Goal: Task Accomplishment & Management: Manage account settings

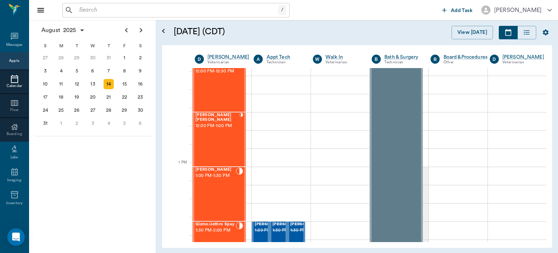
scroll to position [455, 0]
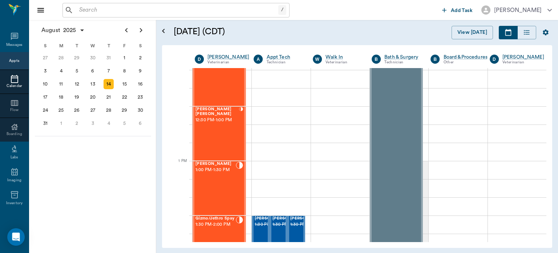
click at [222, 184] on div "[PERSON_NAME] 1:00 PM - 1:30 PM" at bounding box center [216, 187] width 40 height 53
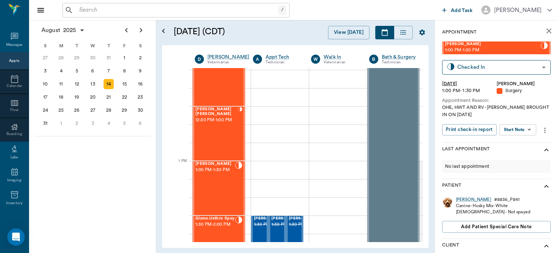
click at [520, 129] on body "/ ​ Add Task [PERSON_NAME] Nectar Messages Appts Calendar Flow Boarding Labs Im…" at bounding box center [279, 126] width 558 height 253
click at [513, 145] on button "Start SOAP" at bounding box center [510, 144] width 25 height 8
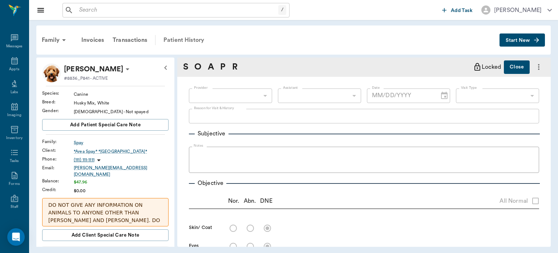
click at [187, 39] on div "Patient History" at bounding box center [183, 39] width 49 height 17
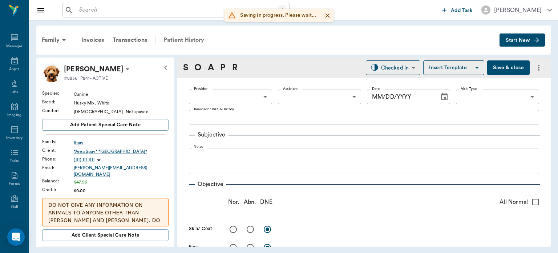
type input "63ec2f075fda476ae8351a4d"
type input "65d2be4f46e3a538d89b8c18"
type textarea "OHE, HWT AND RV -[PERSON_NAME] BROUGHT IN ON [DATE]"
type input "[DATE]"
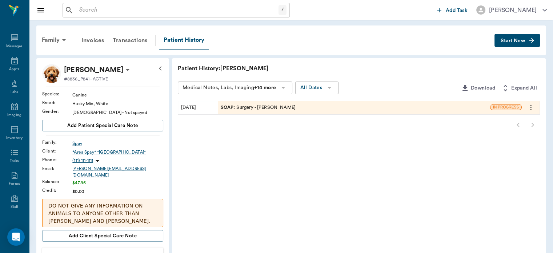
click at [531, 106] on icon "more" at bounding box center [531, 107] width 8 height 9
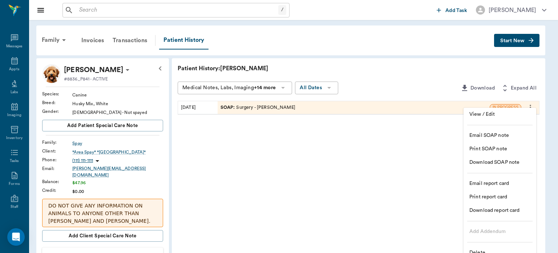
click at [502, 249] on span "Delete" at bounding box center [500, 253] width 61 height 8
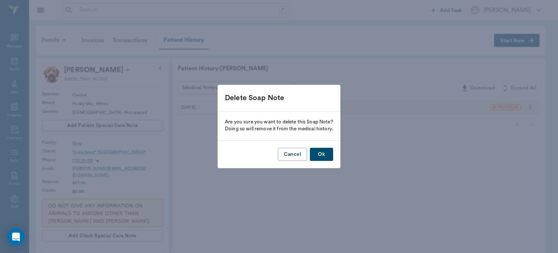
click at [326, 156] on button "Ok" at bounding box center [321, 154] width 23 height 13
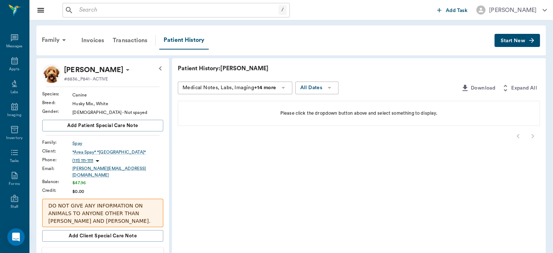
click at [523, 38] on button "Start New" at bounding box center [516, 40] width 45 height 13
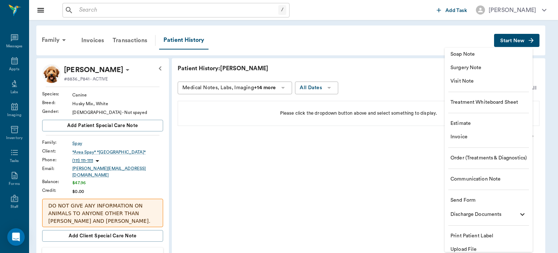
click at [487, 64] on span "Surgery Note" at bounding box center [489, 68] width 76 height 8
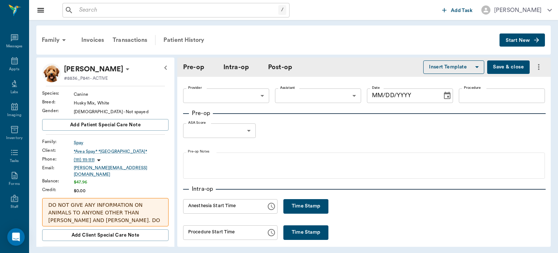
type input "63ec2f075fda476ae8351a4d"
type input "[DATE]"
click at [326, 102] on body "/ ​ Add Task [PERSON_NAME] Nectar Messages Appts Labs Imaging Inventory Tasks F…" at bounding box center [279, 126] width 558 height 253
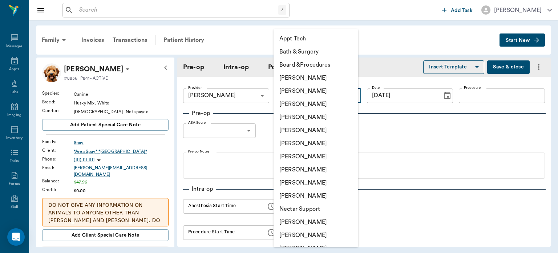
click at [305, 172] on li "[PERSON_NAME]" at bounding box center [316, 169] width 85 height 13
type input "63ec2e7e52e12b0ba117b124"
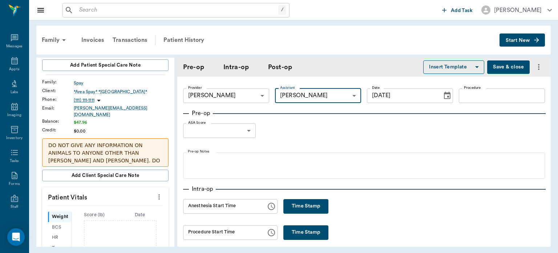
scroll to position [87, 0]
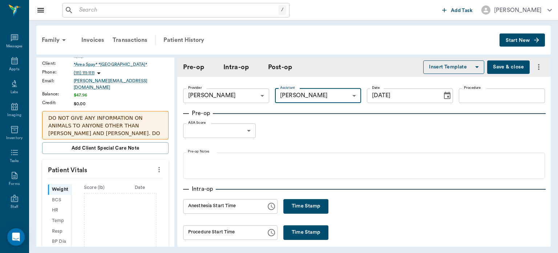
click at [157, 165] on icon "more" at bounding box center [159, 169] width 8 height 9
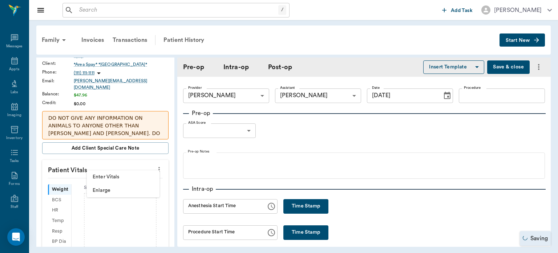
click at [122, 180] on span "Enter Vitals" at bounding box center [123, 177] width 61 height 8
click at [115, 188] on input "text" at bounding box center [104, 191] width 63 height 15
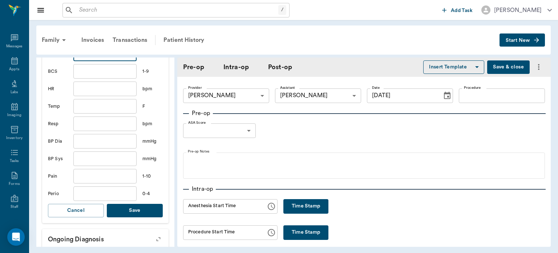
scroll to position [226, 0]
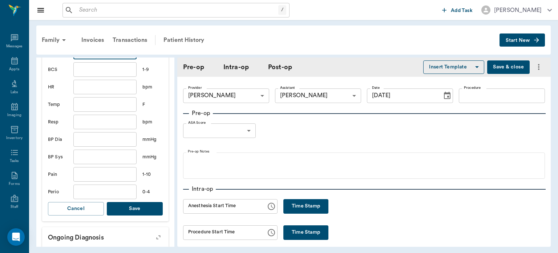
type input "61.7"
click at [138, 202] on button "Save" at bounding box center [135, 208] width 56 height 13
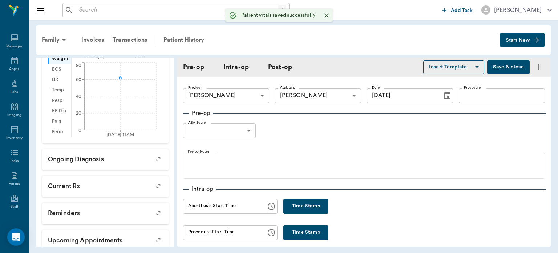
scroll to position [235, 0]
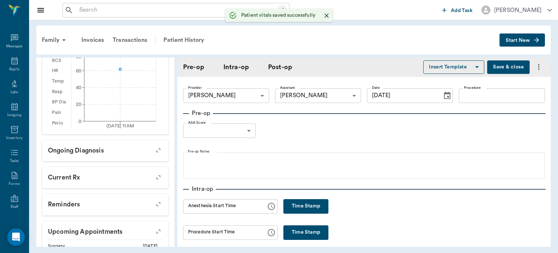
click at [244, 135] on body "/ ​ Add Task Dr. Bert Ellsworth Nectar Messages Appts Labs Imaging Inventory Ta…" at bounding box center [279, 126] width 558 height 253
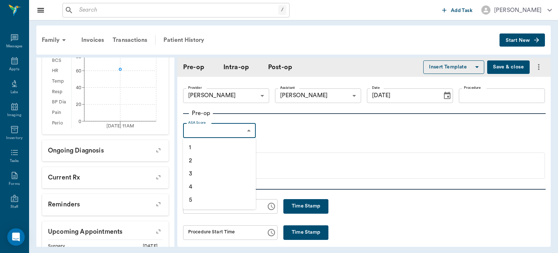
click at [220, 146] on li "1" at bounding box center [219, 147] width 73 height 13
type input "1"
click at [479, 98] on input "Procedure" at bounding box center [502, 95] width 86 height 15
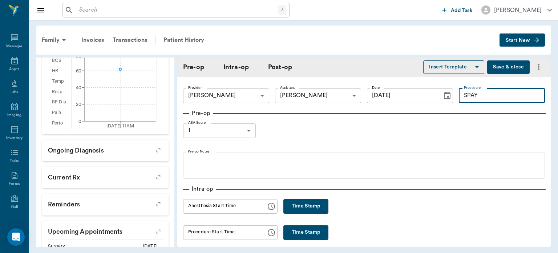
type input "SPAY"
click at [451, 73] on button "Insert Template" at bounding box center [453, 66] width 61 height 13
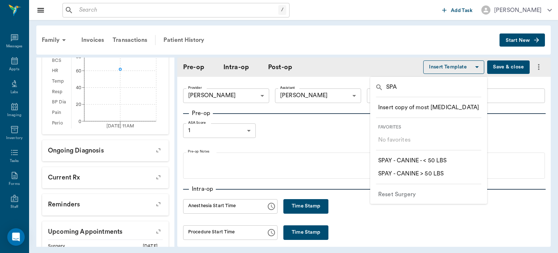
type input "SPA"
click at [436, 176] on p "​ SPAY - CANINE > 50 LBS" at bounding box center [410, 173] width 65 height 9
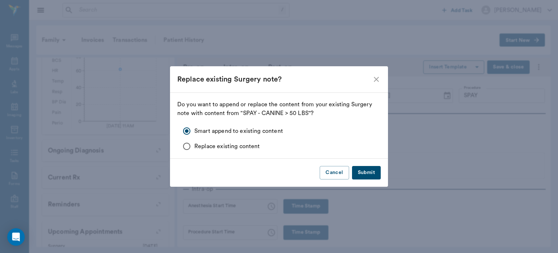
click at [366, 173] on button "Submit" at bounding box center [366, 172] width 29 height 13
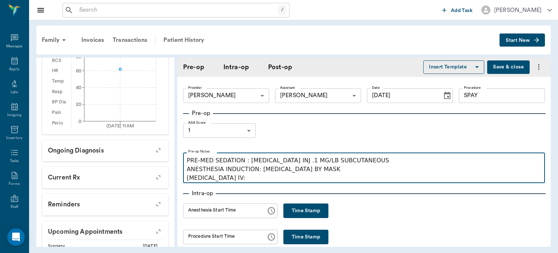
click at [243, 180] on p "PRE-MED SEDATION : ACEPROMAZINE INJ .1 MG/LB SUBCUTANEOUS ANESTHESIA INDUCTION:…" at bounding box center [364, 169] width 355 height 26
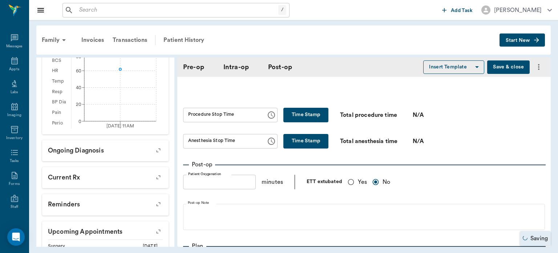
click at [355, 180] on input "Yes" at bounding box center [351, 182] width 14 height 14
radio input "true"
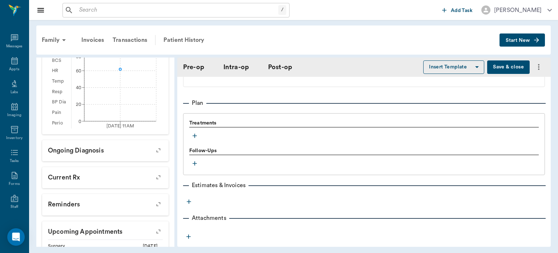
scroll to position [584, 0]
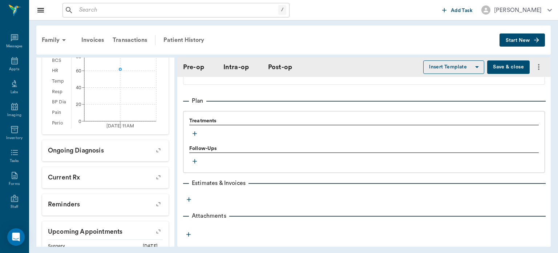
click at [195, 130] on icon "button" at bounding box center [194, 133] width 7 height 7
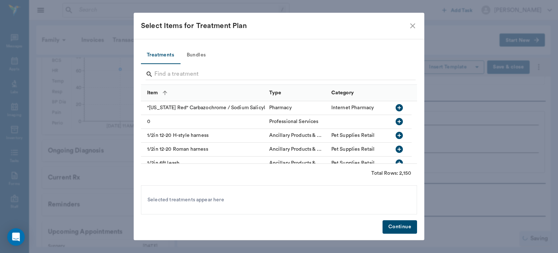
click at [205, 53] on button "Bundles" at bounding box center [196, 55] width 33 height 17
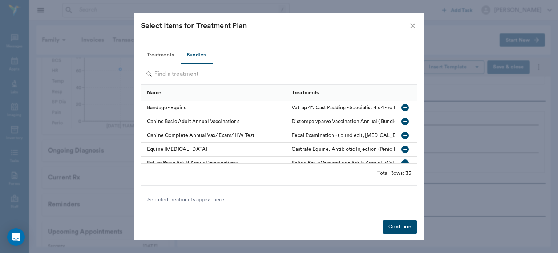
click at [176, 77] on input "Search" at bounding box center [279, 74] width 250 height 12
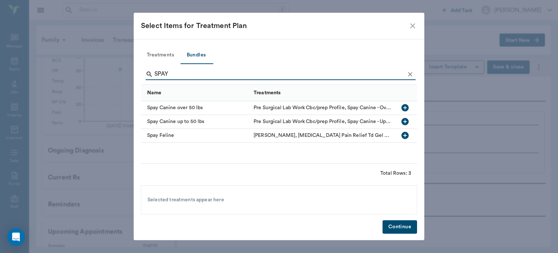
type input "SPAY"
click at [407, 106] on icon "button" at bounding box center [405, 107] width 7 height 7
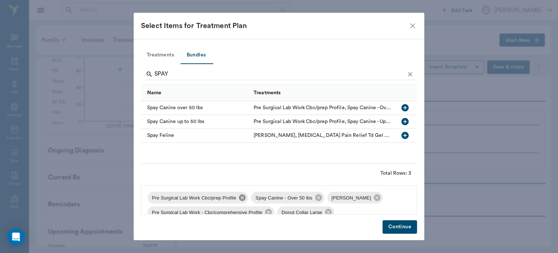
click at [242, 198] on icon at bounding box center [242, 197] width 8 height 8
click at [272, 199] on icon at bounding box center [273, 197] width 7 height 7
click at [342, 199] on icon at bounding box center [344, 197] width 7 height 7
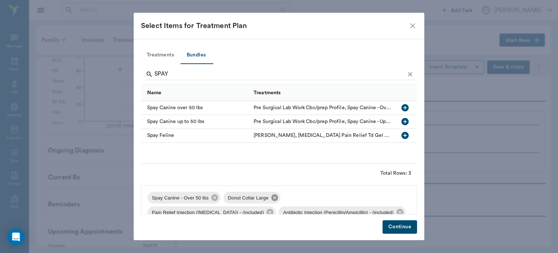
click at [272, 197] on icon at bounding box center [275, 197] width 8 height 8
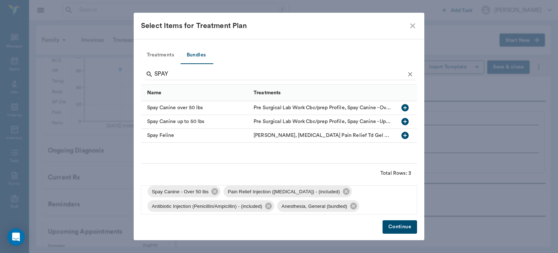
click at [397, 230] on button "Continue" at bounding box center [400, 226] width 35 height 13
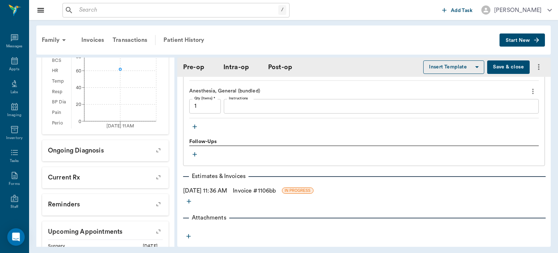
scroll to position [738, 0]
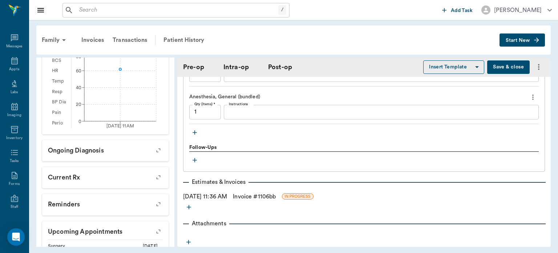
click at [195, 130] on icon "button" at bounding box center [195, 132] width 4 height 4
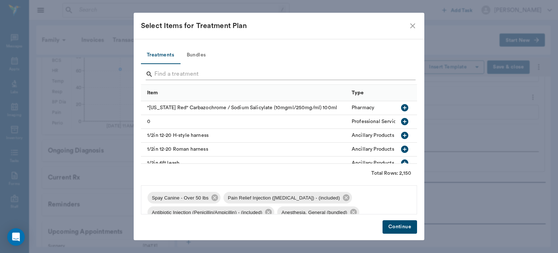
click at [185, 77] on input "Search" at bounding box center [279, 74] width 250 height 12
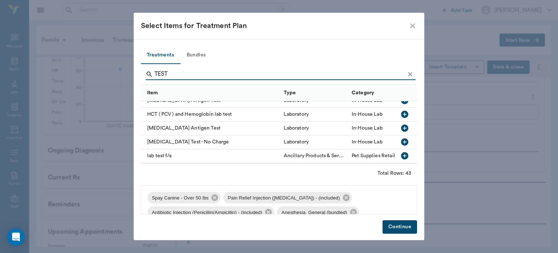
scroll to position [285, 0]
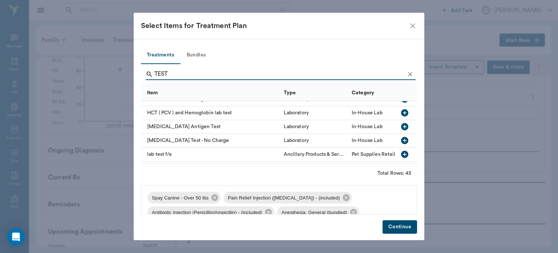
type input "TEST"
click at [401, 126] on icon "button" at bounding box center [405, 126] width 9 height 9
click at [413, 228] on button "Continue" at bounding box center [400, 226] width 35 height 13
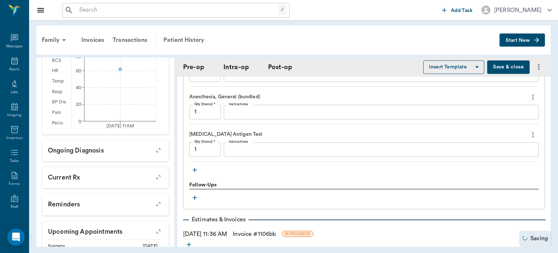
click at [273, 145] on textarea "Instructions" at bounding box center [381, 149] width 305 height 8
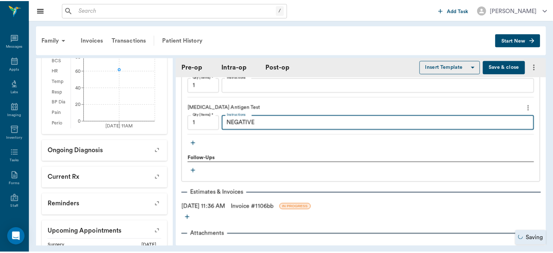
scroll to position [764, 0]
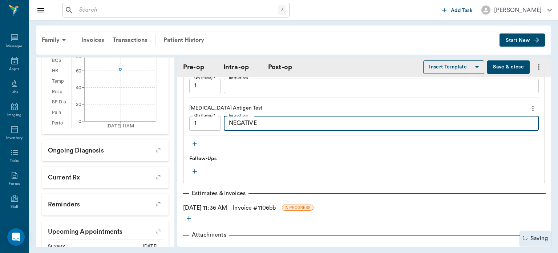
type textarea "NEGATIVE"
click at [196, 141] on icon "button" at bounding box center [195, 143] width 4 height 4
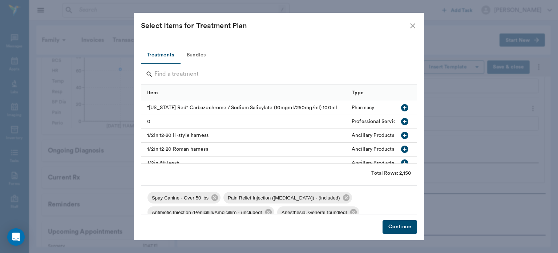
click at [224, 73] on input "Search" at bounding box center [279, 74] width 250 height 12
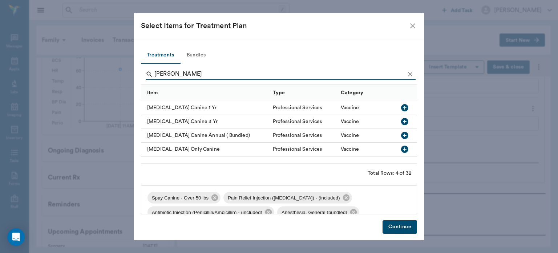
type input "CANINE RABI"
click at [406, 107] on icon "button" at bounding box center [404, 107] width 7 height 7
click at [402, 233] on button "Continue" at bounding box center [400, 226] width 35 height 13
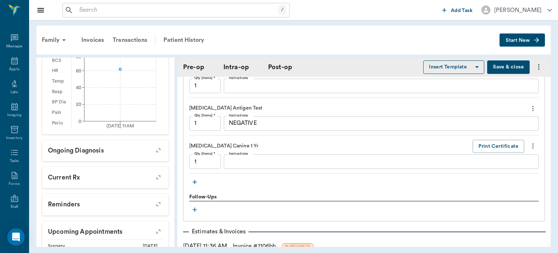
click at [503, 68] on button "Save & close" at bounding box center [508, 66] width 43 height 13
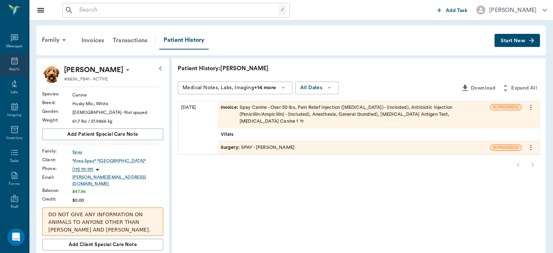
click at [12, 64] on icon at bounding box center [14, 60] width 7 height 7
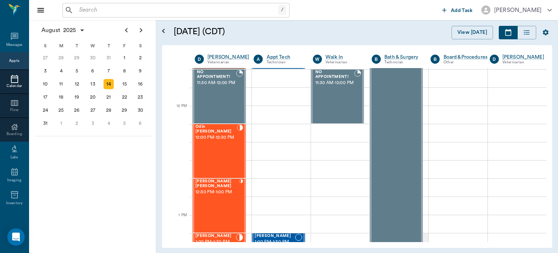
scroll to position [415, 0]
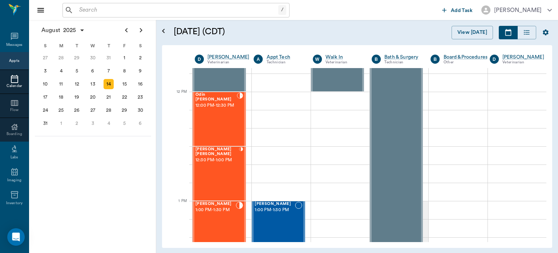
click at [227, 119] on div "Odin LATAILLE 12:00 PM - 12:30 PM" at bounding box center [216, 118] width 41 height 53
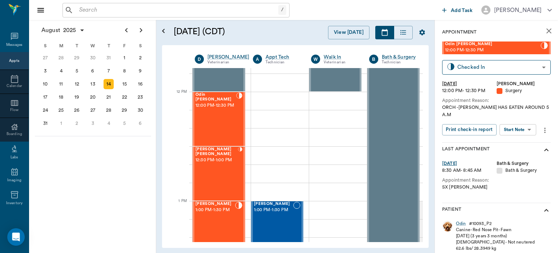
click at [520, 124] on body "/ ​ Add Task Dr. Bert Ellsworth Nectar Messages Appts Calendar Flow Boarding La…" at bounding box center [279, 126] width 558 height 253
click at [511, 148] on button "Start Surgery" at bounding box center [513, 149] width 30 height 8
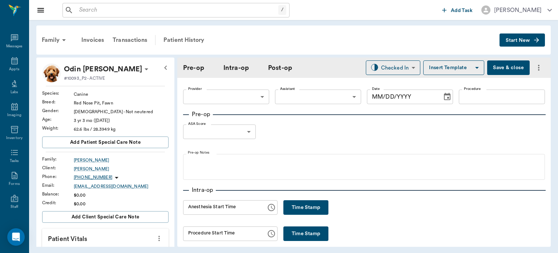
type input "63ec2f075fda476ae8351a4d"
type input "[DATE]"
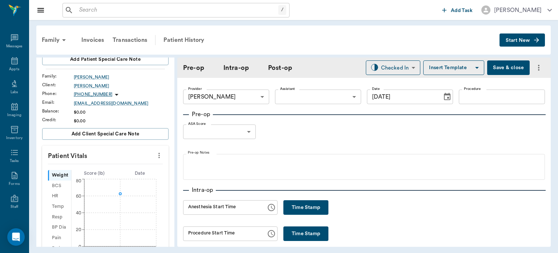
scroll to position [82, 0]
click at [157, 157] on icon "more" at bounding box center [159, 156] width 8 height 9
click at [124, 168] on span "Enter Vitals" at bounding box center [123, 168] width 61 height 8
click at [116, 179] on input "text" at bounding box center [104, 177] width 63 height 15
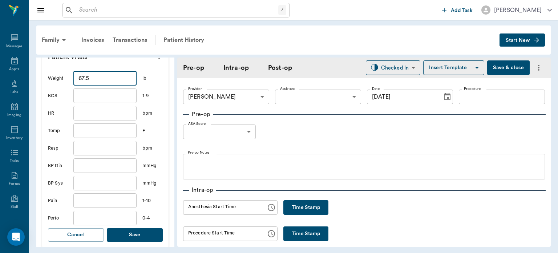
scroll to position [191, 0]
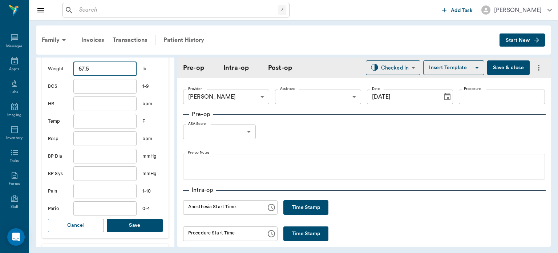
type input "67.5"
click at [150, 231] on button "Save" at bounding box center [135, 224] width 56 height 13
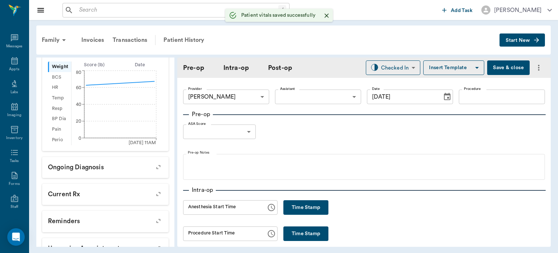
click at [337, 99] on body "/ ​ Add Task Dr. Bert Ellsworth Nectar Messages Appts Labs Imaging Inventory Ta…" at bounding box center [279, 126] width 558 height 253
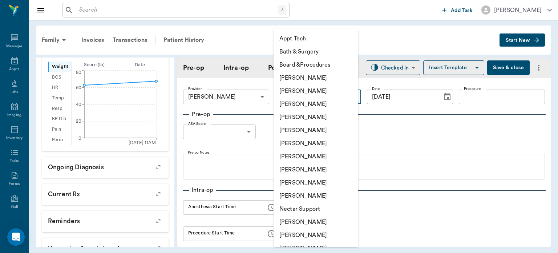
click at [307, 173] on li "Julie Dickerson" at bounding box center [316, 169] width 85 height 13
type input "63ec2e7e52e12b0ba117b124"
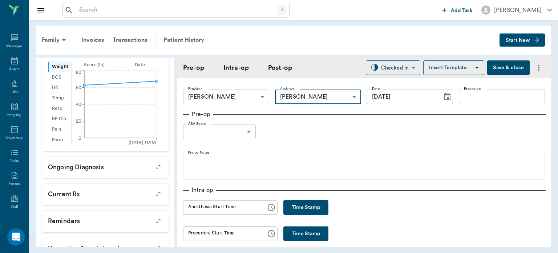
click at [474, 96] on input "Procedure" at bounding box center [502, 96] width 86 height 15
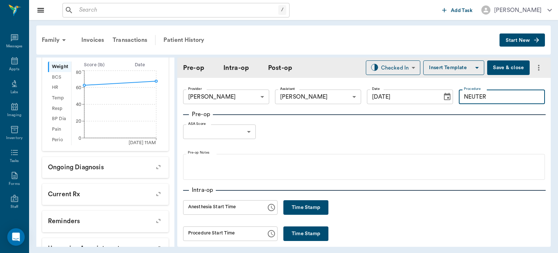
type input "NEUTER"
click at [445, 63] on button "Insert Template" at bounding box center [453, 67] width 61 height 15
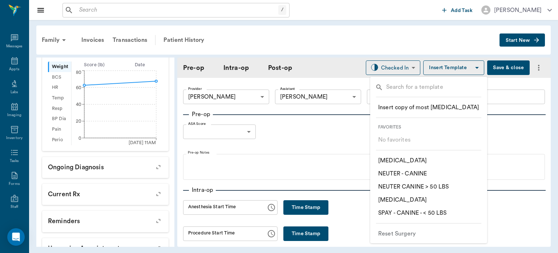
click at [448, 188] on p "​ NEUTER CANINE > 50 LBS" at bounding box center [413, 186] width 71 height 9
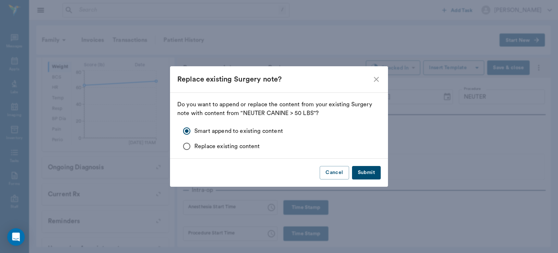
click at [371, 172] on button "Submit" at bounding box center [366, 172] width 29 height 13
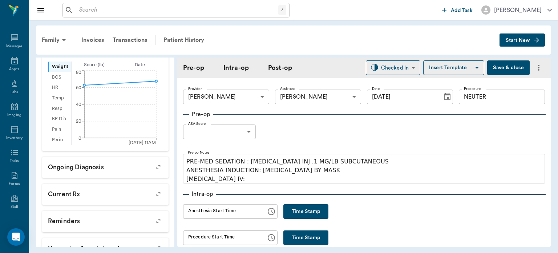
click at [242, 133] on body "/ ​ Add Task Dr. Bert Ellsworth Nectar Messages Appts Labs Imaging Inventory Ta…" at bounding box center [279, 126] width 558 height 253
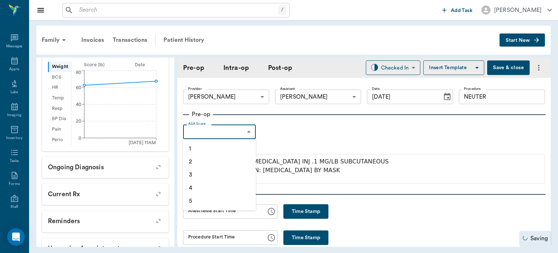
click at [227, 147] on li "1" at bounding box center [219, 148] width 73 height 13
type input "1"
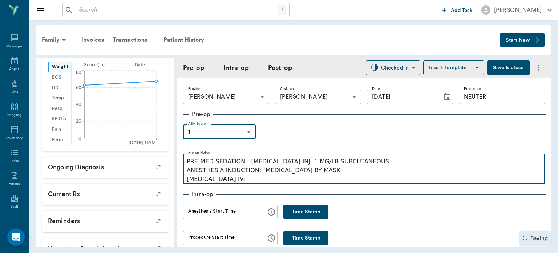
click at [244, 180] on p "PRE-MED SEDATION : ACEPROMAZINE INJ .1 MG/LB SUBCUTANEOUS ANESTHESIA INDUCTION:…" at bounding box center [364, 170] width 355 height 26
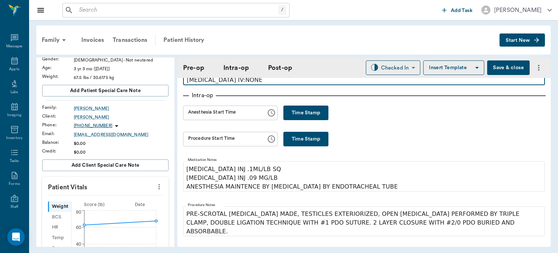
scroll to position [53, 0]
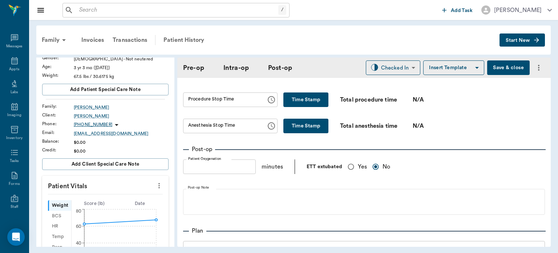
click at [351, 165] on input "Yes" at bounding box center [351, 167] width 14 height 14
radio input "true"
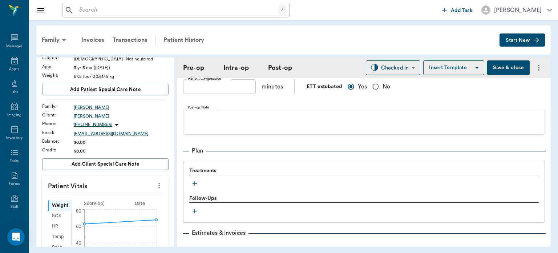
scroll to position [542, 0]
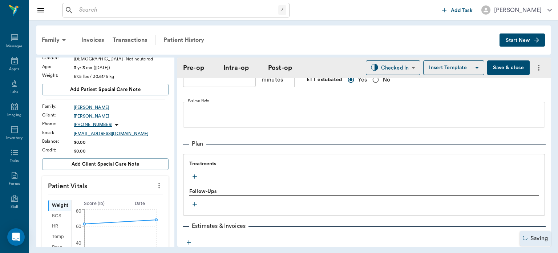
click at [196, 173] on icon "button" at bounding box center [194, 176] width 7 height 7
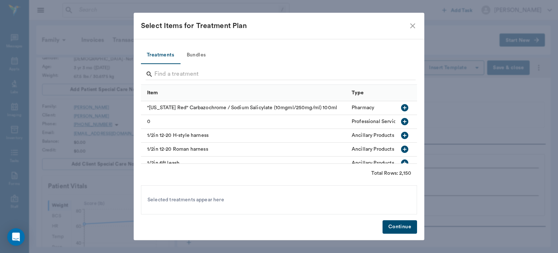
click at [203, 56] on button "Bundles" at bounding box center [196, 55] width 33 height 17
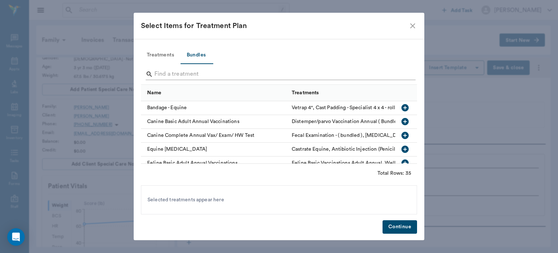
click at [183, 74] on input "Search" at bounding box center [279, 74] width 250 height 12
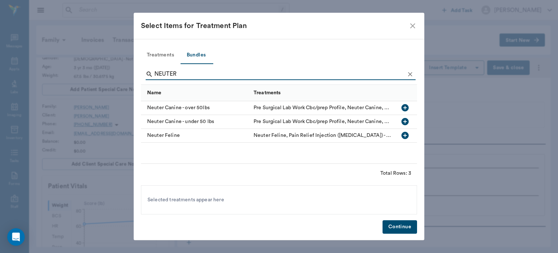
type input "NEUTER"
click at [407, 110] on icon "button" at bounding box center [405, 107] width 9 height 9
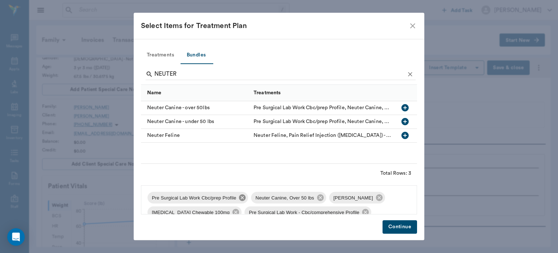
click at [240, 200] on icon at bounding box center [242, 197] width 7 height 7
click at [275, 199] on icon at bounding box center [275, 197] width 7 height 7
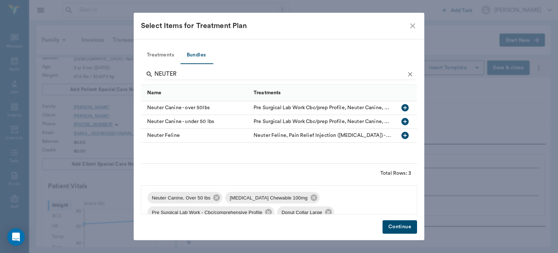
scroll to position [9, 0]
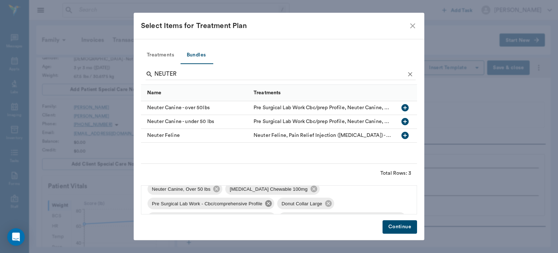
click at [266, 205] on icon at bounding box center [268, 203] width 7 height 7
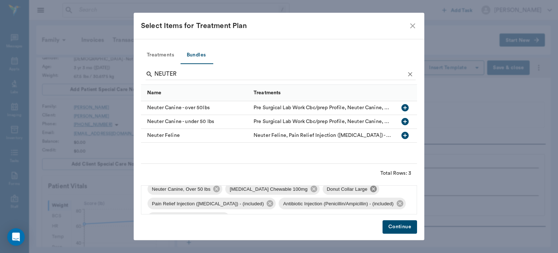
click at [370, 190] on icon at bounding box center [373, 188] width 7 height 7
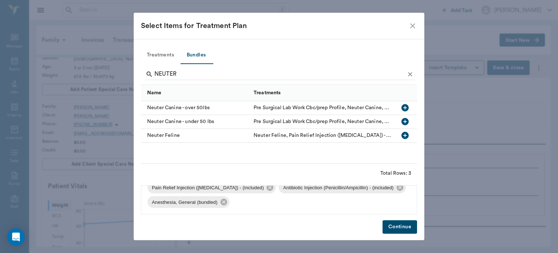
click at [394, 227] on button "Continue" at bounding box center [400, 226] width 35 height 13
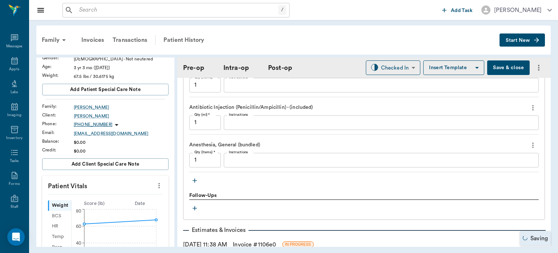
scroll to position [784, 0]
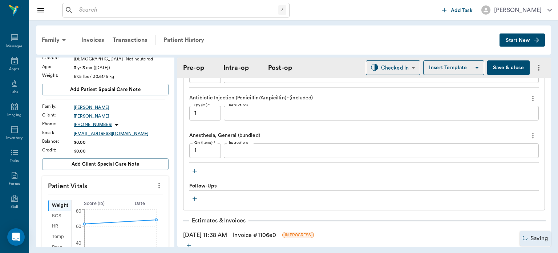
click at [194, 169] on icon "button" at bounding box center [194, 170] width 7 height 7
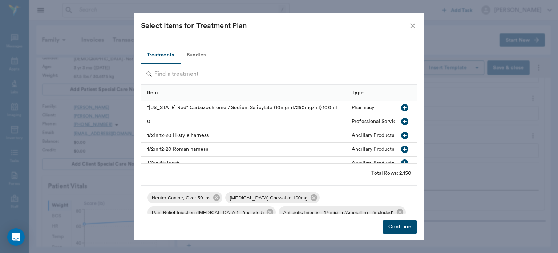
click at [186, 73] on input "Search" at bounding box center [279, 74] width 250 height 12
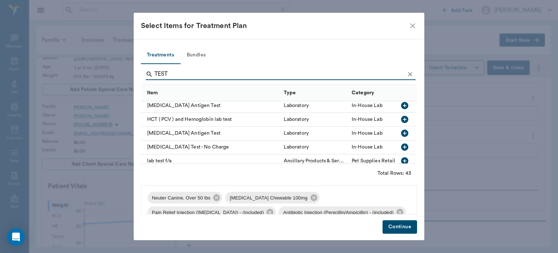
scroll to position [282, 0]
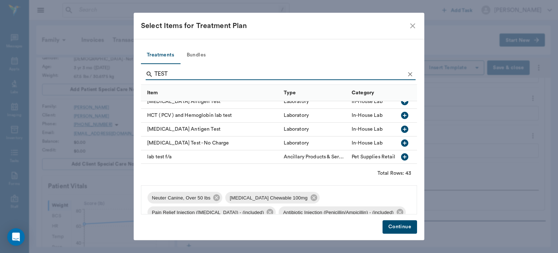
type input "TEST"
click at [402, 128] on icon "button" at bounding box center [404, 128] width 7 height 7
click at [402, 231] on button "Continue" at bounding box center [400, 226] width 35 height 13
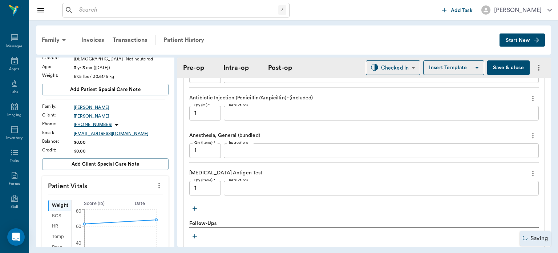
click at [254, 184] on textarea "Instructions" at bounding box center [381, 188] width 305 height 8
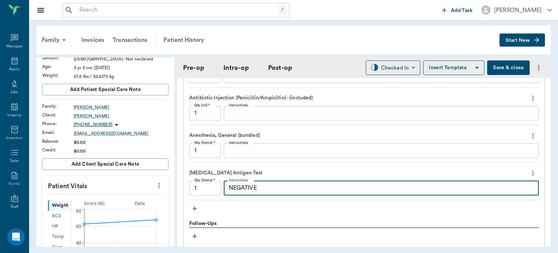
type textarea "NEGATIVE"
click at [198, 205] on icon "button" at bounding box center [194, 208] width 7 height 7
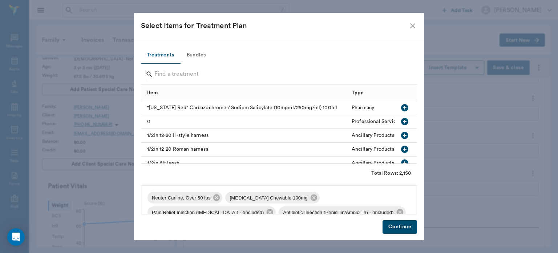
click at [187, 76] on input "Search" at bounding box center [279, 74] width 250 height 12
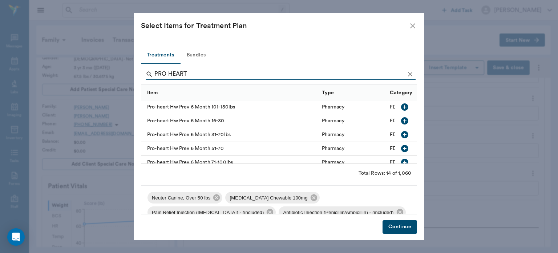
scroll to position [112, 0]
type input "PRO HEART"
click at [401, 136] on icon "button" at bounding box center [404, 133] width 7 height 7
click at [401, 227] on button "Continue" at bounding box center [400, 226] width 35 height 13
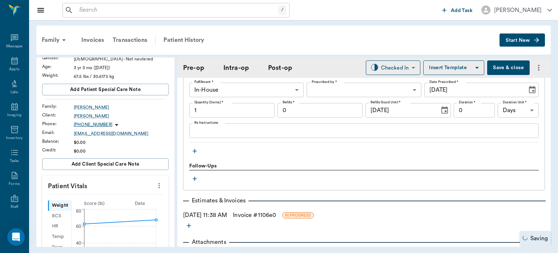
scroll to position [914, 0]
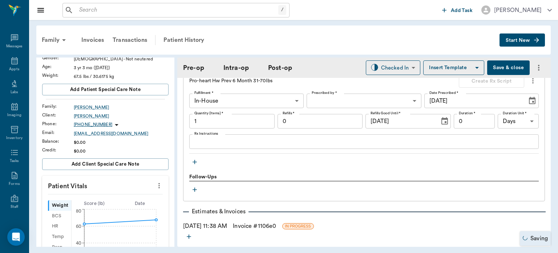
click at [196, 160] on icon "button" at bounding box center [195, 162] width 4 height 4
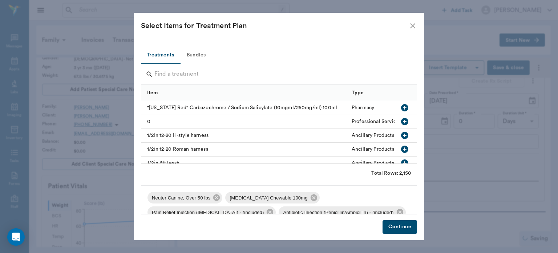
click at [199, 76] on input "Search" at bounding box center [279, 74] width 250 height 12
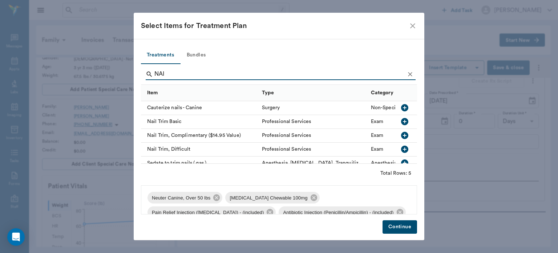
type input "NAI"
click at [401, 121] on icon "button" at bounding box center [405, 121] width 9 height 9
click at [401, 224] on button "Continue" at bounding box center [400, 226] width 35 height 13
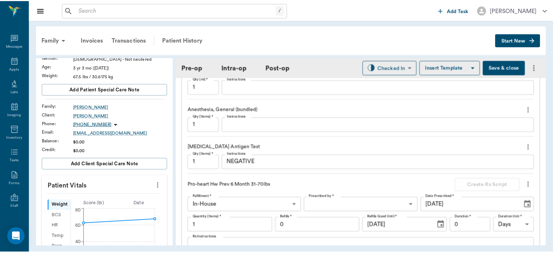
scroll to position [811, 0]
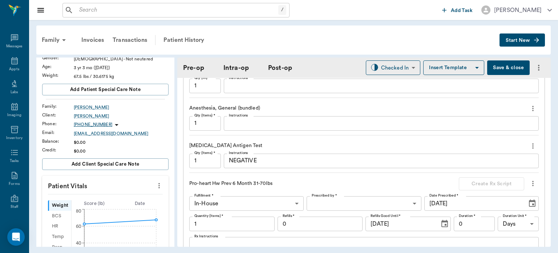
click at [508, 66] on button "Save & close" at bounding box center [508, 67] width 43 height 15
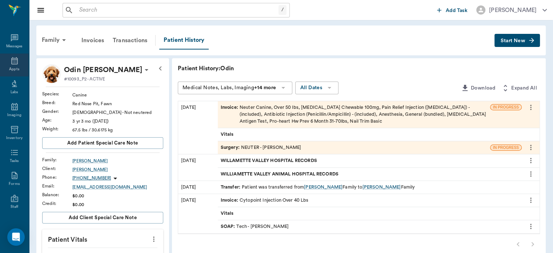
click at [13, 63] on icon at bounding box center [14, 60] width 9 height 9
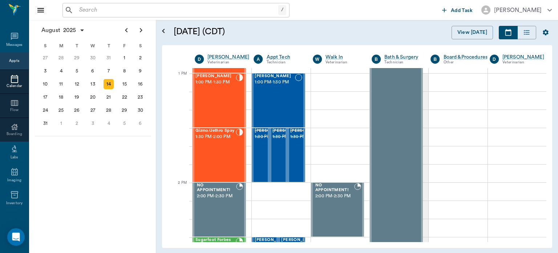
scroll to position [543, 0]
click at [227, 172] on div "Gizmo/Jethro Spay 1:30 PM - 2:00 PM" at bounding box center [216, 154] width 40 height 53
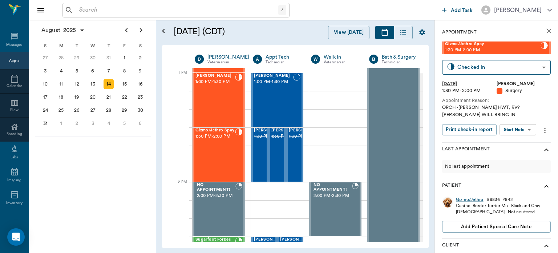
click at [520, 133] on body "/ ​ Add Task Dr. Bert Ellsworth Nectar Messages Appts Calendar Flow Boarding La…" at bounding box center [279, 126] width 558 height 253
click at [509, 157] on button "Start Surgery" at bounding box center [513, 156] width 30 height 8
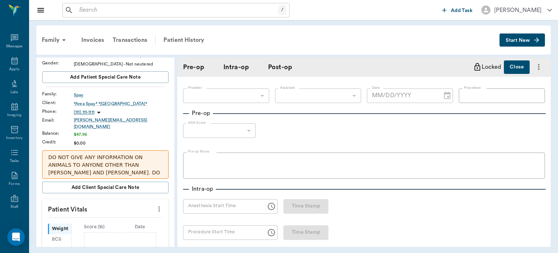
scroll to position [64, 0]
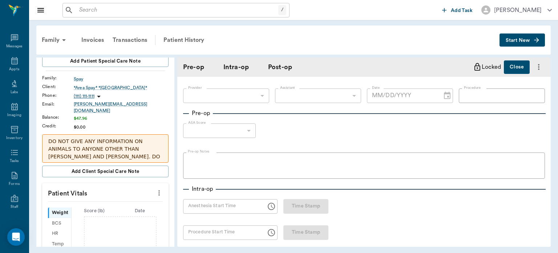
click at [157, 188] on icon "more" at bounding box center [159, 192] width 8 height 9
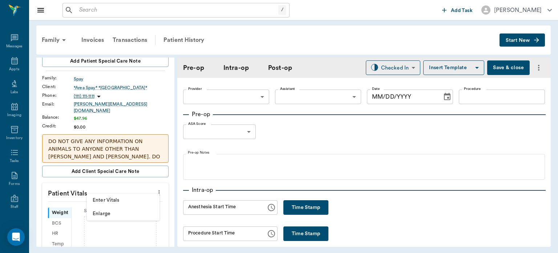
type input "63ec2f075fda476ae8351a4d"
type input "[DATE]"
click at [127, 203] on span "Enter Vitals" at bounding box center [123, 200] width 61 height 8
click at [117, 210] on input "text" at bounding box center [104, 214] width 63 height 15
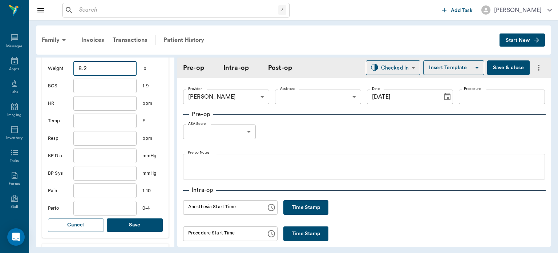
scroll to position [209, 0]
type input "8.2"
click at [140, 224] on button "Save" at bounding box center [135, 225] width 56 height 13
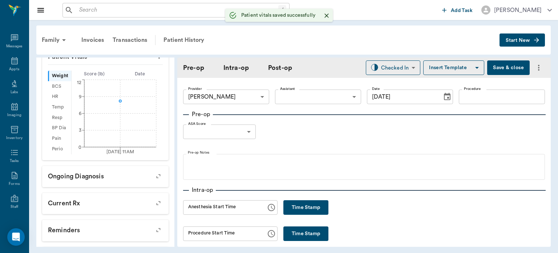
click at [314, 99] on body "/ ​ Add Task Dr. Bert Ellsworth Nectar Messages Appts Labs Imaging Inventory Ta…" at bounding box center [279, 126] width 558 height 253
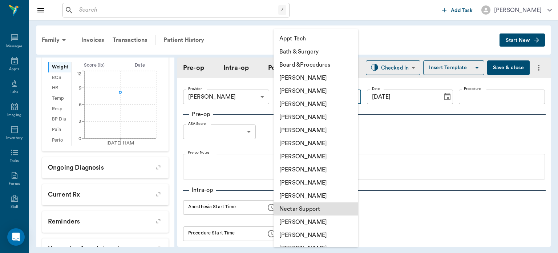
click at [309, 173] on li "Julie Dickerson" at bounding box center [316, 169] width 85 height 13
type input "63ec2e7e52e12b0ba117b124"
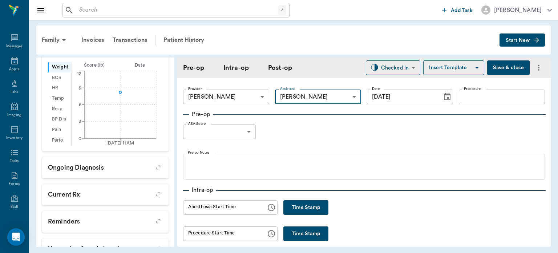
click at [490, 98] on input "Procedure" at bounding box center [502, 96] width 86 height 15
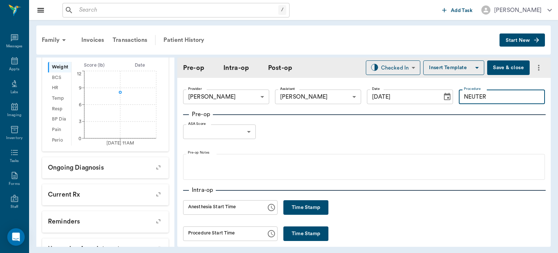
type input "NEUTER"
click at [455, 70] on button "Insert Template" at bounding box center [453, 67] width 61 height 15
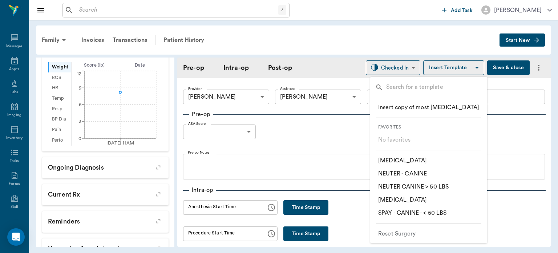
click at [426, 173] on p "​ NEUTER - CANINE" at bounding box center [402, 173] width 49 height 9
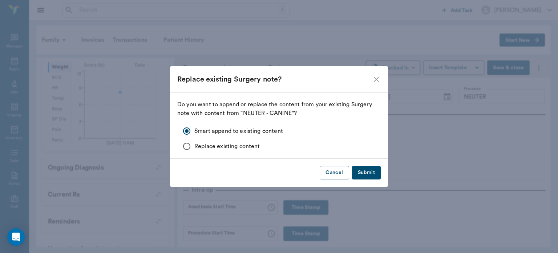
click at [372, 174] on button "Submit" at bounding box center [366, 172] width 29 height 13
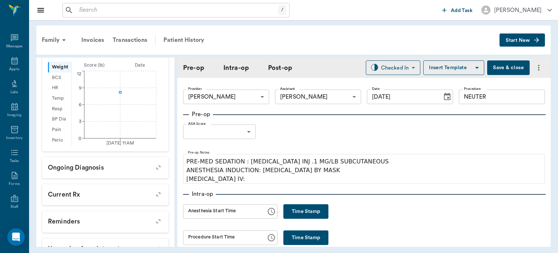
click at [244, 135] on body "/ ​ Add Task Dr. Bert Ellsworth Nectar Messages Appts Labs Imaging Inventory Ta…" at bounding box center [279, 126] width 558 height 253
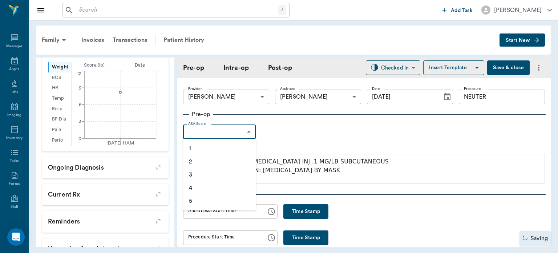
click at [231, 152] on li "1" at bounding box center [219, 148] width 73 height 13
type input "1"
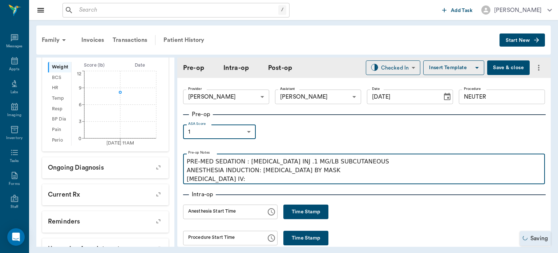
click at [252, 179] on p "PRE-MED SEDATION : ACEPROMAZINE INJ .1 MG/LB SUBCUTANEOUS ANESTHESIA INDUCTION:…" at bounding box center [364, 170] width 355 height 26
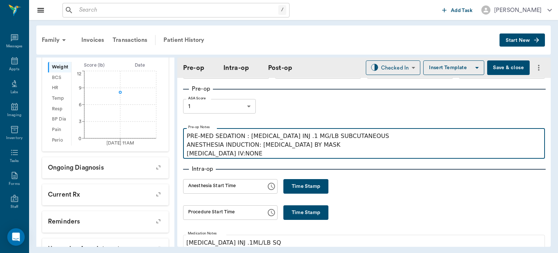
scroll to position [0, 0]
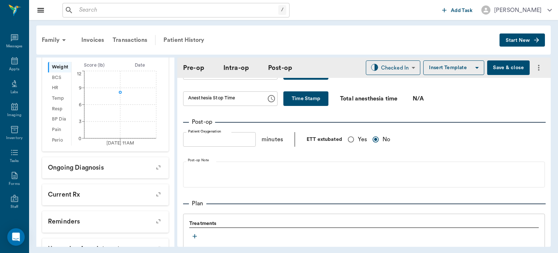
click at [354, 140] on input "Yes" at bounding box center [351, 139] width 14 height 14
radio input "true"
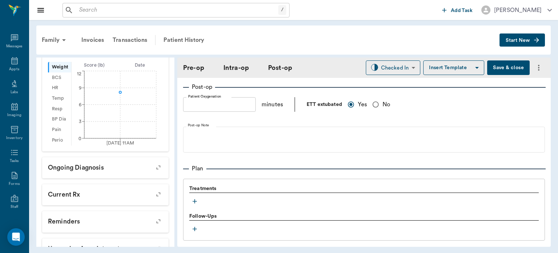
scroll to position [518, 0]
click at [195, 197] on icon "button" at bounding box center [194, 200] width 7 height 7
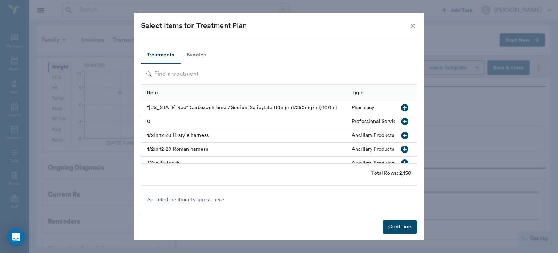
click at [179, 71] on input "Search" at bounding box center [279, 74] width 250 height 12
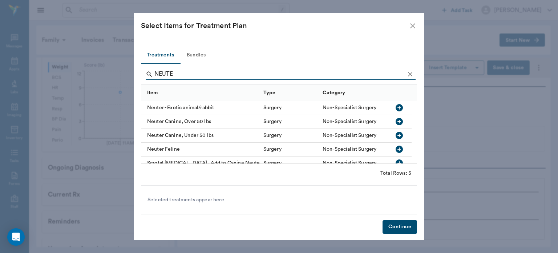
type input "NEUTER"
click at [197, 58] on button "Bundles" at bounding box center [196, 55] width 33 height 17
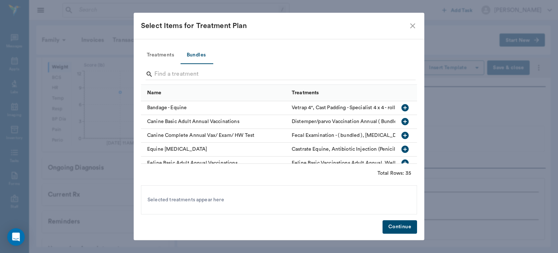
click at [192, 63] on span at bounding box center [197, 63] width 33 height 1
click at [176, 72] on input "Search" at bounding box center [279, 74] width 250 height 12
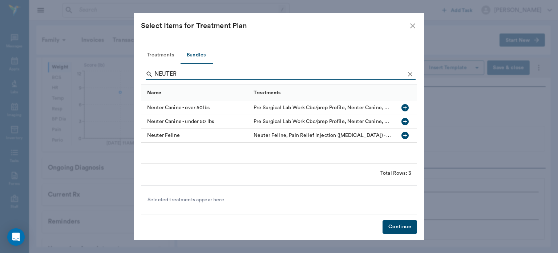
type input "NEUTER"
click at [408, 119] on icon "button" at bounding box center [405, 121] width 9 height 9
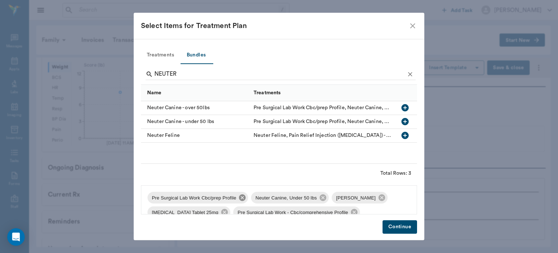
click at [238, 200] on icon at bounding box center [242, 197] width 8 height 8
click at [278, 195] on icon at bounding box center [278, 197] width 8 height 8
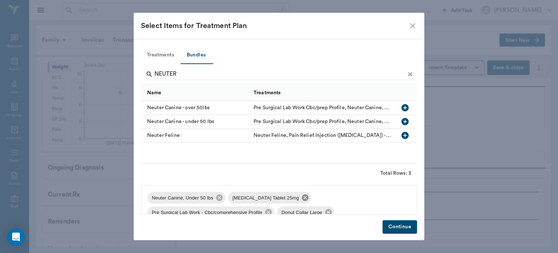
click at [302, 198] on icon at bounding box center [305, 197] width 7 height 7
click at [347, 200] on icon at bounding box center [349, 197] width 7 height 7
click at [280, 197] on icon at bounding box center [279, 197] width 7 height 7
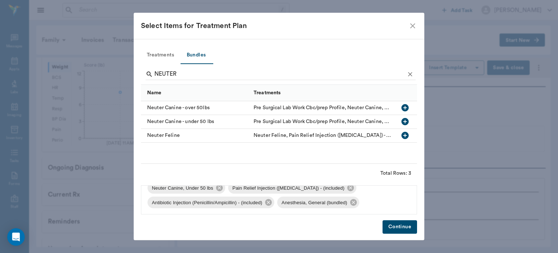
click at [400, 224] on button "Continue" at bounding box center [400, 226] width 35 height 13
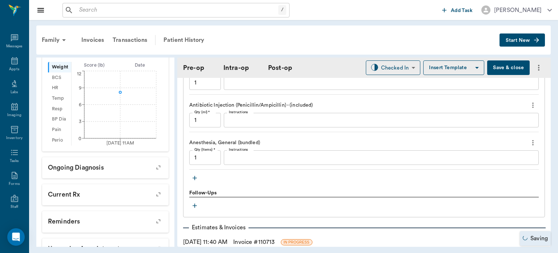
scroll to position [698, 0]
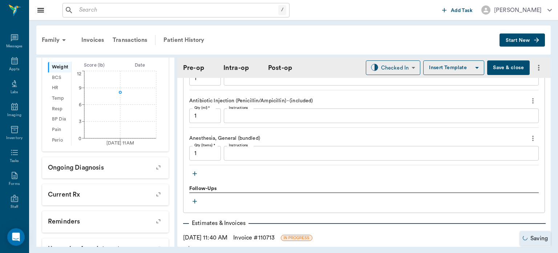
click at [195, 171] on icon "button" at bounding box center [195, 173] width 4 height 4
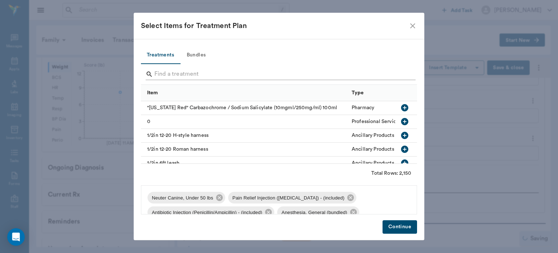
click at [184, 73] on input "Search" at bounding box center [279, 74] width 250 height 12
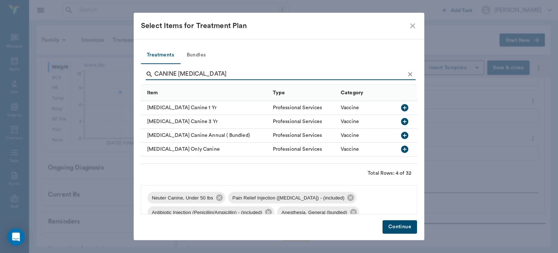
type input "CANINE RABIES"
click at [406, 105] on icon "button" at bounding box center [404, 107] width 7 height 7
click at [402, 229] on button "Continue" at bounding box center [400, 226] width 35 height 13
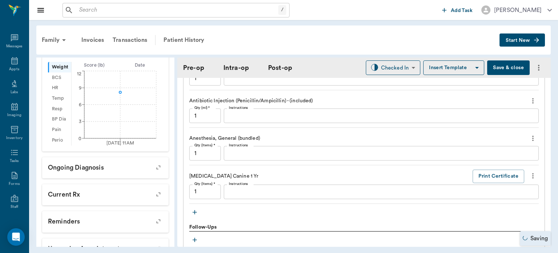
click at [195, 210] on icon "button" at bounding box center [195, 212] width 4 height 4
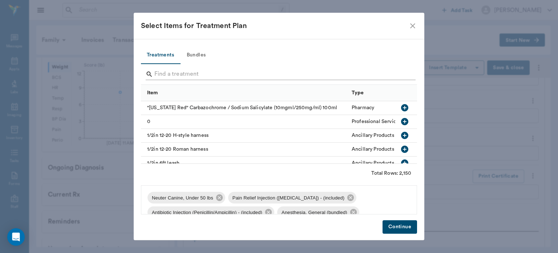
click at [177, 73] on input "Search" at bounding box center [279, 74] width 250 height 12
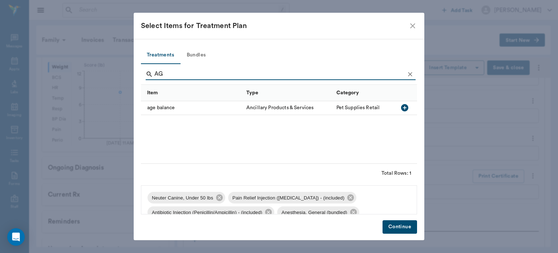
type input "A"
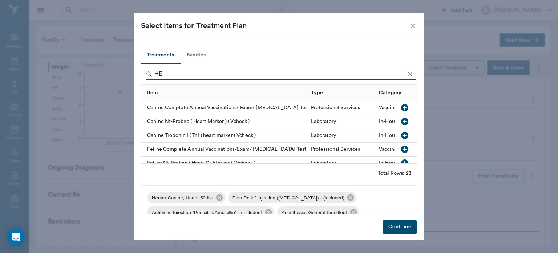
type input "H"
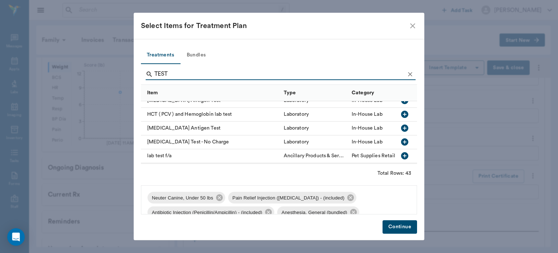
scroll to position [284, 0]
type input "TEST"
click at [401, 128] on icon "button" at bounding box center [404, 127] width 7 height 7
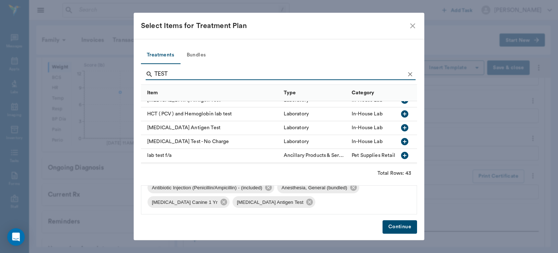
click at [394, 230] on button "Continue" at bounding box center [400, 226] width 35 height 13
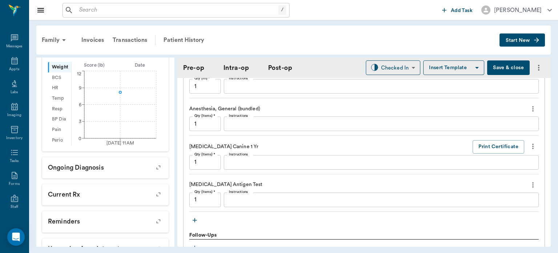
scroll to position [728, 0]
click at [252, 194] on textarea "Instructions" at bounding box center [381, 198] width 305 height 8
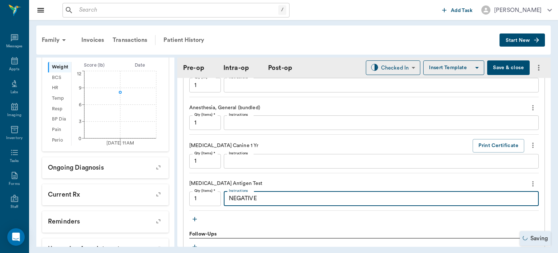
type textarea "NEGATIVE"
click at [529, 179] on icon "more" at bounding box center [533, 183] width 8 height 9
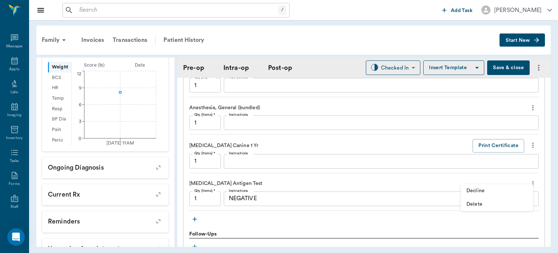
click at [476, 208] on li "Delete" at bounding box center [497, 203] width 73 height 13
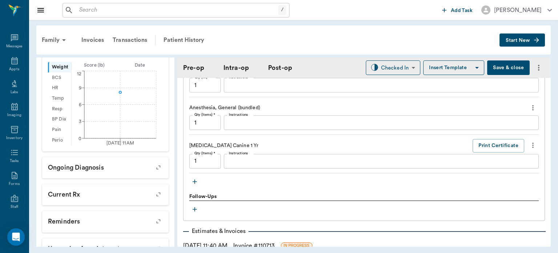
click at [196, 178] on icon "button" at bounding box center [194, 181] width 7 height 7
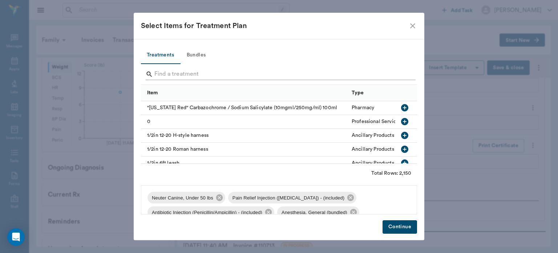
click at [180, 74] on input "Search" at bounding box center [279, 74] width 250 height 12
click at [414, 26] on icon "close" at bounding box center [413, 25] width 9 height 9
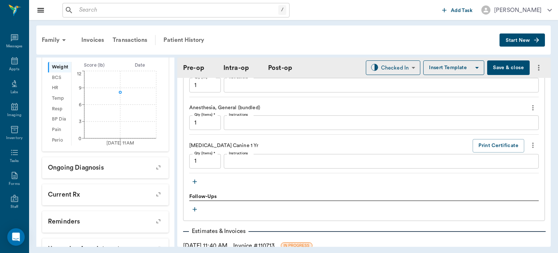
click at [195, 178] on icon "button" at bounding box center [194, 181] width 7 height 7
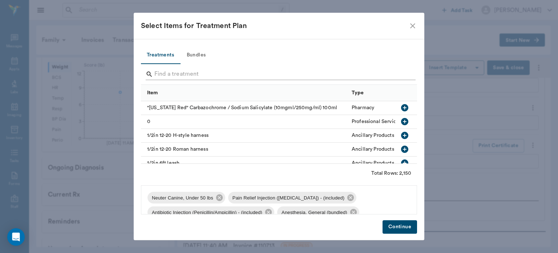
click at [189, 75] on input "Search" at bounding box center [279, 74] width 250 height 12
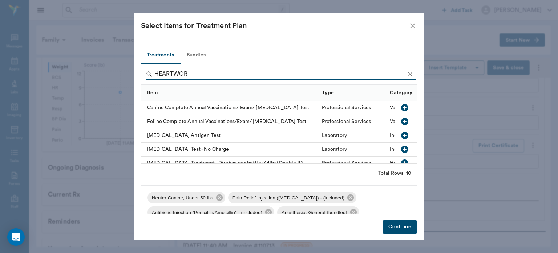
type input "HEARTWOR"
click at [410, 153] on div at bounding box center [406, 149] width 22 height 14
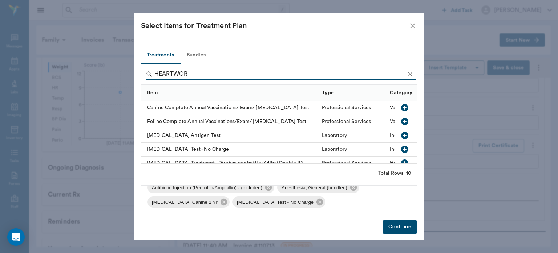
click at [401, 232] on button "Continue" at bounding box center [400, 226] width 35 height 13
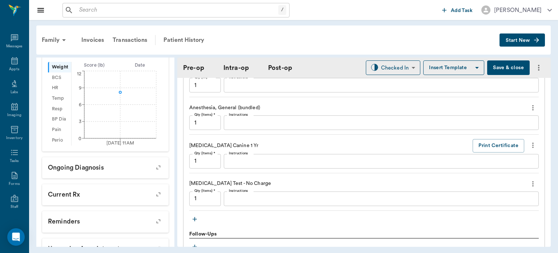
click at [252, 194] on textarea "Instructions" at bounding box center [381, 198] width 305 height 8
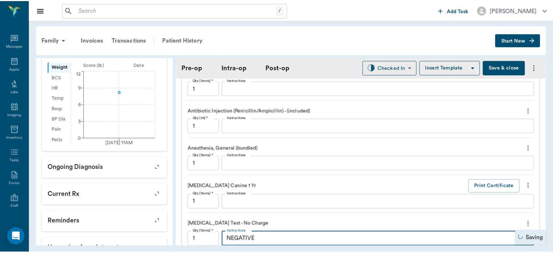
scroll to position [685, 0]
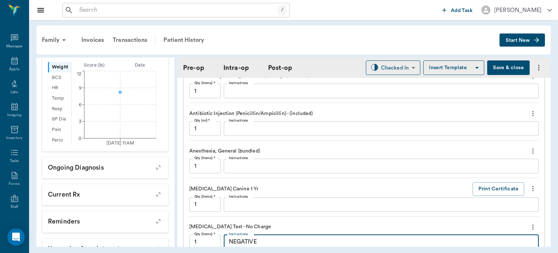
type textarea "NEGATIVE"
click at [506, 68] on button "Save & close" at bounding box center [508, 67] width 43 height 15
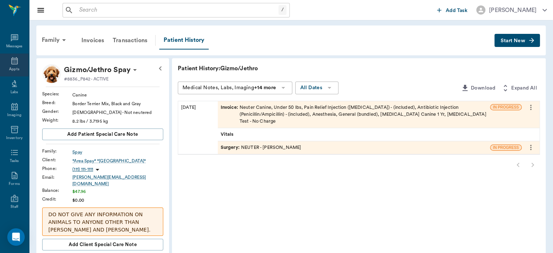
click at [15, 59] on icon at bounding box center [14, 60] width 7 height 7
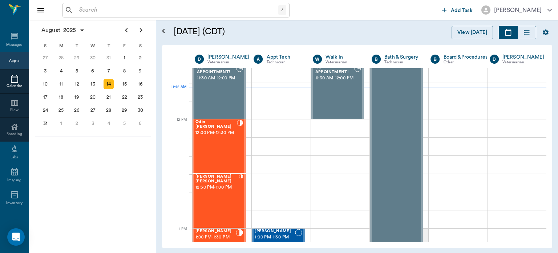
scroll to position [387, 0]
click at [225, 206] on div "[PERSON_NAME] [PERSON_NAME] 12:30 PM - 1:00 PM" at bounding box center [218, 201] width 44 height 53
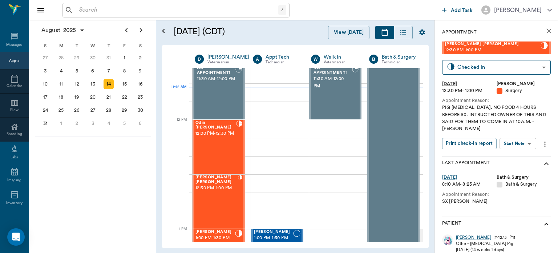
click at [518, 146] on body "/ ​ Add Task Dr. Bert Ellsworth Nectar Messages Appts Calendar Flow Boarding La…" at bounding box center [279, 126] width 558 height 253
click at [513, 172] on button "Start Surgery" at bounding box center [513, 170] width 30 height 8
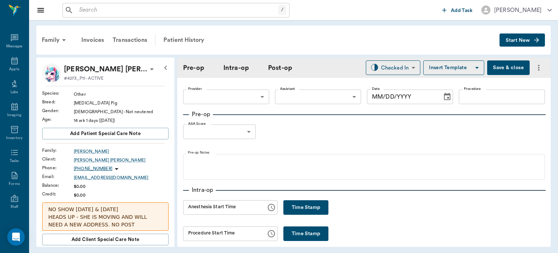
type input "63ec2f075fda476ae8351a4d"
type input "[DATE]"
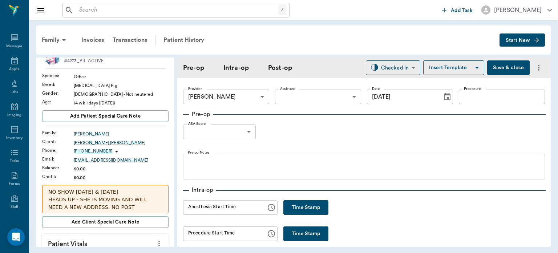
scroll to position [16, 0]
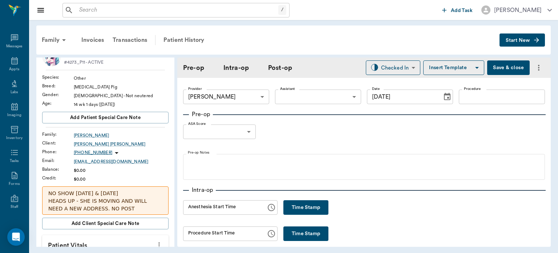
click at [307, 96] on body "/ ​ Add Task Dr. Bert Ellsworth Nectar Messages Appts Labs Imaging Inventory Ta…" at bounding box center [279, 126] width 558 height 253
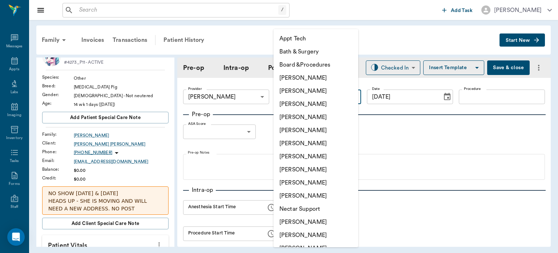
click at [394, 37] on div at bounding box center [279, 126] width 558 height 253
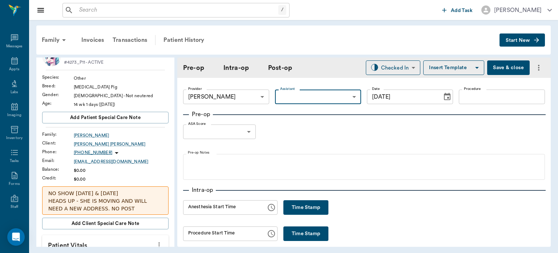
click at [473, 100] on input "Procedure" at bounding box center [502, 96] width 86 height 15
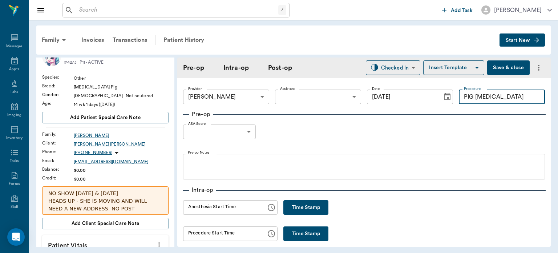
type input "PIG [MEDICAL_DATA]"
click at [454, 73] on button "Insert Template" at bounding box center [453, 67] width 61 height 15
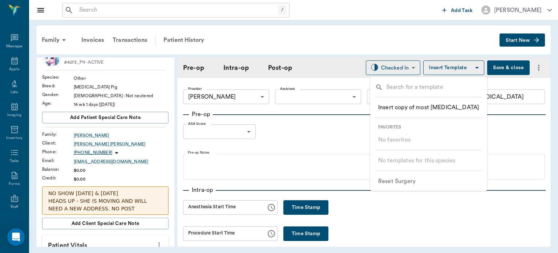
click at [434, 89] on input "text" at bounding box center [434, 88] width 96 height 11
type input "P"
type input "C"
type input "N"
click at [454, 44] on div at bounding box center [279, 126] width 558 height 253
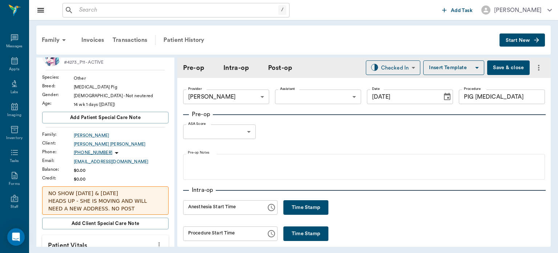
click at [473, 65] on icon "button" at bounding box center [477, 67] width 9 height 9
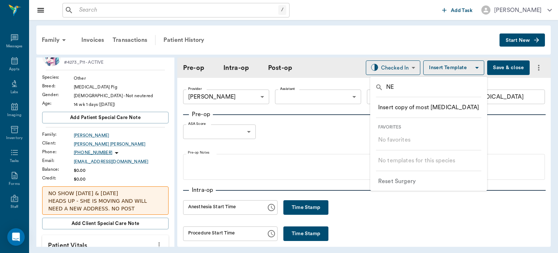
type input "N"
click at [459, 38] on div at bounding box center [279, 126] width 558 height 253
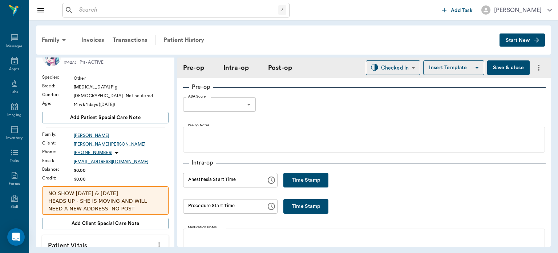
scroll to position [29, 0]
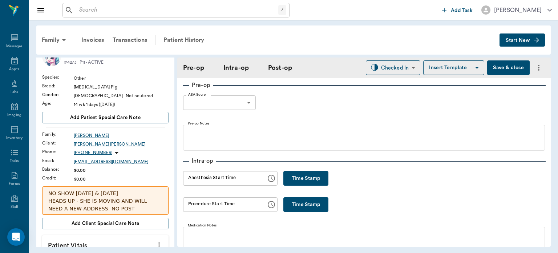
click at [240, 108] on body "/ ​ Add Task Dr. Bert Ellsworth Nectar Messages Appts Labs Imaging Inventory Ta…" at bounding box center [279, 126] width 558 height 253
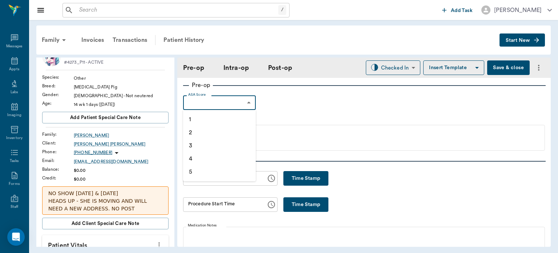
click at [233, 120] on li "1" at bounding box center [219, 119] width 73 height 13
type input "1"
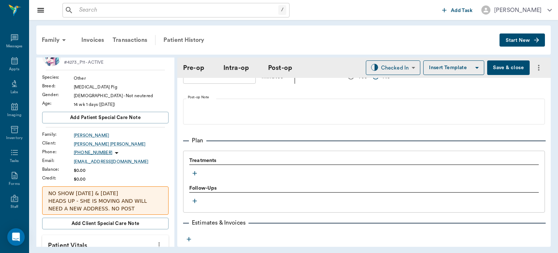
scroll to position [542, 0]
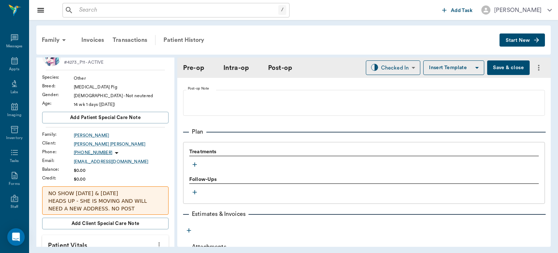
click at [195, 164] on icon "button" at bounding box center [195, 164] width 4 height 4
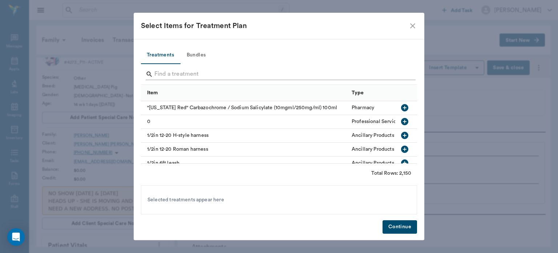
click at [194, 76] on input "Search" at bounding box center [279, 74] width 250 height 12
click at [204, 55] on button "Bundles" at bounding box center [196, 55] width 33 height 17
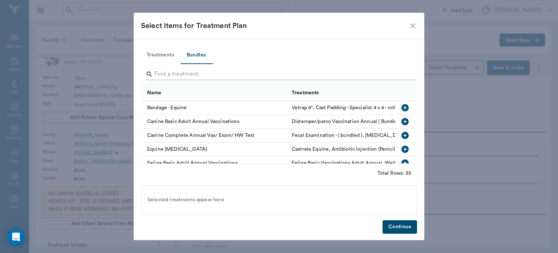
click at [189, 75] on input "Search" at bounding box center [279, 74] width 250 height 12
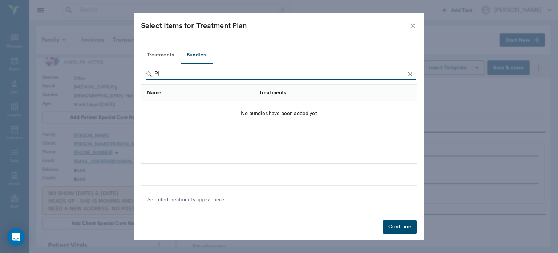
type input "P"
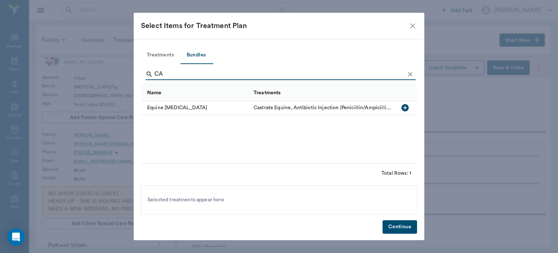
type input "C"
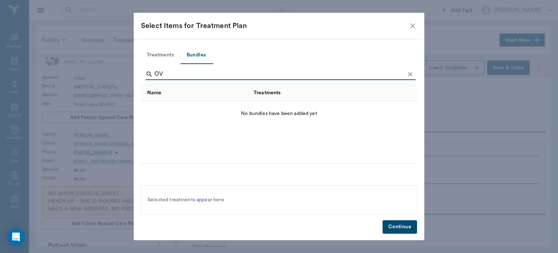
type input "O"
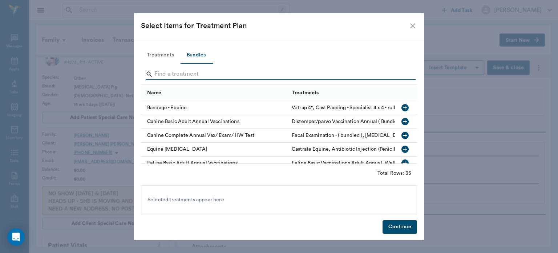
click at [414, 26] on icon "close" at bounding box center [412, 25] width 5 height 5
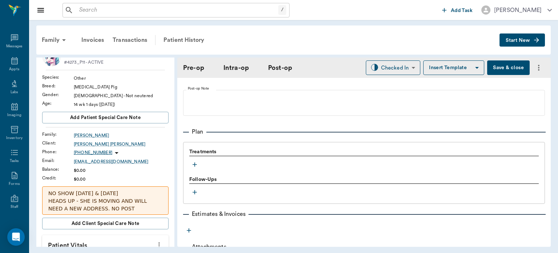
click at [196, 167] on icon "button" at bounding box center [194, 164] width 7 height 7
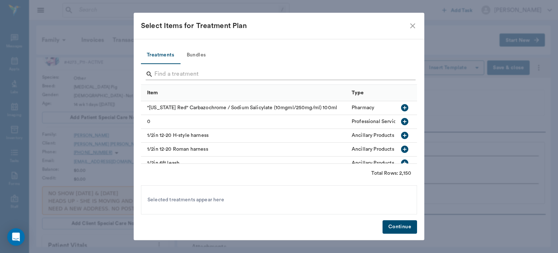
click at [184, 73] on input "Search" at bounding box center [279, 74] width 250 height 12
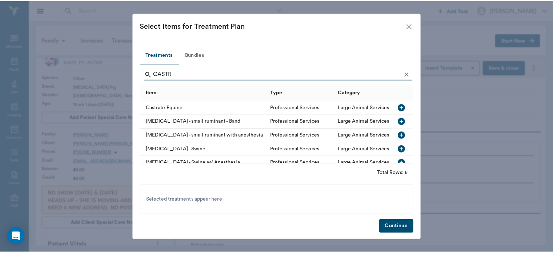
scroll to position [1, 0]
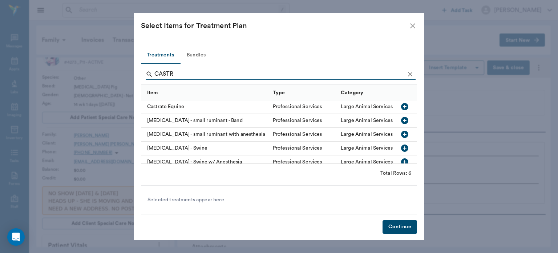
type input "CASTR"
click at [401, 150] on icon "button" at bounding box center [404, 147] width 7 height 7
click at [405, 228] on button "Continue" at bounding box center [400, 226] width 35 height 13
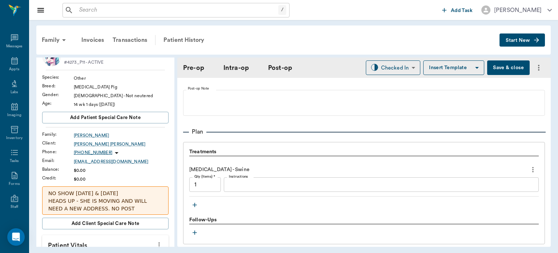
click at [509, 69] on button "Save & close" at bounding box center [508, 67] width 43 height 15
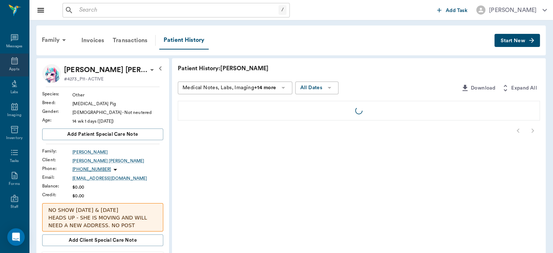
click at [10, 63] on icon at bounding box center [14, 60] width 9 height 9
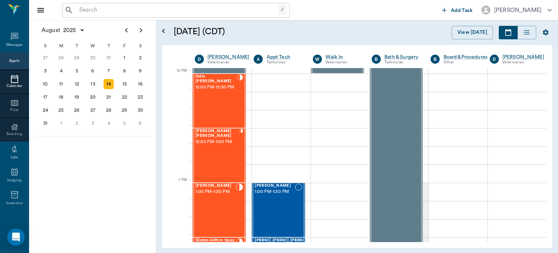
scroll to position [449, 0]
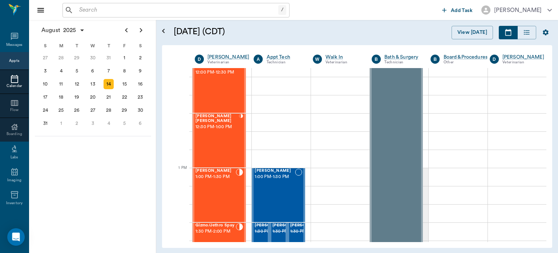
click at [215, 189] on div "Nora Spay 1:00 PM - 1:30 PM" at bounding box center [216, 194] width 40 height 53
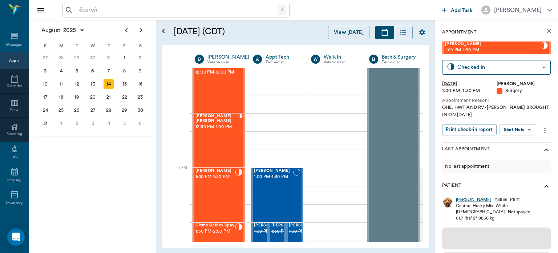
click at [521, 133] on body "/ ​ Add Task Dr. Bert Ellsworth Nectar Messages Appts Calendar Flow Boarding La…" at bounding box center [279, 126] width 558 height 253
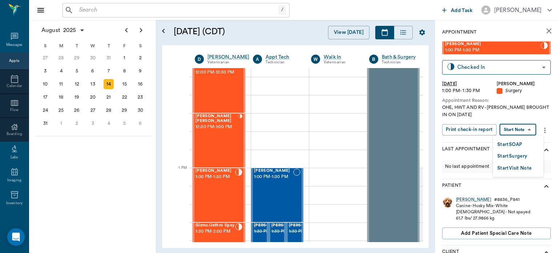
click at [516, 157] on button "Start Surgery" at bounding box center [513, 156] width 30 height 8
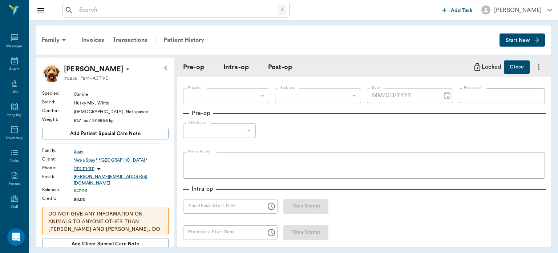
type input "63ec2f075fda476ae8351a4d"
type input "[DATE]"
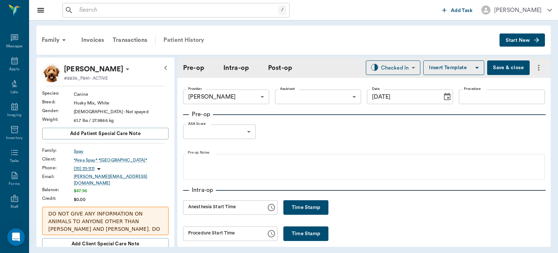
click at [196, 39] on div "Patient History" at bounding box center [183, 39] width 49 height 17
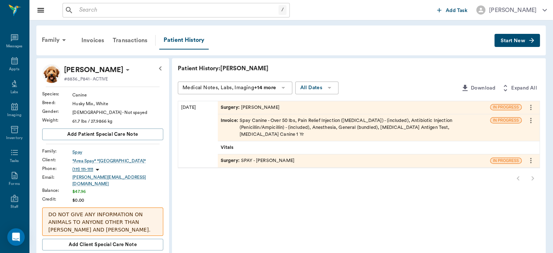
click at [531, 108] on icon "more" at bounding box center [531, 107] width 8 height 9
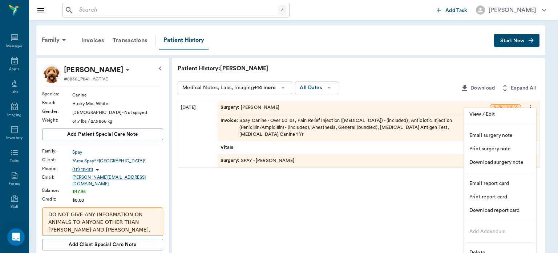
click at [483, 251] on span "Delete" at bounding box center [500, 253] width 61 height 8
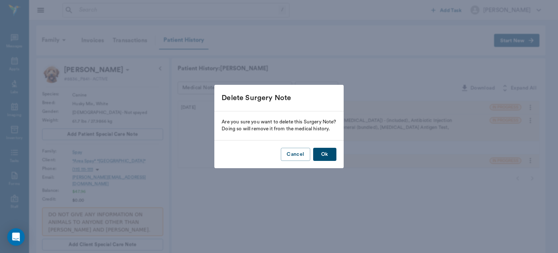
click at [322, 153] on button "Ok" at bounding box center [324, 154] width 23 height 13
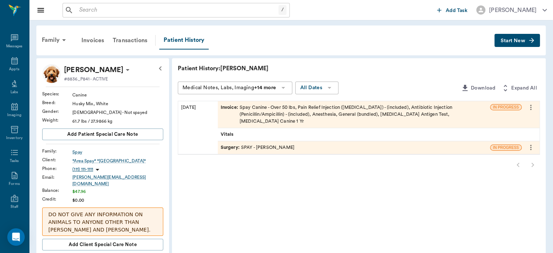
click at [531, 145] on icon "more" at bounding box center [530, 147] width 1 height 5
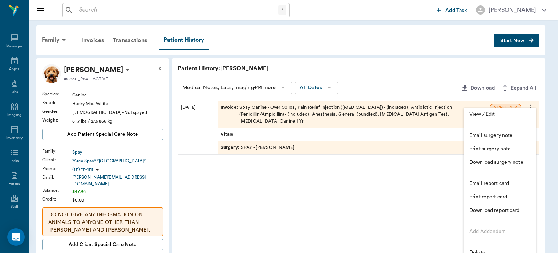
click at [431, 178] on div at bounding box center [279, 126] width 558 height 253
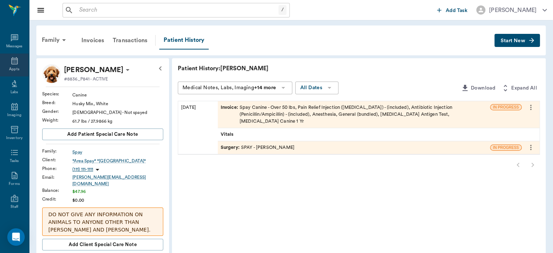
click at [11, 61] on icon at bounding box center [14, 60] width 9 height 9
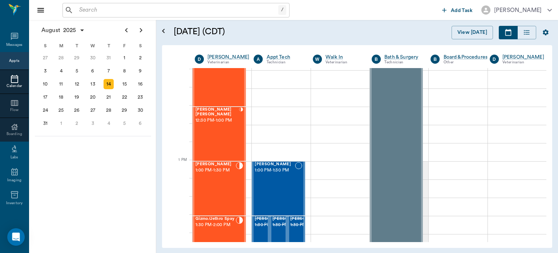
scroll to position [457, 0]
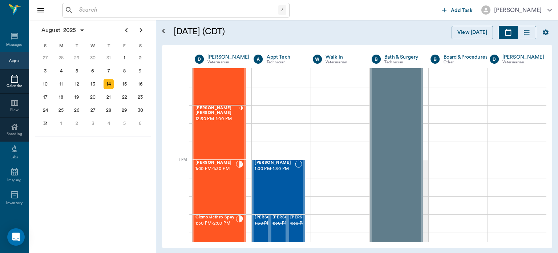
click at [218, 185] on div "[PERSON_NAME] 1:00 PM - 1:30 PM" at bounding box center [216, 186] width 40 height 53
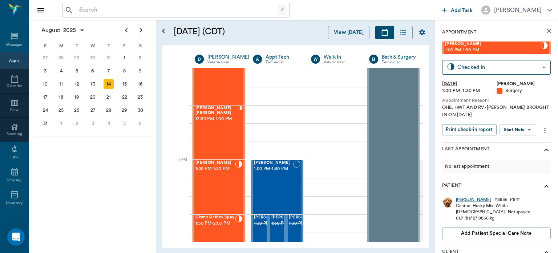
click at [515, 135] on body "/ ​ Add Task Dr. Bert Ellsworth Nectar Messages Appts Calendar Flow Boarding La…" at bounding box center [279, 126] width 558 height 253
click at [151, 194] on div at bounding box center [279, 126] width 558 height 253
click at [209, 172] on span "1:00 PM - 1:30 PM" at bounding box center [216, 168] width 40 height 7
click at [466, 204] on div "Canine - Husky Mix - White" at bounding box center [493, 205] width 75 height 6
click at [464, 200] on div "[PERSON_NAME]" at bounding box center [473, 199] width 35 height 6
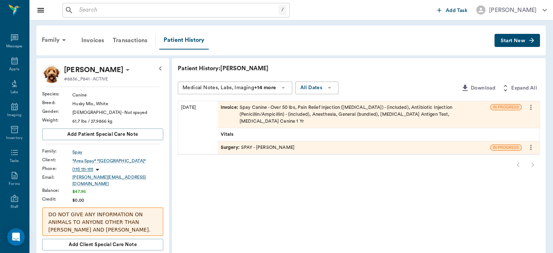
click at [531, 145] on icon "more" at bounding box center [530, 147] width 1 height 5
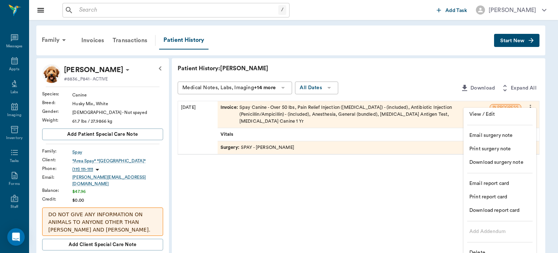
click at [484, 252] on span "Delete" at bounding box center [500, 253] width 61 height 8
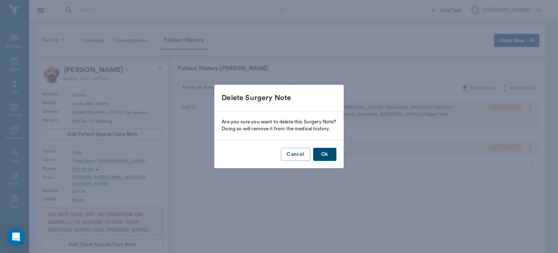
click at [326, 157] on button "Ok" at bounding box center [324, 154] width 23 height 13
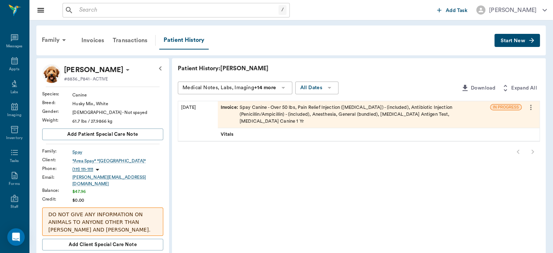
click at [530, 108] on icon "more" at bounding box center [531, 107] width 8 height 9
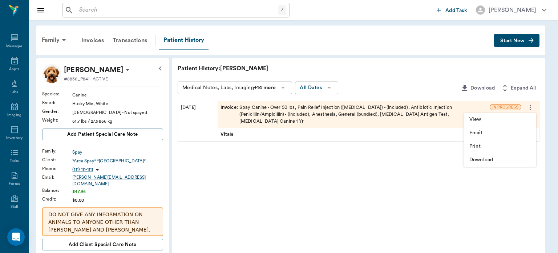
click at [371, 61] on div at bounding box center [279, 126] width 558 height 253
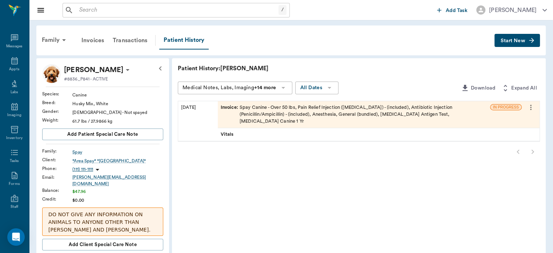
click at [139, 45] on div "Transactions" at bounding box center [129, 40] width 43 height 17
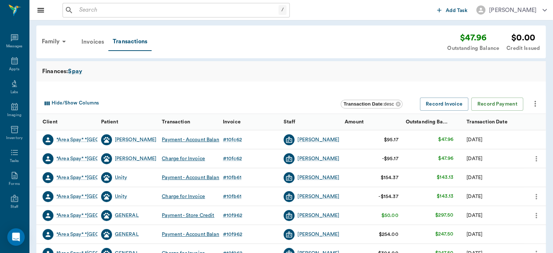
click at [89, 43] on div "Invoices" at bounding box center [92, 41] width 31 height 17
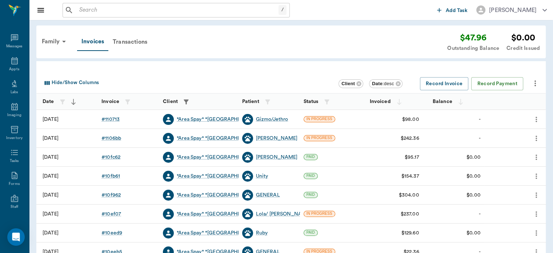
click at [535, 119] on icon "more" at bounding box center [536, 119] width 8 height 9
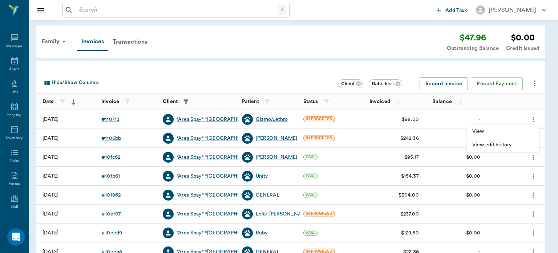
click at [535, 117] on div at bounding box center [279, 126] width 558 height 253
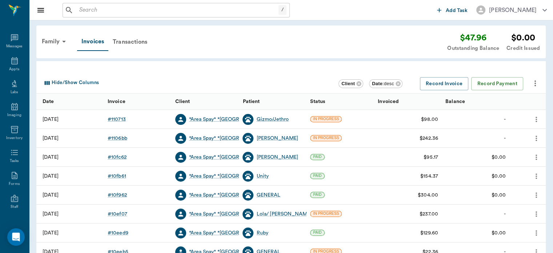
click at [536, 119] on icon "more" at bounding box center [535, 118] width 1 height 5
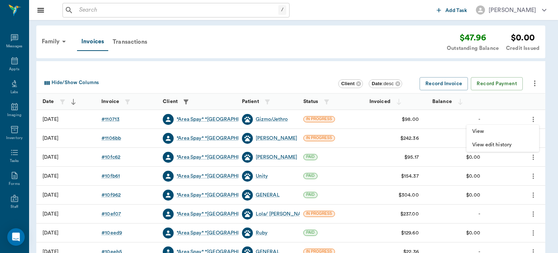
click at [372, 45] on div at bounding box center [279, 126] width 558 height 253
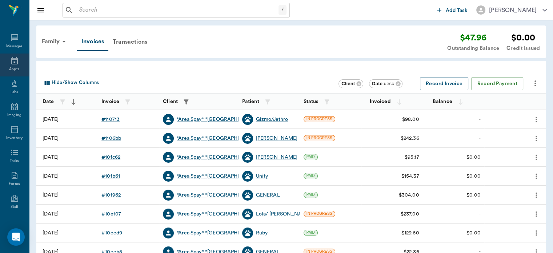
click at [13, 61] on icon at bounding box center [14, 60] width 7 height 7
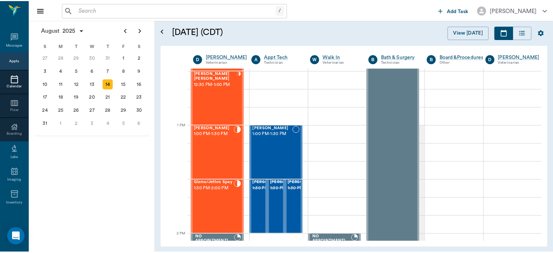
scroll to position [491, 0]
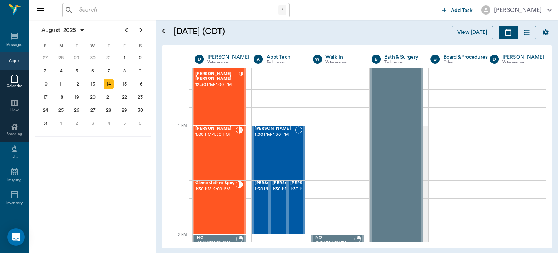
click at [229, 159] on div "[PERSON_NAME] 1:00 PM - 1:30 PM" at bounding box center [216, 152] width 40 height 53
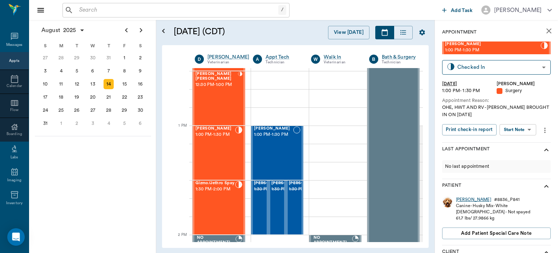
click at [465, 200] on div "[PERSON_NAME]" at bounding box center [473, 199] width 35 height 6
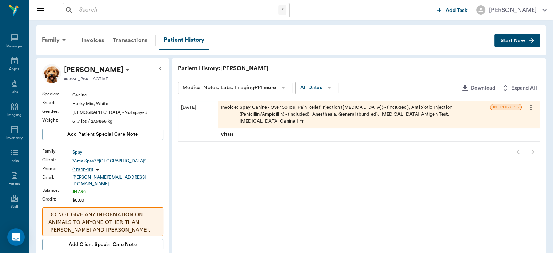
click at [531, 107] on icon "more" at bounding box center [530, 106] width 1 height 5
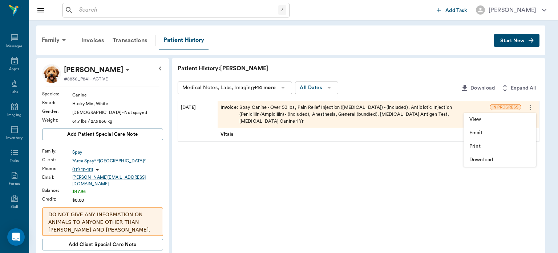
click at [480, 120] on span "View" at bounding box center [500, 120] width 61 height 8
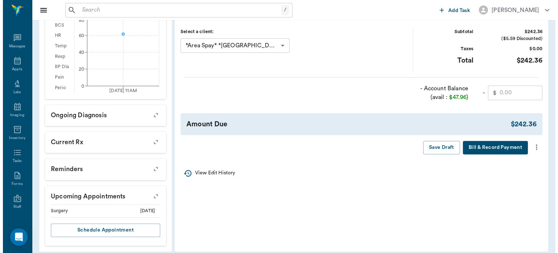
scroll to position [270, 0]
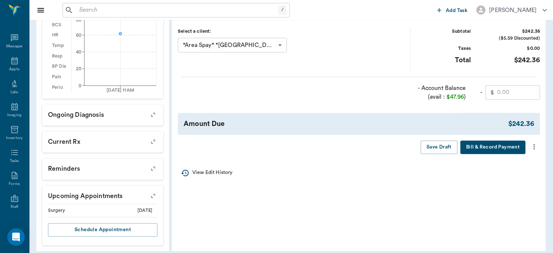
click at [534, 149] on icon "more" at bounding box center [533, 146] width 1 height 5
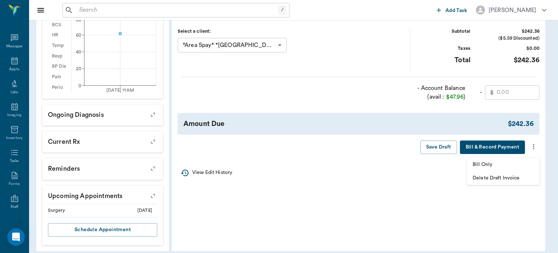
click at [505, 179] on span "Delete Draft Invoice" at bounding box center [503, 178] width 61 height 8
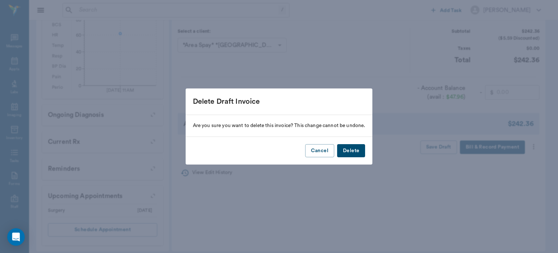
click at [358, 149] on button "Delete" at bounding box center [351, 150] width 28 height 13
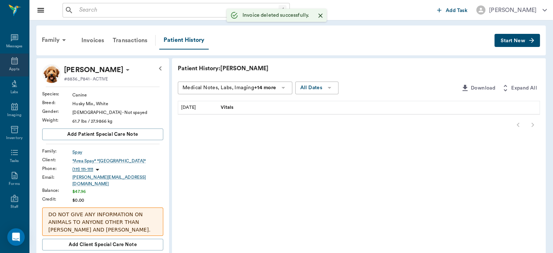
click at [11, 62] on icon at bounding box center [14, 60] width 7 height 7
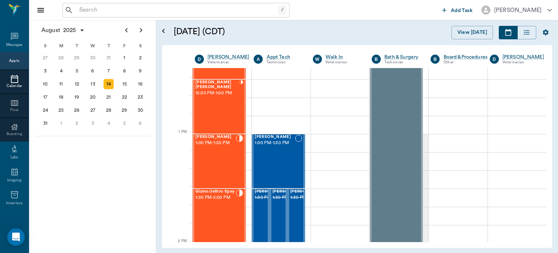
scroll to position [484, 0]
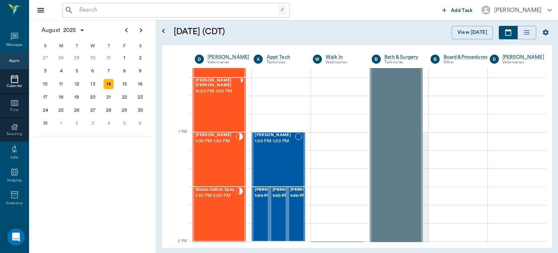
click at [220, 165] on div "[PERSON_NAME] 1:00 PM - 1:30 PM" at bounding box center [216, 159] width 40 height 53
click at [220, 158] on div "[PERSON_NAME] 1:00 PM - 1:30 PM" at bounding box center [216, 159] width 40 height 53
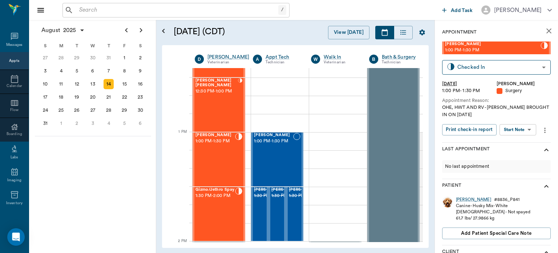
click at [522, 125] on body "/ ​ Add Task Dr. Bert Ellsworth Nectar Messages Appts Calendar Flow Boarding La…" at bounding box center [279, 126] width 558 height 253
click at [520, 129] on body "/ ​ Add Task Dr. Bert Ellsworth Nectar Messages Appts Calendar Flow Boarding La…" at bounding box center [279, 126] width 558 height 253
click at [514, 156] on button "Start Surgery" at bounding box center [513, 156] width 30 height 8
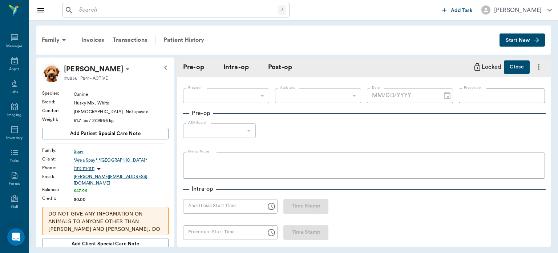
type input "63ec2f075fda476ae8351a4d"
type input "[DATE]"
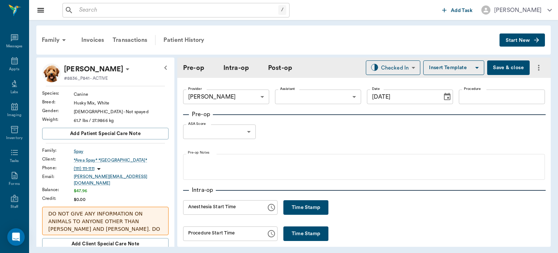
click at [296, 95] on body "/ ​ Add Task Dr. Bert Ellsworth Nectar Messages Appts Labs Imaging Inventory Ta…" at bounding box center [279, 126] width 558 height 253
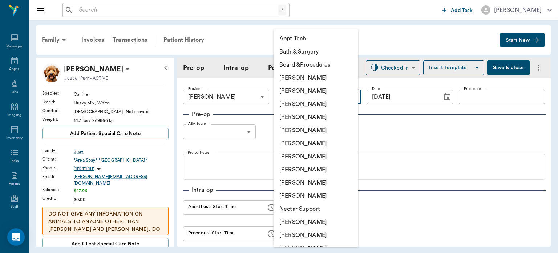
click at [312, 172] on li "[PERSON_NAME]" at bounding box center [316, 169] width 85 height 13
type input "63ec2e7e52e12b0ba117b124"
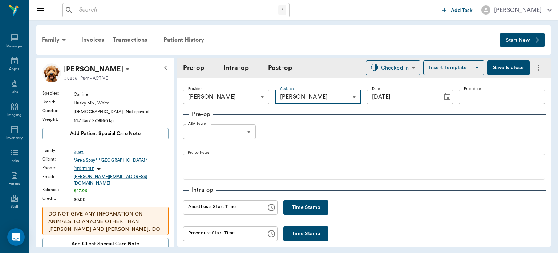
click at [465, 95] on input "Procedure" at bounding box center [502, 96] width 86 height 15
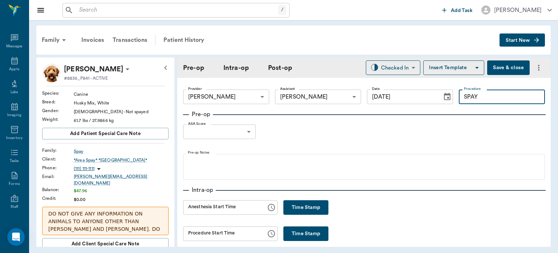
type input "SPAY"
click at [452, 71] on button "Insert Template" at bounding box center [453, 67] width 61 height 15
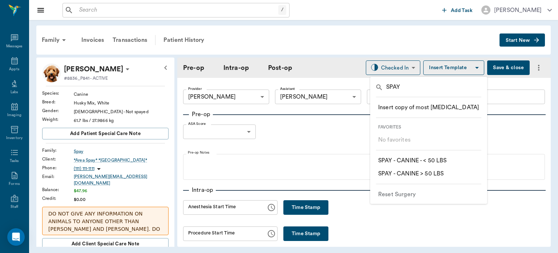
type input "SPAY"
click at [441, 177] on p "​ SPAY - CANINE > 50 LBS" at bounding box center [410, 173] width 65 height 9
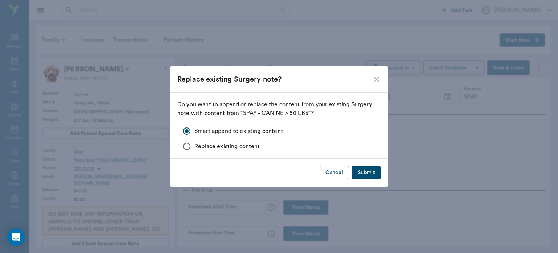
click at [369, 177] on button "Submit" at bounding box center [366, 172] width 29 height 13
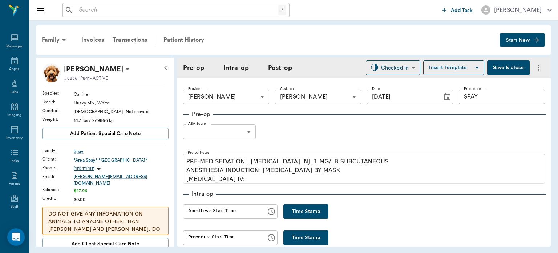
click at [240, 134] on body "/ ​ Add Task Dr. Bert Ellsworth Nectar Messages Appts Labs Imaging Inventory Ta…" at bounding box center [279, 126] width 558 height 253
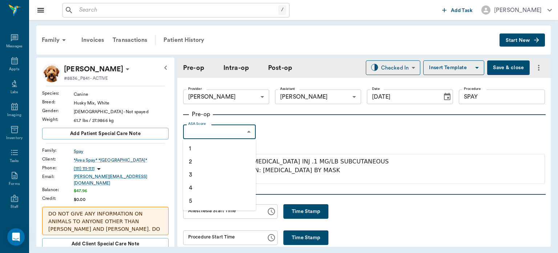
click at [228, 153] on li "1" at bounding box center [219, 148] width 73 height 13
type input "1"
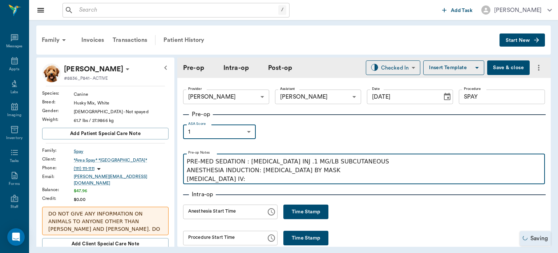
click at [238, 182] on p "PRE-MED SEDATION : [MEDICAL_DATA] INJ .1 MG/LB SUBCUTANEOUS ANESTHESIA INDUCTIO…" at bounding box center [364, 170] width 355 height 26
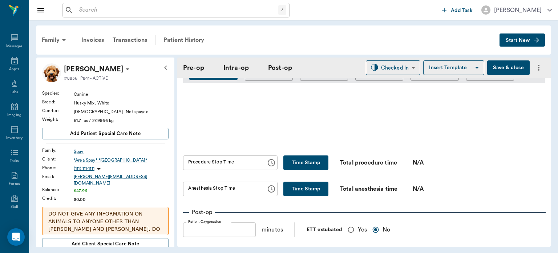
click at [354, 224] on input "Yes" at bounding box center [351, 229] width 14 height 14
radio input "true"
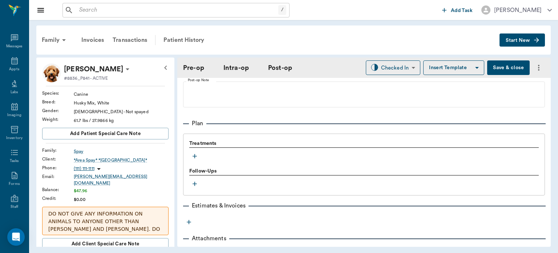
scroll to position [564, 0]
click at [194, 151] on icon "button" at bounding box center [194, 154] width 7 height 7
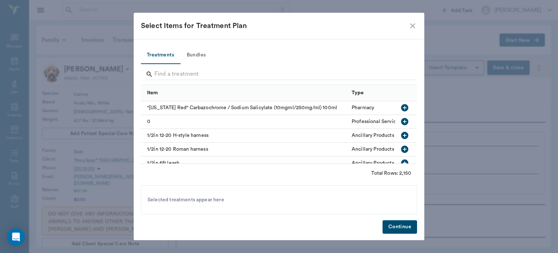
click at [200, 57] on button "Bundles" at bounding box center [196, 55] width 33 height 17
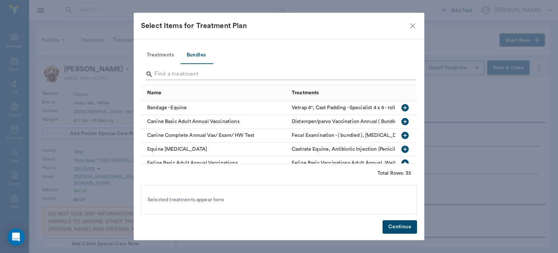
click at [171, 74] on input "Search" at bounding box center [279, 74] width 250 height 12
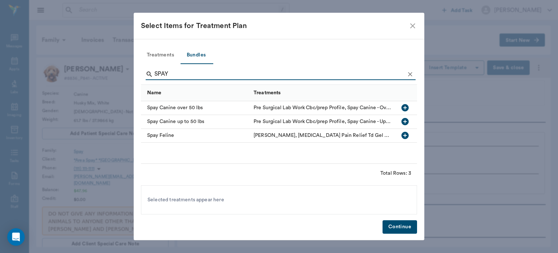
type input "SPAY"
click at [407, 110] on icon "button" at bounding box center [405, 107] width 7 height 7
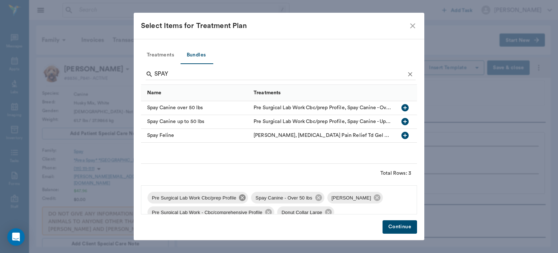
click at [241, 201] on icon at bounding box center [242, 197] width 7 height 7
click at [270, 198] on icon at bounding box center [274, 197] width 8 height 8
click at [342, 199] on icon at bounding box center [344, 197] width 7 height 7
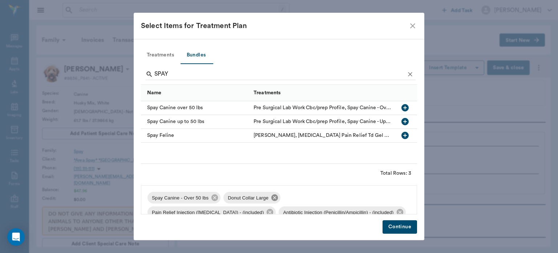
click at [272, 200] on icon at bounding box center [275, 197] width 7 height 7
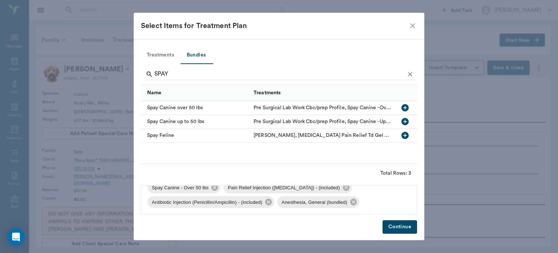
click at [400, 228] on button "Continue" at bounding box center [400, 226] width 35 height 13
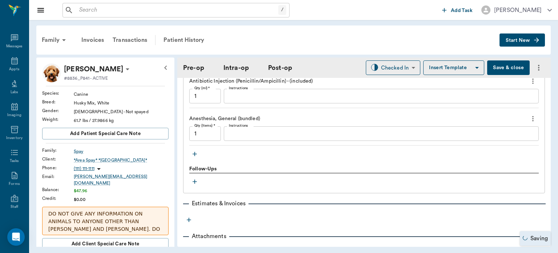
scroll to position [718, 0]
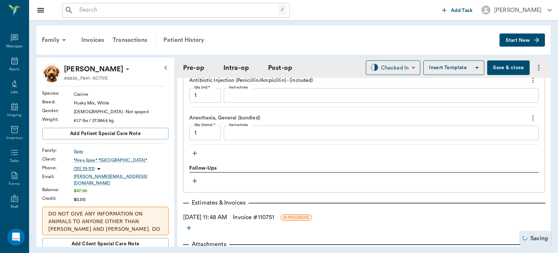
click at [196, 151] on icon "button" at bounding box center [195, 153] width 4 height 4
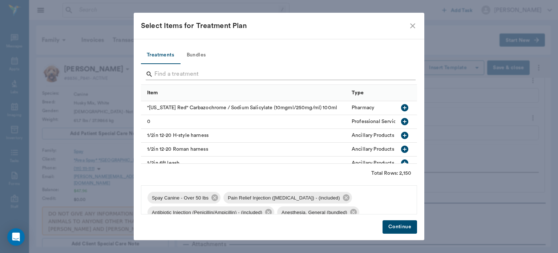
click at [191, 71] on input "Search" at bounding box center [279, 74] width 250 height 12
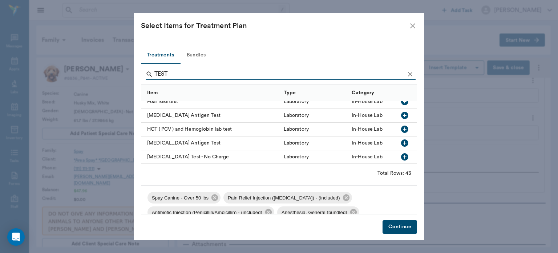
scroll to position [280, 0]
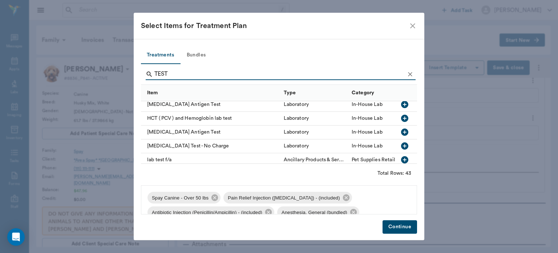
type input "TEST"
click at [401, 135] on icon "button" at bounding box center [404, 131] width 7 height 7
click at [403, 222] on button "Continue" at bounding box center [400, 226] width 35 height 13
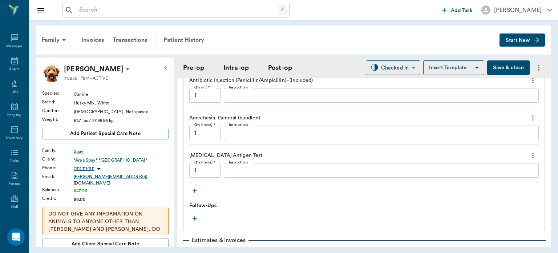
click at [251, 166] on textarea "Instructions" at bounding box center [381, 170] width 305 height 8
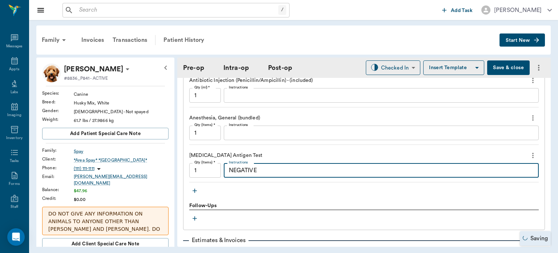
type textarea "NEGATIVE"
click at [196, 187] on icon "button" at bounding box center [194, 190] width 7 height 7
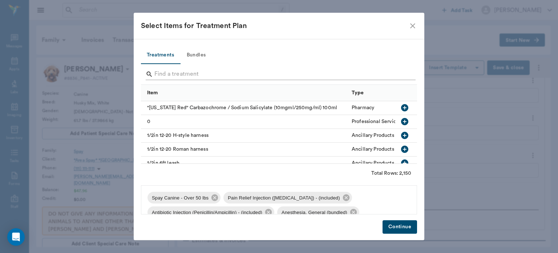
click at [172, 74] on input "Search" at bounding box center [279, 74] width 250 height 12
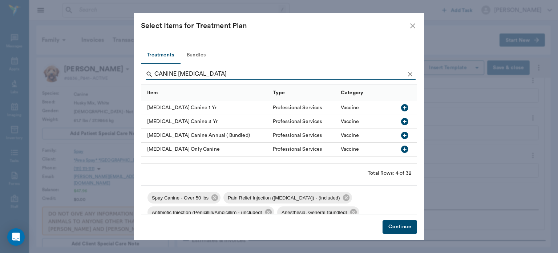
type input "CANINE [MEDICAL_DATA]"
click at [406, 109] on icon "button" at bounding box center [404, 107] width 7 height 7
click at [401, 225] on button "Continue" at bounding box center [400, 226] width 35 height 13
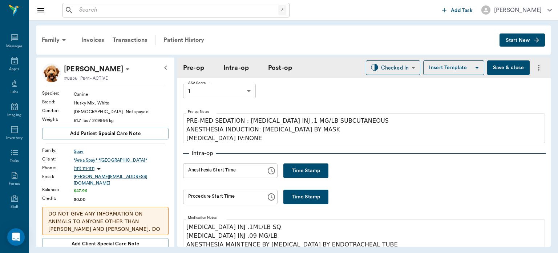
scroll to position [48, 0]
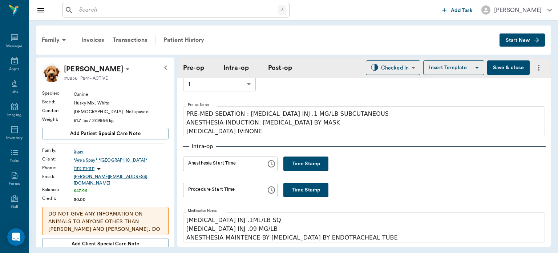
click at [294, 162] on button "Time Stamp" at bounding box center [306, 163] width 45 height 15
type input "12:01 PM"
click at [308, 186] on button "Time Stamp" at bounding box center [306, 189] width 45 height 15
type input "12:17 PM"
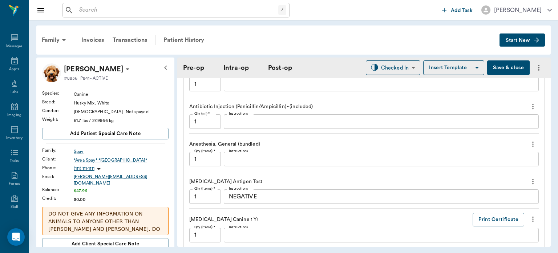
scroll to position [681, 0]
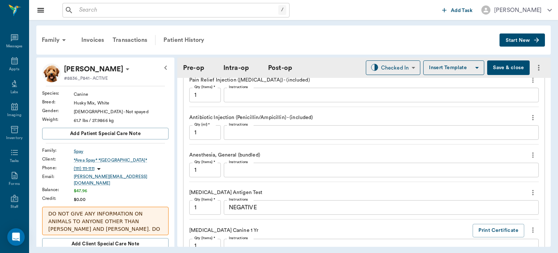
click at [280, 205] on textarea "NEGATIVE" at bounding box center [381, 207] width 305 height 8
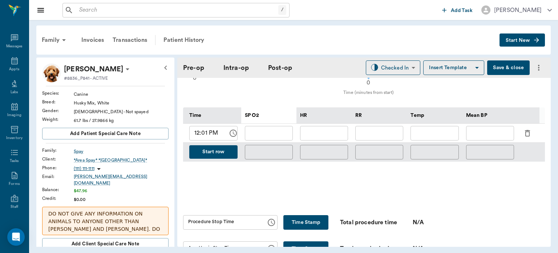
scroll to position [321, 0]
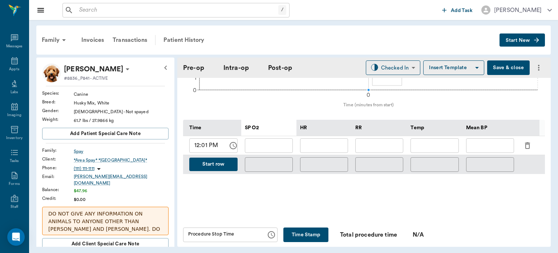
click at [529, 141] on icon "button" at bounding box center [527, 145] width 9 height 9
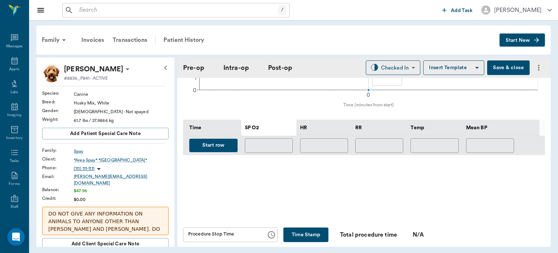
click at [219, 138] on button "Start row" at bounding box center [213, 144] width 48 height 13
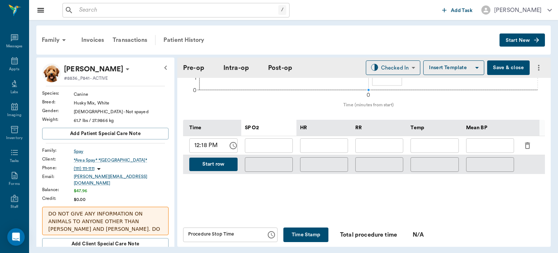
click at [323, 142] on input "text" at bounding box center [324, 145] width 48 height 15
type input "75"
click at [285, 142] on input "text" at bounding box center [269, 145] width 48 height 15
type input "96"
click at [379, 139] on input "text" at bounding box center [379, 145] width 48 height 15
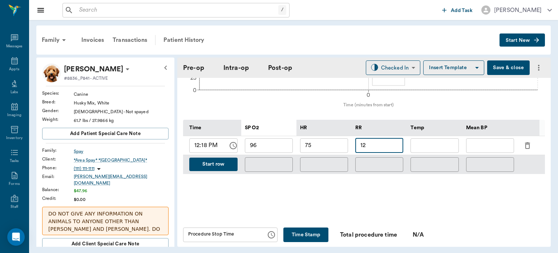
type input "12"
click at [217, 161] on button "Start row" at bounding box center [213, 163] width 48 height 13
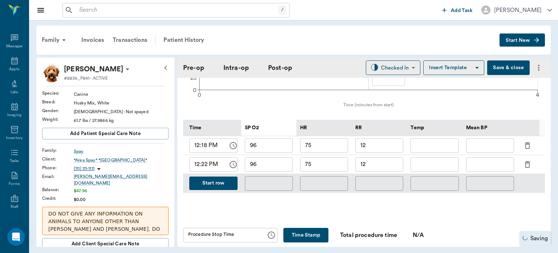
click at [327, 161] on input "75" at bounding box center [324, 164] width 48 height 15
type input "7"
type input "96"
click at [272, 158] on input "96" at bounding box center [269, 164] width 48 height 15
type input "97"
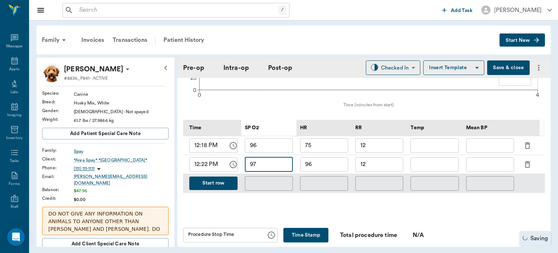
click at [486, 163] on input "text" at bounding box center [490, 164] width 48 height 15
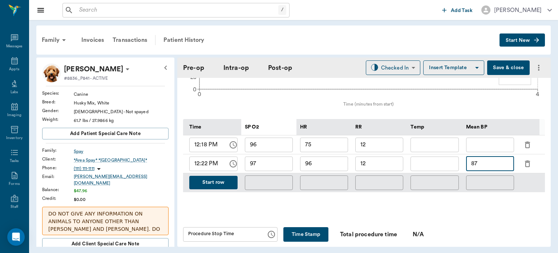
scroll to position [321, 0]
type input "87"
click at [214, 179] on button "Start row" at bounding box center [213, 182] width 48 height 13
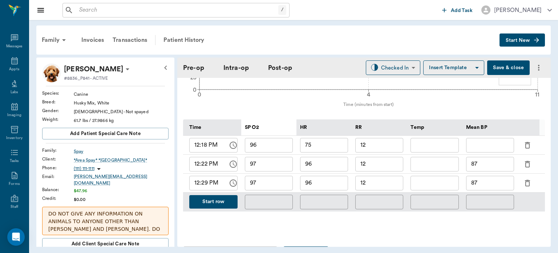
click at [327, 176] on input "96" at bounding box center [324, 183] width 48 height 15
type input "95"
click at [284, 176] on input "97" at bounding box center [269, 183] width 48 height 15
type input "98"
click at [385, 181] on input "12" at bounding box center [379, 183] width 48 height 15
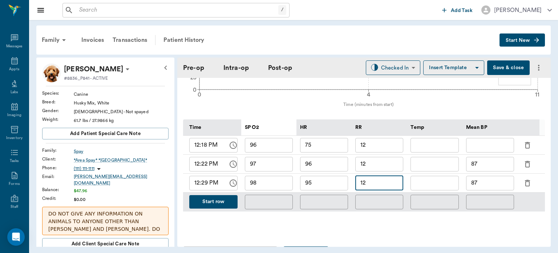
type input "1"
type input "9"
click at [491, 180] on input "87" at bounding box center [490, 183] width 48 height 15
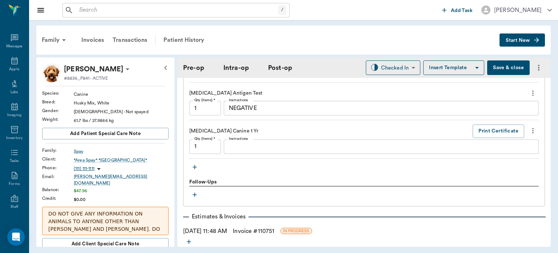
scroll to position [844, 0]
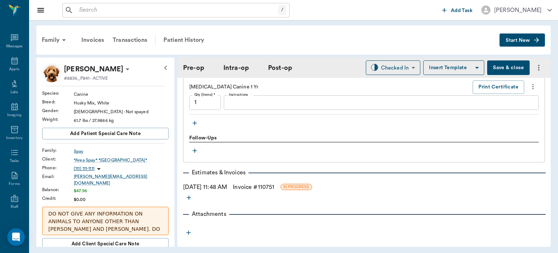
type input "84"
click at [466, 200] on div "Plan Treatments Spay Canine - Over 50 lbs Qty (Items) * 1 Qty (Items) * Instruc…" at bounding box center [364, 47] width 362 height 381
click at [198, 119] on icon "button" at bounding box center [194, 122] width 7 height 7
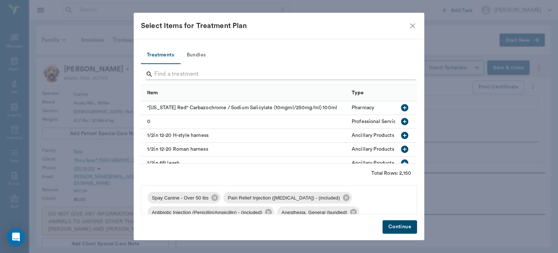
click at [172, 72] on input "Search" at bounding box center [279, 74] width 250 height 12
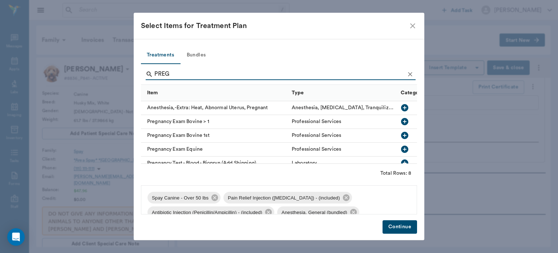
type input "PREG"
click at [401, 108] on icon "button" at bounding box center [405, 107] width 9 height 9
click at [401, 232] on button "Continue" at bounding box center [400, 226] width 35 height 13
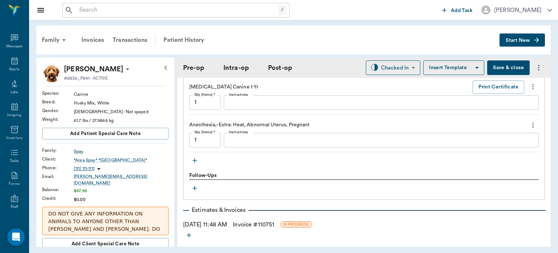
click at [503, 64] on button "Save & close" at bounding box center [508, 67] width 43 height 15
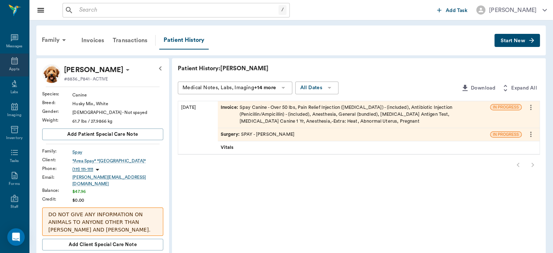
click at [10, 63] on icon at bounding box center [14, 60] width 9 height 9
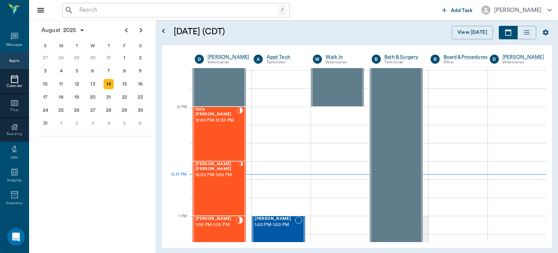
scroll to position [400, 0]
click at [213, 140] on div "Odin [PERSON_NAME] 12:00 PM - 12:30 PM" at bounding box center [216, 134] width 41 height 53
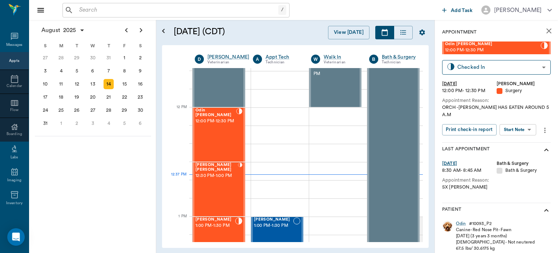
click at [521, 124] on body "/ ​ Add Task Dr. Bert Ellsworth Nectar Messages Appts Calendar Flow Boarding La…" at bounding box center [279, 126] width 558 height 253
click at [511, 149] on button "View Surgery" at bounding box center [513, 149] width 30 height 8
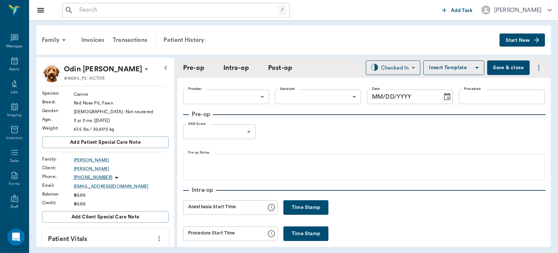
type input "63ec2f075fda476ae8351a4d"
type input "63ec2e7e52e12b0ba117b124"
type input "NEUTER"
type input "1"
radio input "true"
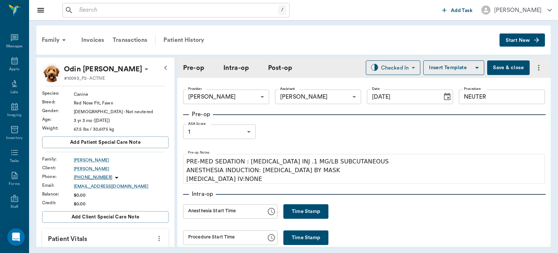
type input "[DATE]"
click at [297, 213] on button "Time Stamp" at bounding box center [306, 211] width 45 height 15
type input "12:38 PM"
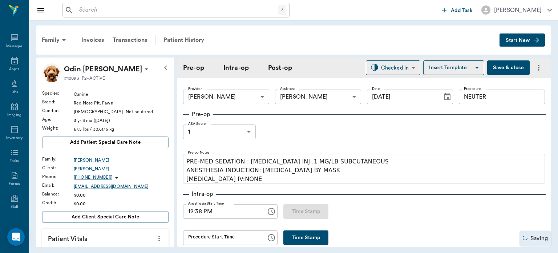
click at [505, 68] on button "Save & close" at bounding box center [508, 67] width 43 height 15
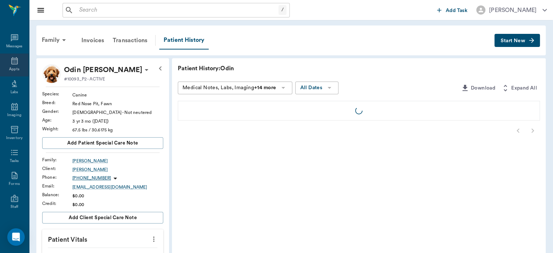
click at [10, 71] on div "Appts" at bounding box center [14, 69] width 10 height 5
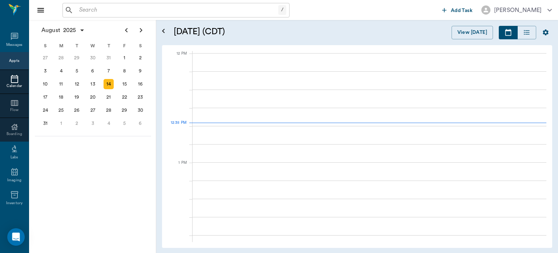
scroll to position [436, 0]
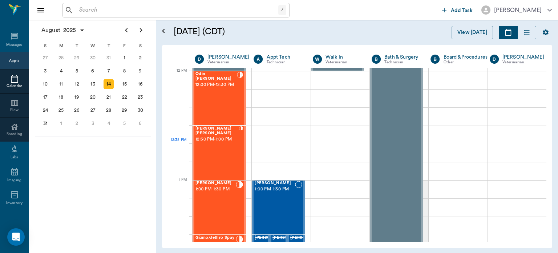
click at [213, 198] on div "[PERSON_NAME] 1:00 PM - 1:30 PM" at bounding box center [216, 207] width 40 height 53
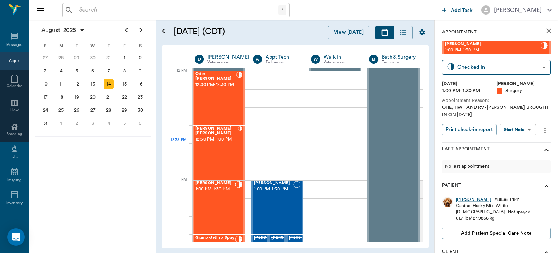
click at [520, 132] on body "/ ​ Add Task Dr. Bert Ellsworth Nectar Messages Appts Calendar Flow Boarding La…" at bounding box center [279, 126] width 558 height 253
click at [516, 157] on button "View Surgery" at bounding box center [513, 156] width 30 height 8
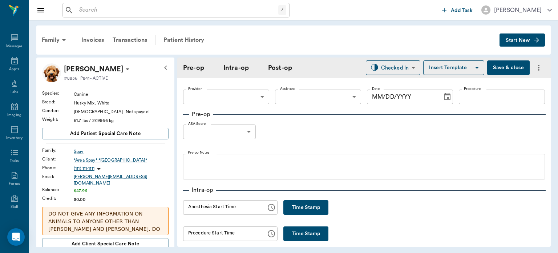
type input "63ec2f075fda476ae8351a4d"
type input "63ec2e7e52e12b0ba117b124"
type input "SPAY"
type input "1"
radio input "true"
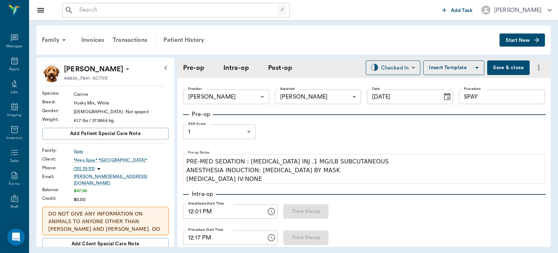
type input "[DATE]"
type input "12:01 PM"
type input "12:17 PM"
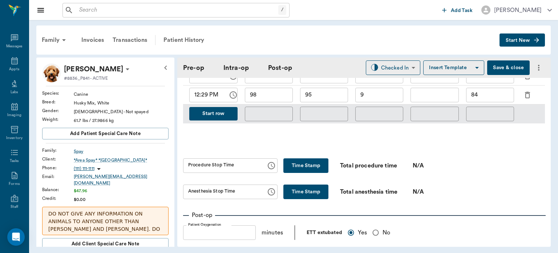
scroll to position [411, 0]
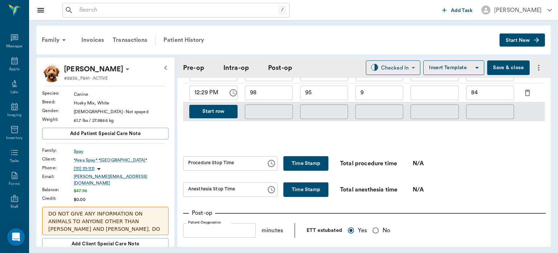
click at [226, 106] on button "Start row" at bounding box center [213, 111] width 48 height 13
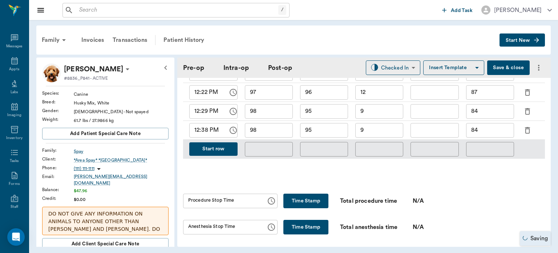
scroll to position [388, 0]
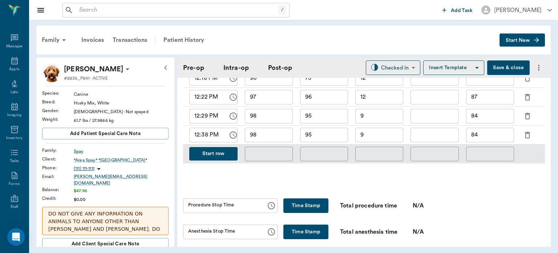
click at [329, 132] on input "95" at bounding box center [324, 135] width 48 height 15
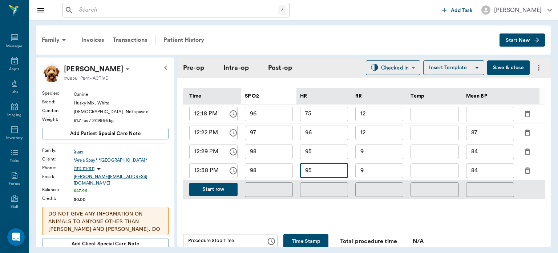
scroll to position [359, 0]
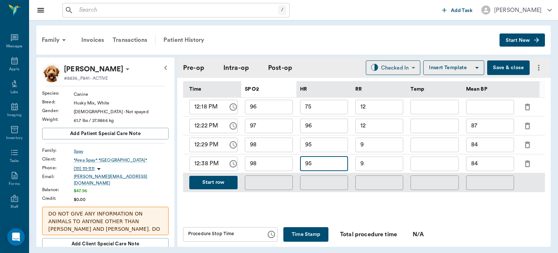
type input "9"
type input "84"
click at [379, 173] on div "​" at bounding box center [379, 182] width 55 height 19
click at [386, 161] on input "9" at bounding box center [379, 163] width 48 height 15
type input "12"
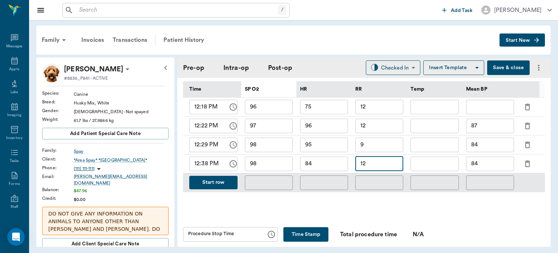
click at [497, 160] on input "84" at bounding box center [490, 163] width 48 height 15
type input "87"
click at [507, 67] on button "Save & close" at bounding box center [508, 67] width 43 height 15
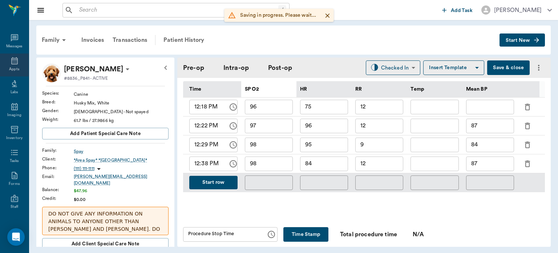
click at [10, 59] on icon at bounding box center [14, 60] width 9 height 9
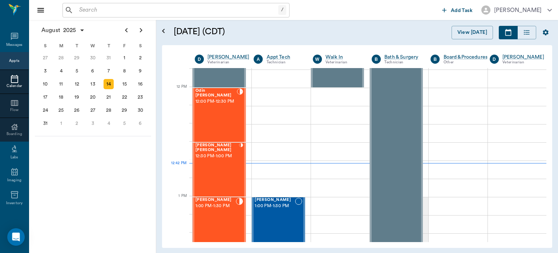
scroll to position [419, 0]
click at [219, 122] on div "Odin [PERSON_NAME] 12:00 PM - 12:30 PM" at bounding box center [216, 115] width 41 height 53
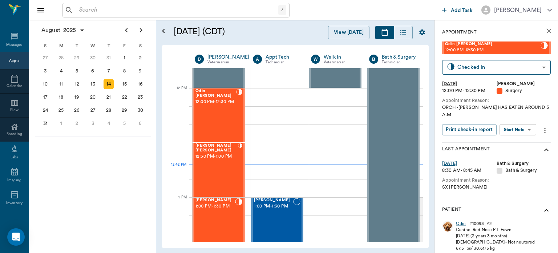
click at [524, 122] on body "/ ​ Add Task Dr. Bert Ellsworth Nectar Messages Appts Calendar Flow Boarding La…" at bounding box center [279, 126] width 558 height 253
click at [514, 149] on button "View Surgery" at bounding box center [513, 149] width 30 height 8
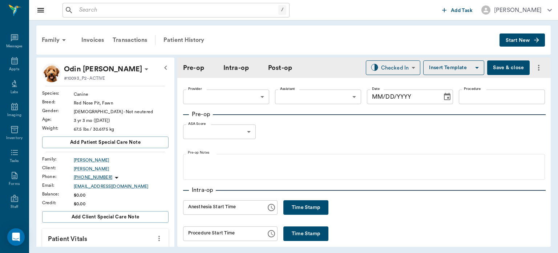
type input "63ec2f075fda476ae8351a4d"
type input "63ec2e7e52e12b0ba117b124"
type input "NEUTER"
type input "1"
radio input "true"
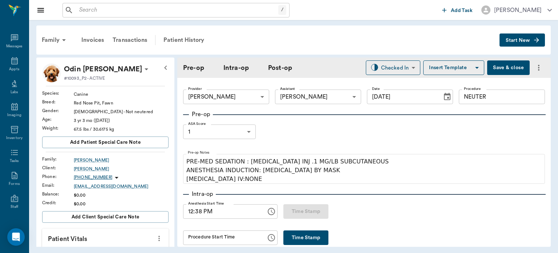
type input "[DATE]"
type input "12:38 PM"
click at [500, 67] on button "Save & close" at bounding box center [508, 67] width 43 height 15
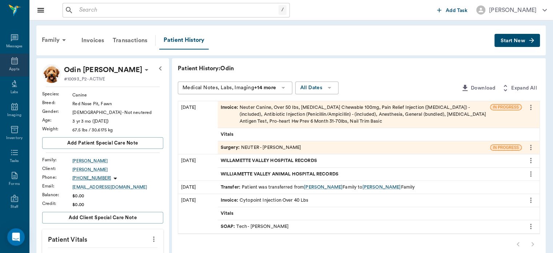
click at [11, 61] on icon at bounding box center [14, 60] width 7 height 7
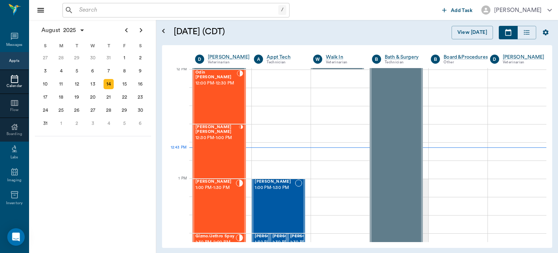
scroll to position [438, 0]
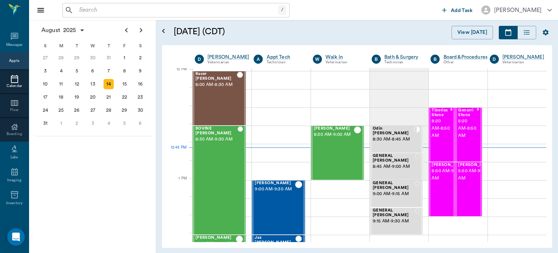
scroll to position [438, 0]
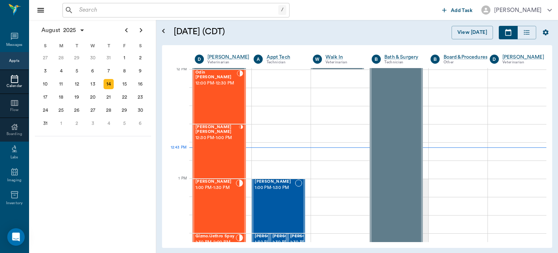
click at [216, 196] on div "[PERSON_NAME] 1:00 PM - 1:30 PM" at bounding box center [216, 205] width 40 height 53
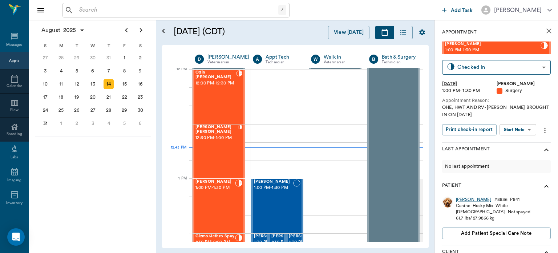
click at [519, 130] on body "/ ​ Add Task Dr. Bert Ellsworth Nectar Messages Appts Calendar Flow Boarding La…" at bounding box center [279, 126] width 558 height 253
click at [514, 154] on button "View Surgery" at bounding box center [513, 156] width 30 height 8
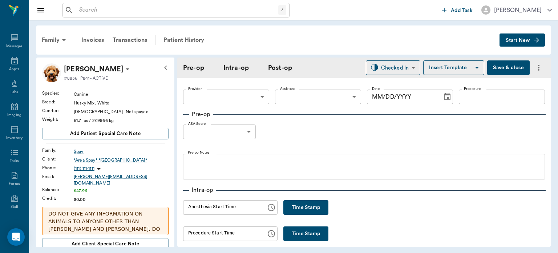
type input "63ec2f075fda476ae8351a4d"
type input "63ec2e7e52e12b0ba117b124"
type input "SPAY"
type input "1"
radio input "true"
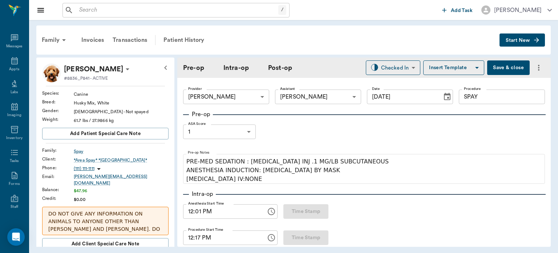
type input "[DATE]"
type input "12:01 PM"
type input "12:17 PM"
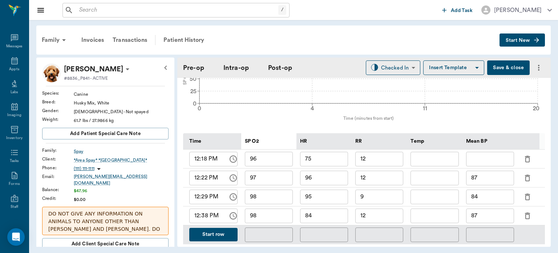
scroll to position [327, 0]
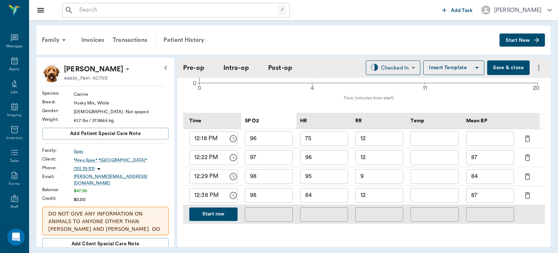
click at [222, 212] on button "Start row" at bounding box center [213, 213] width 48 height 13
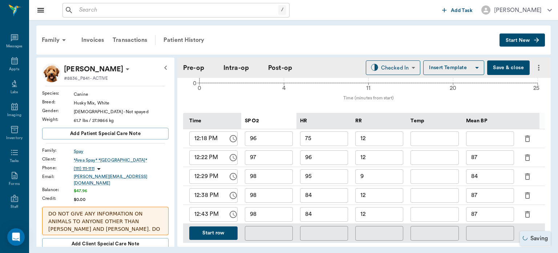
click at [326, 213] on input "84" at bounding box center [324, 214] width 48 height 15
type input "8"
type input "90"
click at [273, 212] on input "98" at bounding box center [269, 214] width 48 height 15
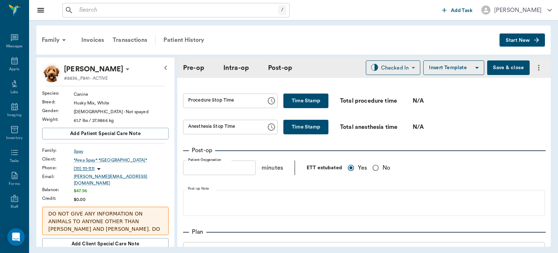
scroll to position [506, 0]
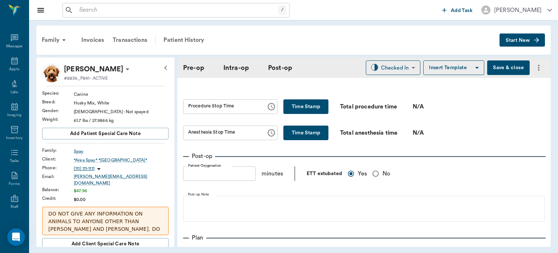
type input "99"
click at [305, 99] on button "Time Stamp" at bounding box center [306, 106] width 45 height 15
type input "12:45 PM"
click at [290, 127] on button "Time Stamp" at bounding box center [306, 132] width 45 height 15
type input "12:46 PM"
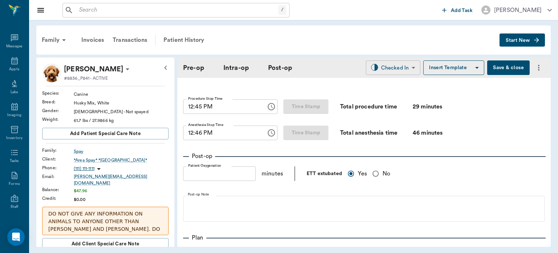
click at [394, 69] on body "/ ​ Add Task Dr. Bert Ellsworth Nectar Messages Appts Labs Imaging Inventory Ta…" at bounding box center [279, 126] width 558 height 253
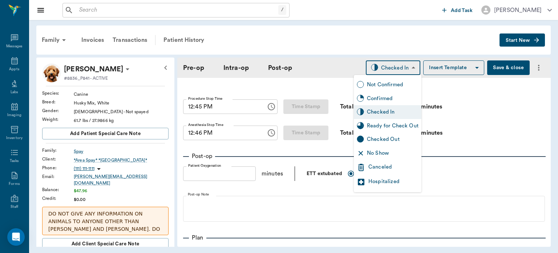
click at [390, 127] on div "Ready for Check Out" at bounding box center [393, 126] width 52 height 8
type input "READY_TO_CHECKOUT"
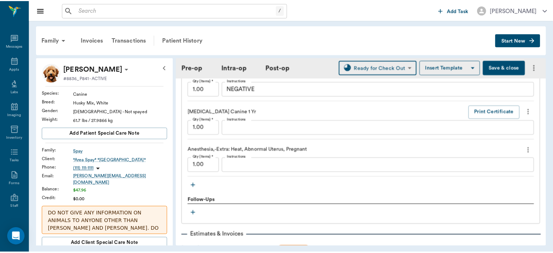
scroll to position [922, 0]
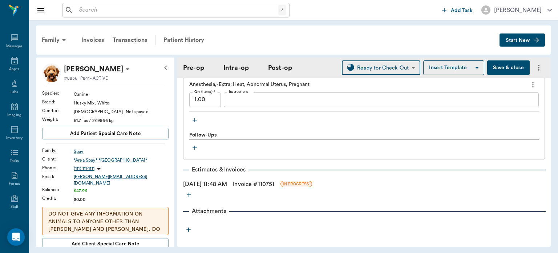
click at [272, 180] on link "Invoice # 110751" at bounding box center [253, 184] width 41 height 9
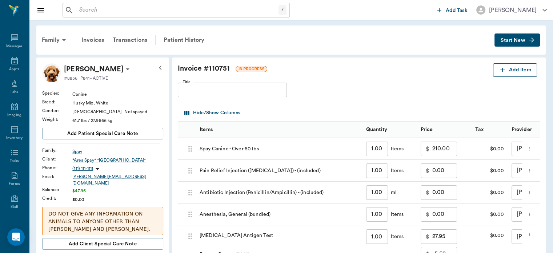
click at [517, 68] on button "Add Item" at bounding box center [515, 69] width 44 height 13
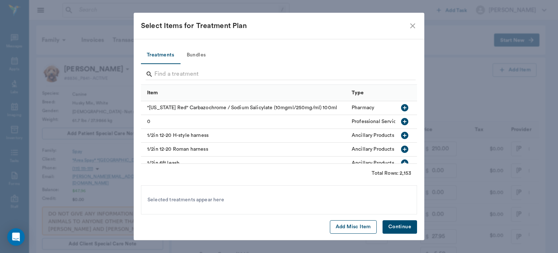
click at [353, 228] on button "Add Misc Item" at bounding box center [353, 226] width 47 height 13
click at [395, 231] on button "Continue" at bounding box center [400, 226] width 35 height 13
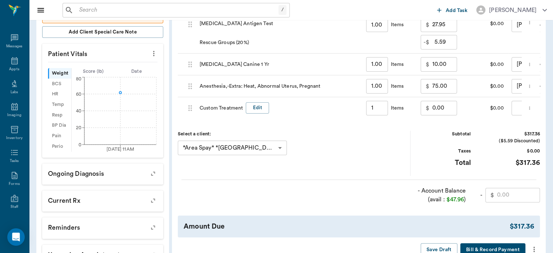
scroll to position [210, 0]
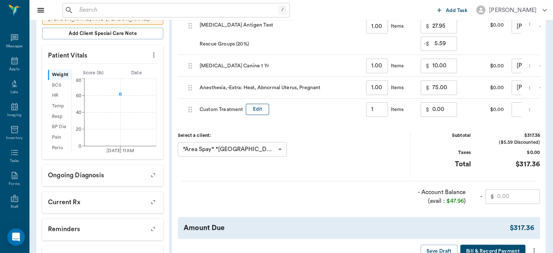
click at [257, 109] on button "Edit" at bounding box center [257, 109] width 23 height 11
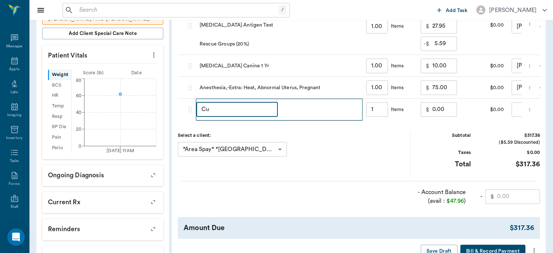
type input "C"
type input "DISCOUNT"
click at [433, 109] on input "0.00" at bounding box center [444, 109] width 25 height 15
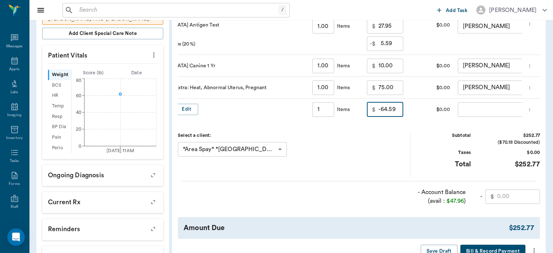
scroll to position [0, 80]
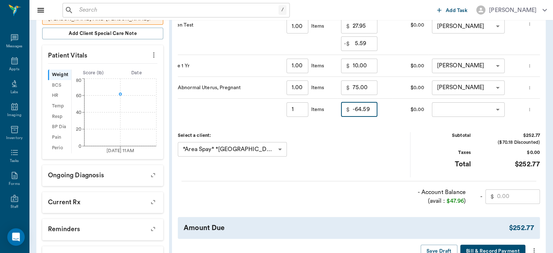
type input "-64.59"
click at [478, 108] on body "/ ​ Add Task Dr. Bert Ellsworth Nectar Messages Appts Labs Imaging Inventory Ta…" at bounding box center [276, 55] width 553 height 530
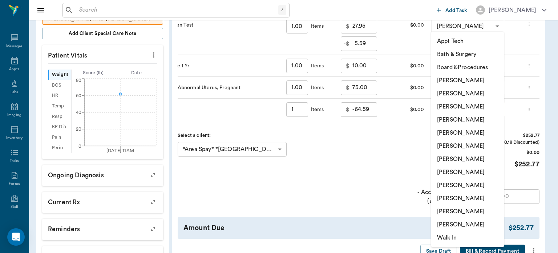
click at [483, 106] on li "[PERSON_NAME]" at bounding box center [467, 106] width 73 height 13
type input "none-63ec2f075fda476ae8351a4d"
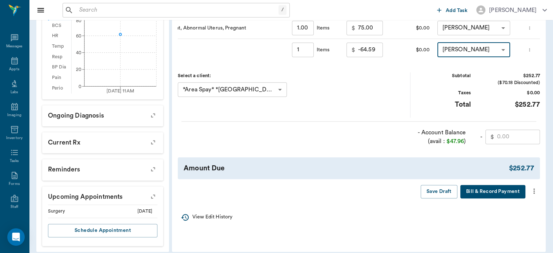
scroll to position [270, 0]
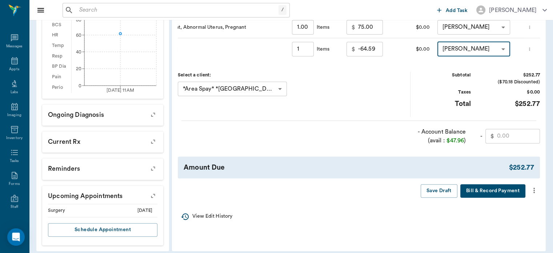
click at [509, 141] on input "text" at bounding box center [518, 136] width 43 height 15
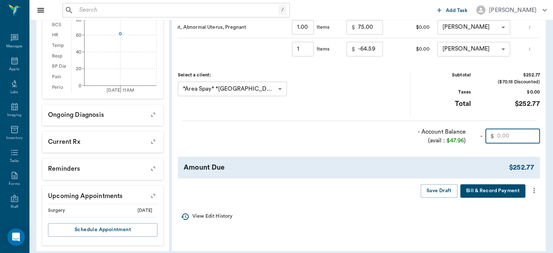
type input "7"
type input "47.96"
click at [534, 193] on icon "more" at bounding box center [533, 190] width 1 height 5
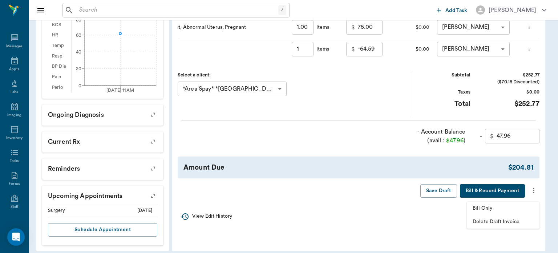
click at [497, 203] on li "Bill Only" at bounding box center [503, 207] width 73 height 13
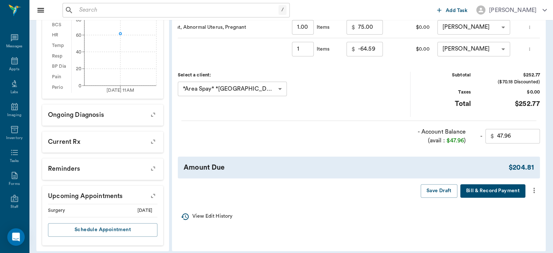
click at [539, 193] on button "more" at bounding box center [534, 190] width 12 height 12
type input "1.00"
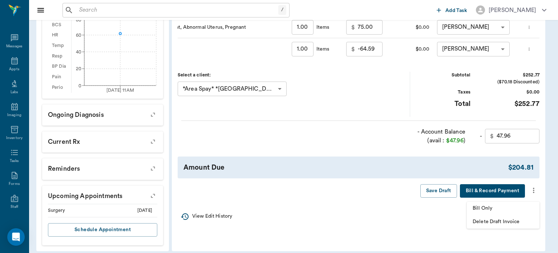
click at [496, 206] on span "Bill Only" at bounding box center [503, 208] width 61 height 8
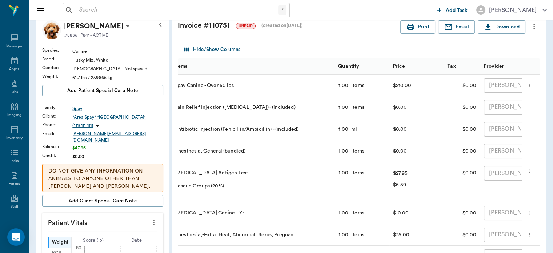
scroll to position [41, 0]
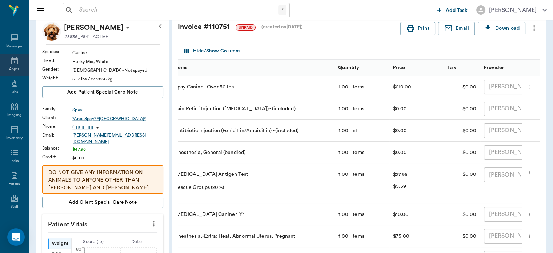
click at [13, 64] on icon at bounding box center [14, 60] width 7 height 7
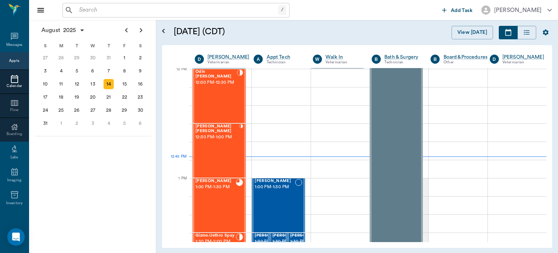
scroll to position [438, 0]
click at [212, 86] on span "12:00 PM - 12:30 PM" at bounding box center [216, 83] width 41 height 7
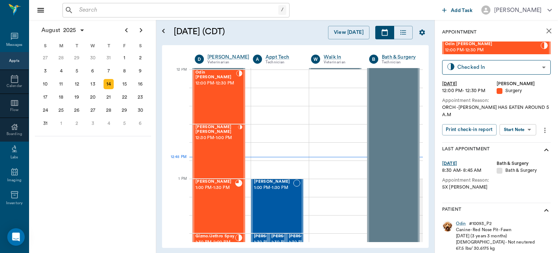
click at [525, 122] on body "/ ​ Add Task Dr. Bert Ellsworth Nectar Messages Appts Calendar Flow Boarding La…" at bounding box center [279, 126] width 558 height 253
click at [520, 149] on button "View Surgery" at bounding box center [513, 149] width 30 height 8
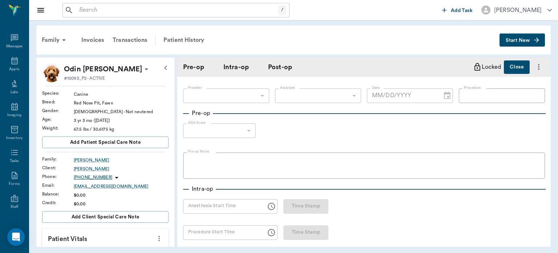
type input "63ec2f075fda476ae8351a4d"
type input "63ec2e7e52e12b0ba117b124"
type input "NEUTER"
type input "1"
radio input "true"
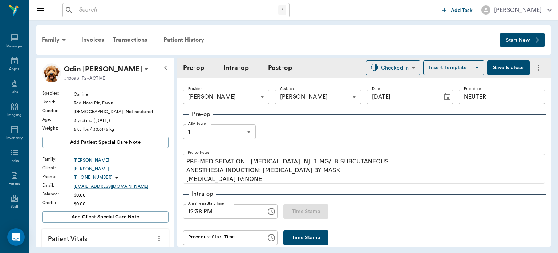
type input "[DATE]"
type input "12:38 PM"
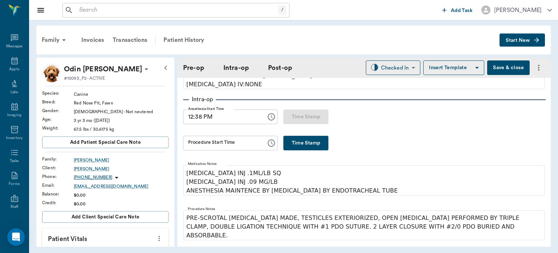
scroll to position [95, 0]
click at [294, 143] on button "Time Stamp" at bounding box center [306, 142] width 45 height 15
click at [200, 139] on input "12:53 PM" at bounding box center [222, 142] width 78 height 15
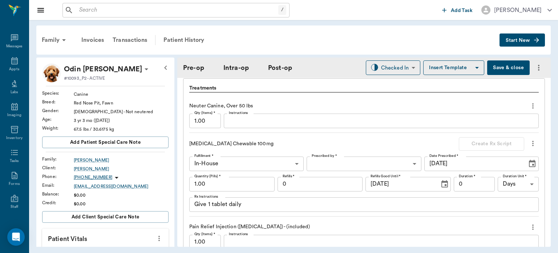
scroll to position [623, 0]
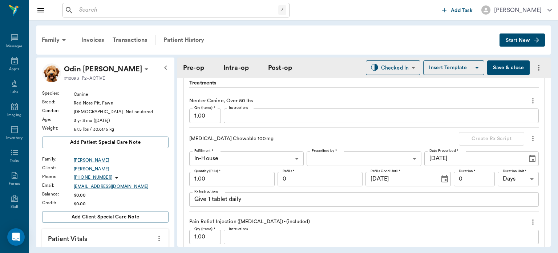
type input "12:52 PM"
click at [346, 152] on body "/ ​ Add Task Dr. Bert Ellsworth Nectar Messages Appts Labs Imaging Inventory Ta…" at bounding box center [279, 126] width 558 height 253
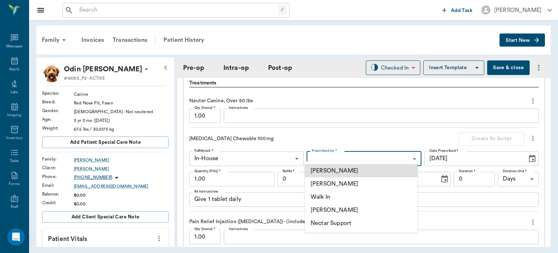
click at [345, 185] on li "[PERSON_NAME]" at bounding box center [361, 183] width 113 height 13
type input "63ec2f075fda476ae8351a4d"
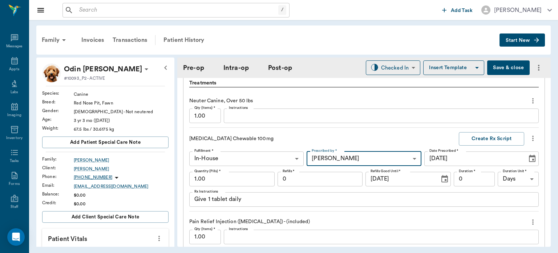
click at [234, 172] on input "1.00" at bounding box center [231, 179] width 85 height 15
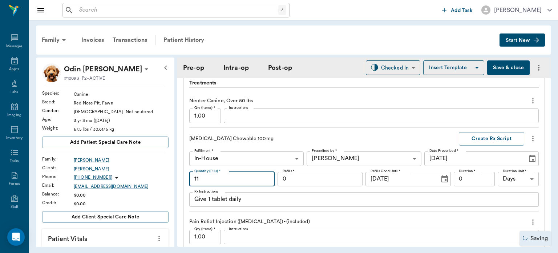
type input "11"
click at [213, 195] on textarea "Give 1 tablet daily" at bounding box center [363, 199] width 339 height 8
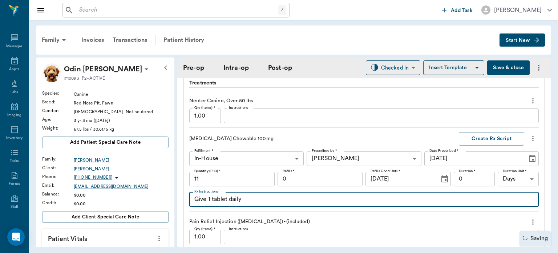
click at [209, 195] on textarea "Give 1 tablet daily" at bounding box center [363, 199] width 339 height 8
click at [211, 196] on textarea "Give 1 tablet daily" at bounding box center [363, 199] width 339 height 8
click at [232, 195] on textarea "Give 1.5 tablet daily" at bounding box center [363, 199] width 339 height 8
click at [272, 198] on textarea "Give 1.5 tablets daily" at bounding box center [363, 199] width 339 height 8
type textarea "Give 1.5 tablets daily"
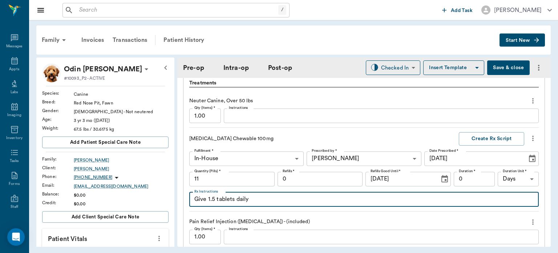
click at [208, 172] on input "11" at bounding box center [231, 179] width 85 height 15
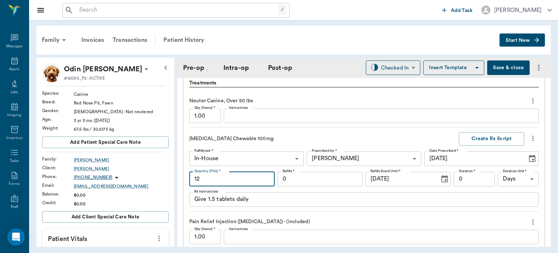
type input "12"
click at [496, 133] on button "Create Rx Script" at bounding box center [491, 138] width 65 height 13
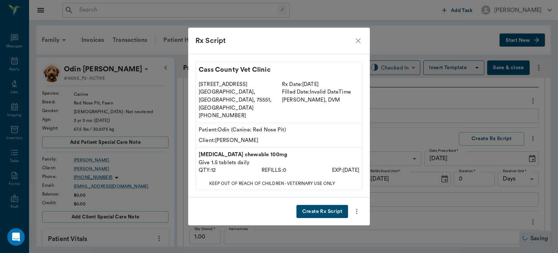
click at [332, 206] on button "Create Rx Script" at bounding box center [323, 211] width 52 height 13
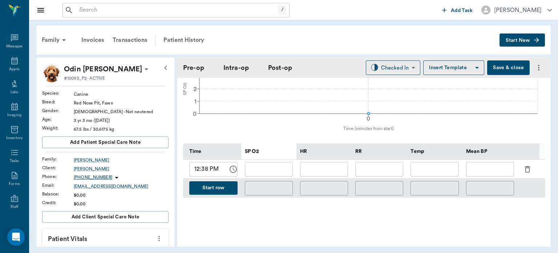
scroll to position [291, 0]
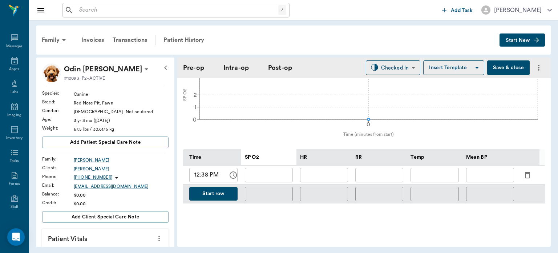
click at [527, 172] on icon "button" at bounding box center [527, 175] width 5 height 7
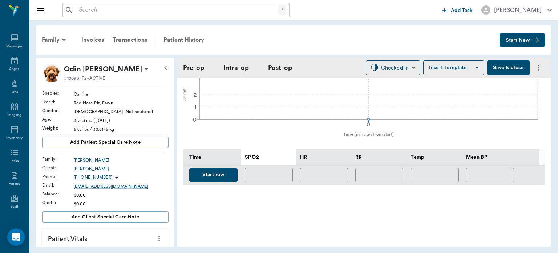
click at [216, 169] on button "Start row" at bounding box center [213, 174] width 48 height 13
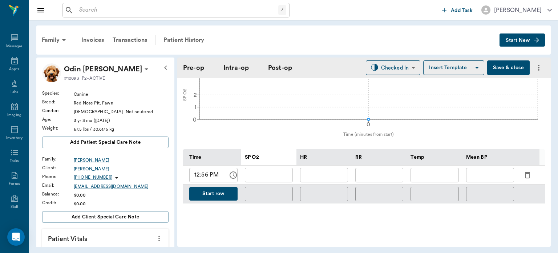
click at [325, 171] on input "text" at bounding box center [324, 175] width 48 height 15
type input "125"
click at [266, 173] on input "text" at bounding box center [269, 175] width 48 height 15
type input "99"
click at [439, 168] on input "text" at bounding box center [435, 175] width 48 height 15
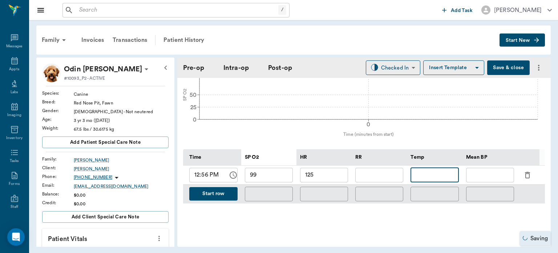
click at [483, 172] on input "text" at bounding box center [490, 175] width 48 height 15
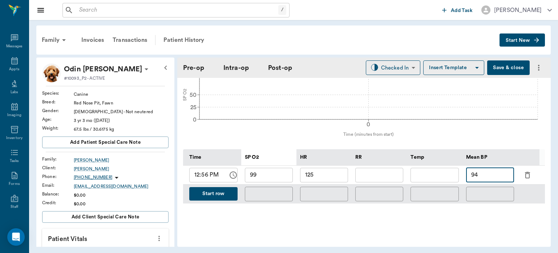
type input "94"
click at [226, 192] on button "Start row" at bounding box center [213, 193] width 48 height 13
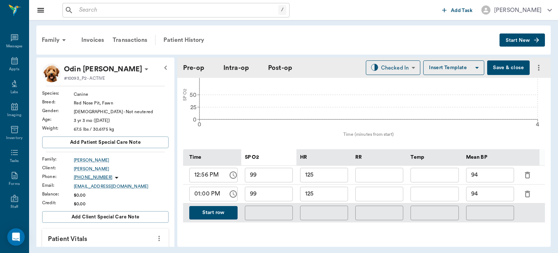
click at [338, 188] on input "125" at bounding box center [324, 193] width 48 height 15
type input "105"
click at [502, 65] on button "Save & close" at bounding box center [508, 67] width 43 height 15
click at [11, 68] on div "Appts" at bounding box center [14, 69] width 10 height 5
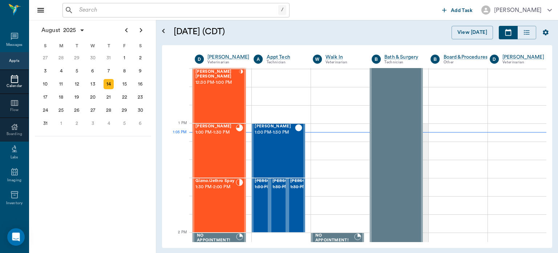
scroll to position [496, 0]
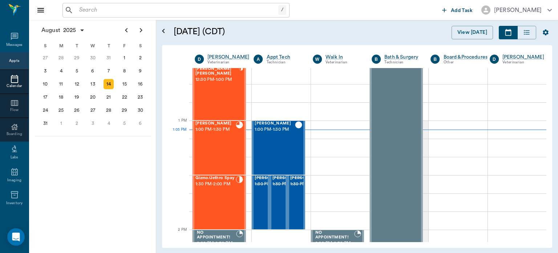
click at [217, 196] on div "Gizmo/Jethro Spay 1:30 PM - 2:00 PM" at bounding box center [216, 202] width 40 height 53
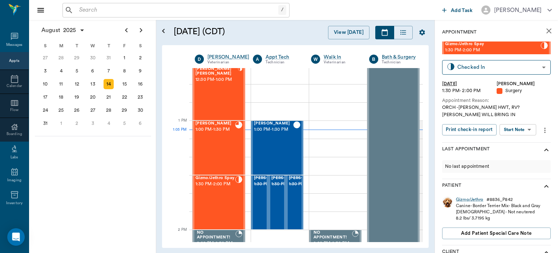
click at [521, 131] on body "/ ​ Add Task Dr. Bert Ellsworth Nectar Messages Appts Calendar Flow Boarding La…" at bounding box center [279, 126] width 558 height 253
click at [521, 156] on button "View Surgery" at bounding box center [513, 156] width 30 height 8
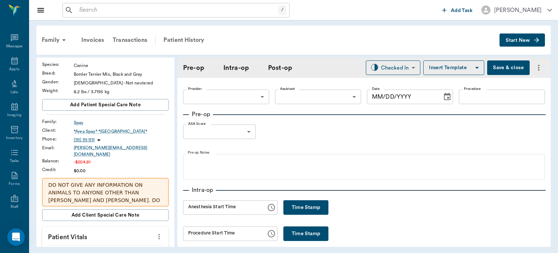
scroll to position [86, 0]
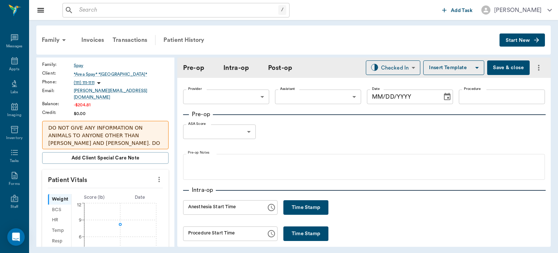
type input "63ec2f075fda476ae8351a4d"
type input "63ec2e7e52e12b0ba117b124"
type input "NEUTER"
type input "1"
radio input "true"
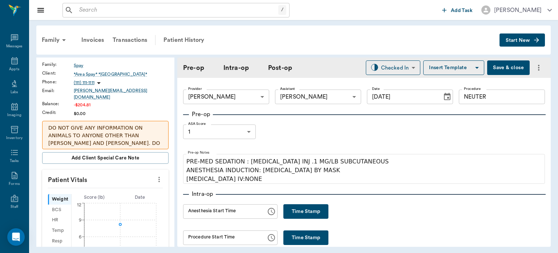
type input "[DATE]"
click at [158, 177] on icon "more" at bounding box center [158, 179] width 1 height 5
click at [118, 188] on span "Enter Vitals" at bounding box center [123, 187] width 61 height 8
click at [101, 194] on input "text" at bounding box center [104, 201] width 63 height 15
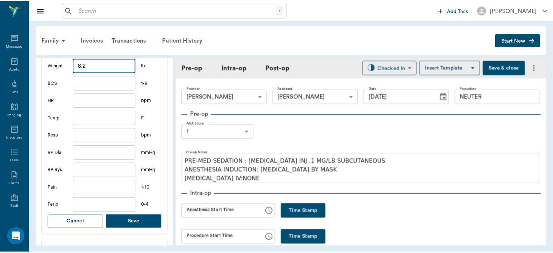
scroll to position [224, 0]
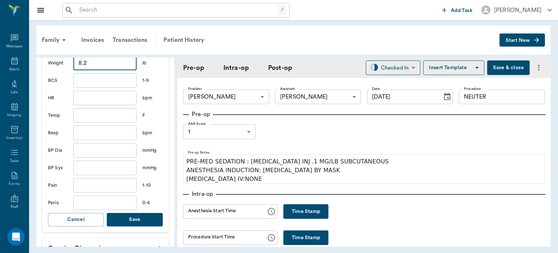
type input "8.2"
click at [141, 213] on button "Save" at bounding box center [135, 219] width 56 height 13
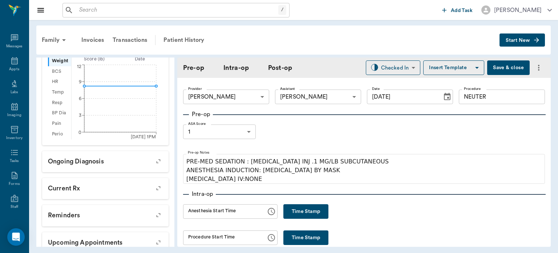
click at [311, 215] on button "Time Stamp" at bounding box center [306, 211] width 45 height 15
click at [199, 212] on input "01:06 PM" at bounding box center [222, 211] width 78 height 15
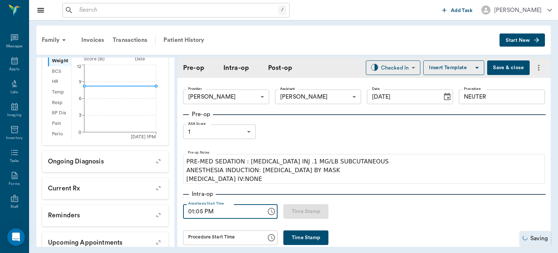
type input "01:05 PM"
click at [502, 66] on button "Save & close" at bounding box center [508, 67] width 43 height 15
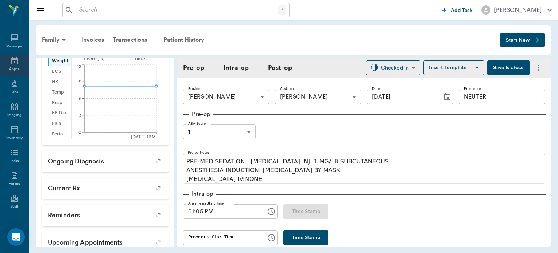
click at [11, 63] on icon at bounding box center [14, 60] width 7 height 7
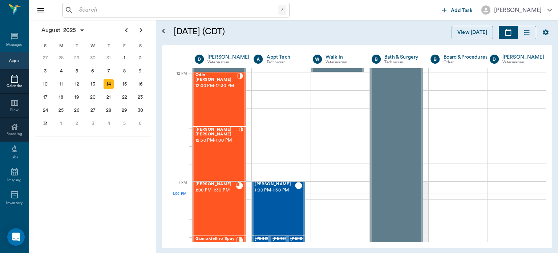
scroll to position [434, 0]
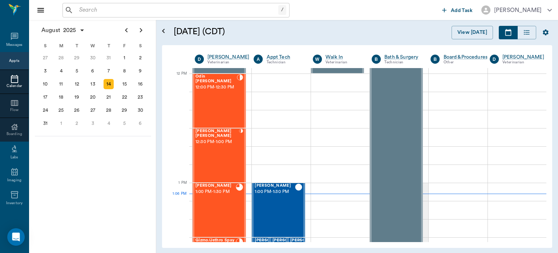
click at [91, 86] on div "13" at bounding box center [93, 84] width 10 height 10
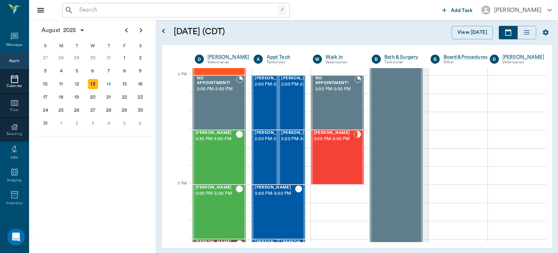
scroll to position [654, 0]
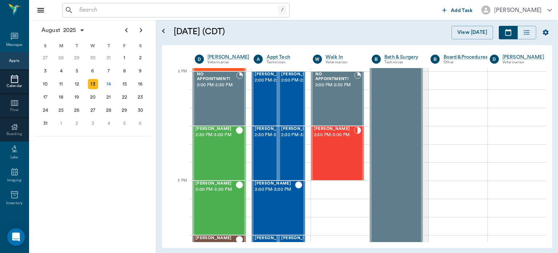
click at [263, 166] on div "Hemi Smithers 2:30 PM - 3:00 PM" at bounding box center [273, 152] width 36 height 53
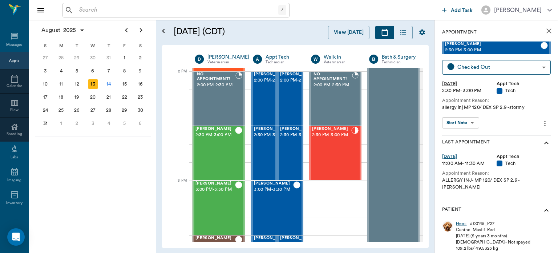
click at [465, 226] on div "Canine - Mastif - Red" at bounding box center [493, 229] width 75 height 6
click at [464, 220] on div "Hemi" at bounding box center [461, 223] width 11 height 6
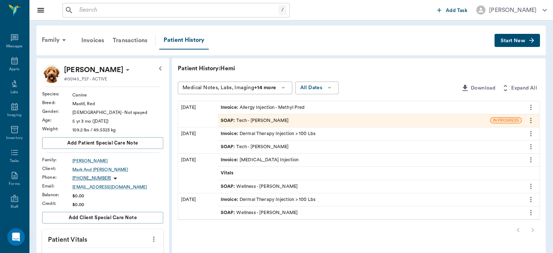
click at [227, 121] on span "SOAP :" at bounding box center [229, 120] width 16 height 7
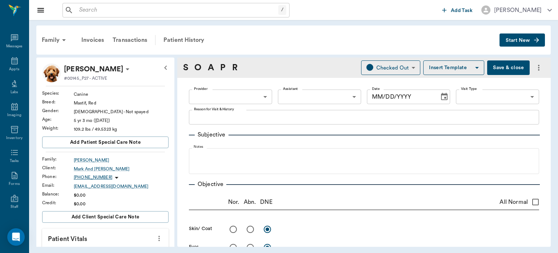
type input "642ef10e332a41444de2bad1"
type input "65d2be4f46e3a538d89b8c1a"
type textarea "allergy inj MP 120/ DEX SP 2.9 -stormy"
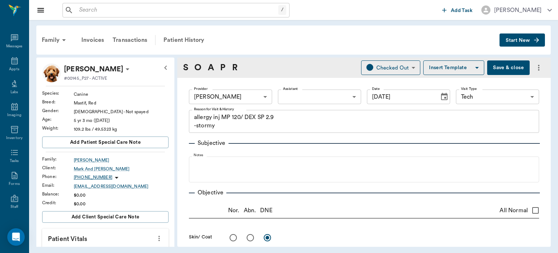
type input "08/13/2025"
click at [14, 64] on icon at bounding box center [14, 60] width 7 height 7
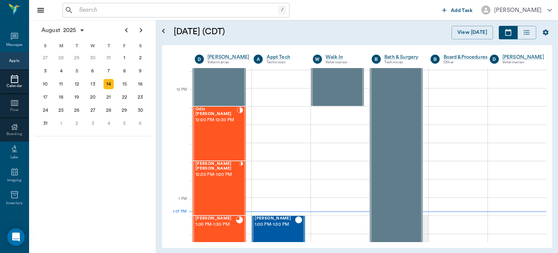
scroll to position [395, 0]
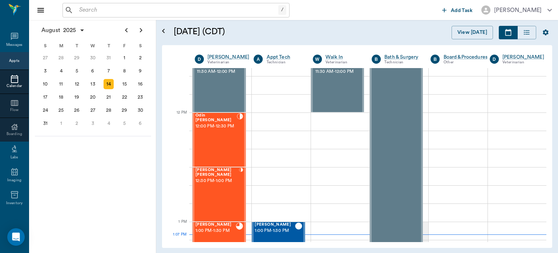
click at [216, 147] on div "Odin [PERSON_NAME] 12:00 PM - 12:30 PM" at bounding box center [216, 139] width 41 height 53
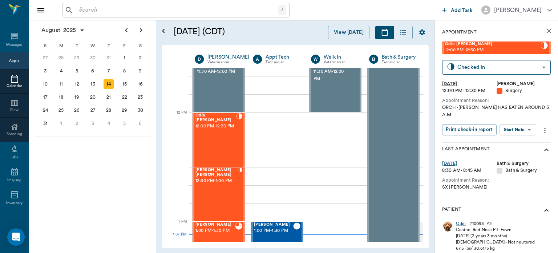
click at [522, 126] on body "/ ​ Add Task Dr. Bert Ellsworth Nectar Messages Appts Calendar Flow Boarding La…" at bounding box center [279, 126] width 558 height 253
click at [518, 150] on button "View Surgery" at bounding box center [513, 149] width 30 height 8
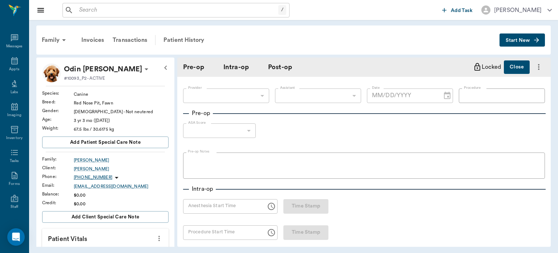
type input "63ec2f075fda476ae8351a4d"
type input "63ec2e7e52e12b0ba117b124"
type input "NEUTER"
type input "1"
radio input "true"
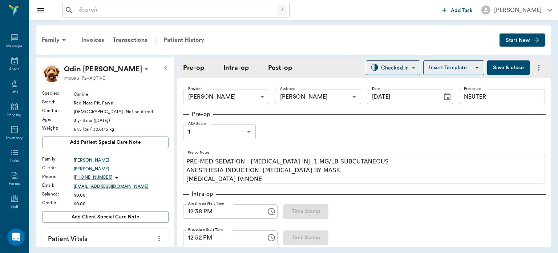
type input "[DATE]"
type input "12:38 PM"
type input "12:52 PM"
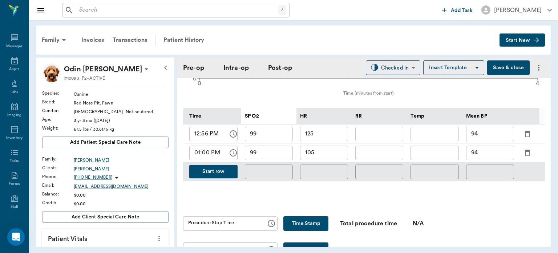
scroll to position [327, 0]
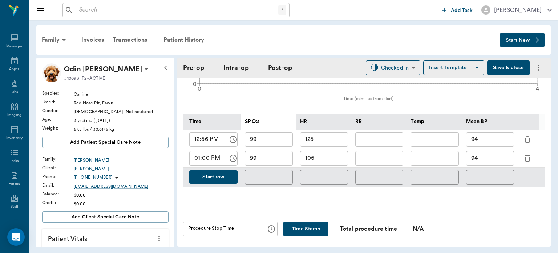
click at [210, 174] on button "Start row" at bounding box center [213, 176] width 48 height 13
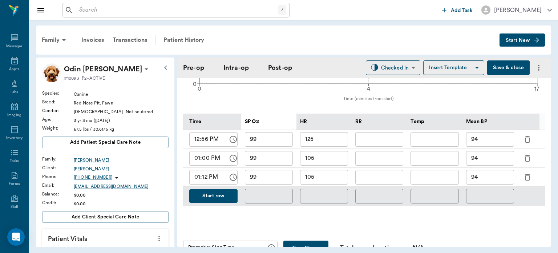
click at [374, 174] on input "text" at bounding box center [379, 177] width 48 height 15
type input "6"
click at [332, 173] on input "105" at bounding box center [324, 177] width 48 height 15
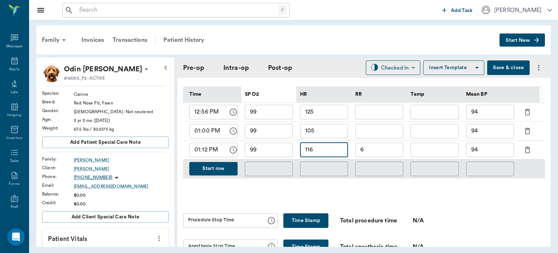
scroll to position [350, 0]
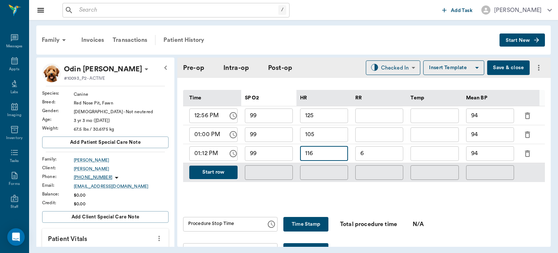
type input "116"
click at [497, 67] on button "Save & close" at bounding box center [508, 67] width 43 height 15
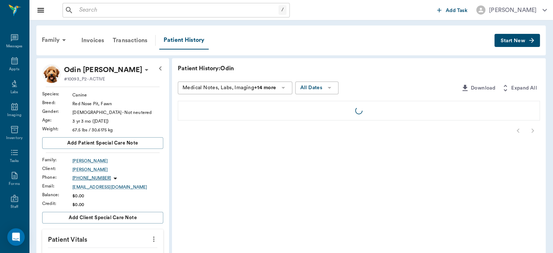
click at [11, 64] on icon at bounding box center [14, 60] width 7 height 7
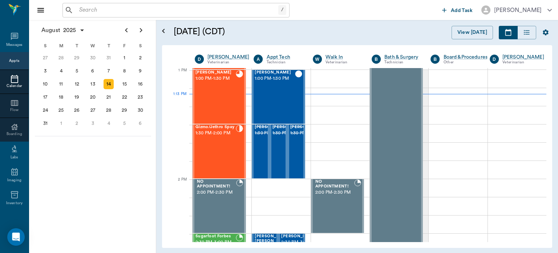
scroll to position [546, 0]
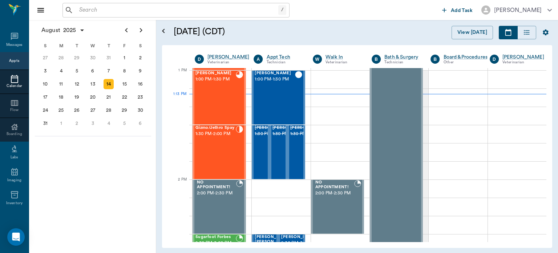
click at [225, 153] on div "Gizmo/Jethro Spay 1:30 PM - 2:00 PM" at bounding box center [216, 151] width 40 height 53
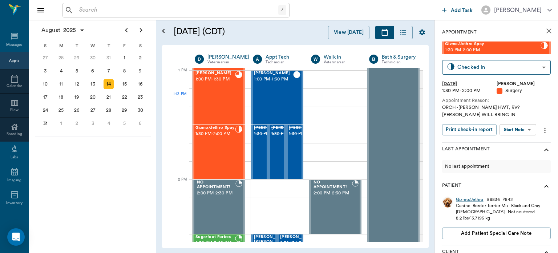
click at [521, 132] on body "/ ​ Add Task Dr. Bert Ellsworth Nectar Messages Appts Calendar Flow Boarding La…" at bounding box center [279, 126] width 558 height 253
click at [511, 156] on button "View Surgery" at bounding box center [513, 156] width 30 height 8
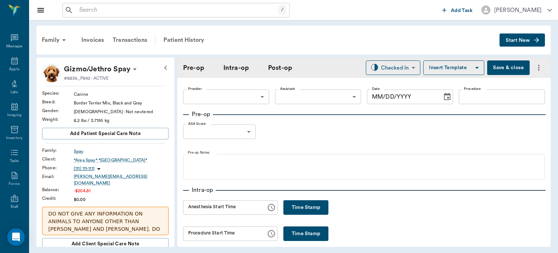
type input "63ec2f075fda476ae8351a4d"
type input "63ec2e7e52e12b0ba117b124"
type input "NEUTER"
type input "1"
radio input "true"
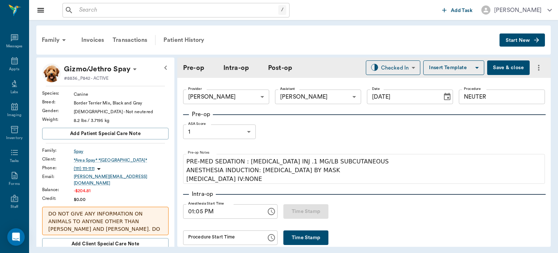
type input "[DATE]"
type input "01:05 PM"
click at [502, 65] on button "Save & close" at bounding box center [508, 67] width 43 height 15
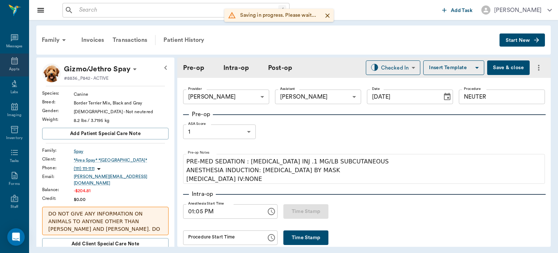
click at [12, 63] on icon at bounding box center [14, 60] width 9 height 9
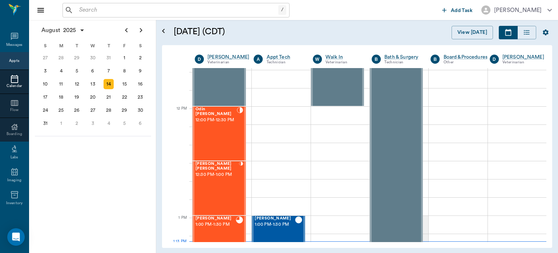
scroll to position [399, 0]
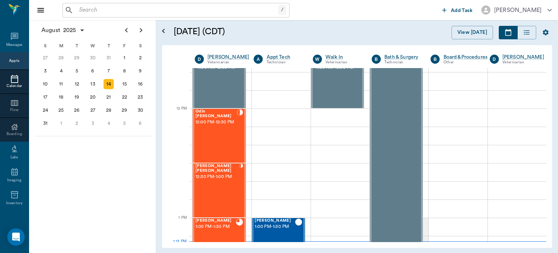
click at [215, 136] on div "Odin [PERSON_NAME] 12:00 PM - 12:30 PM" at bounding box center [216, 135] width 41 height 53
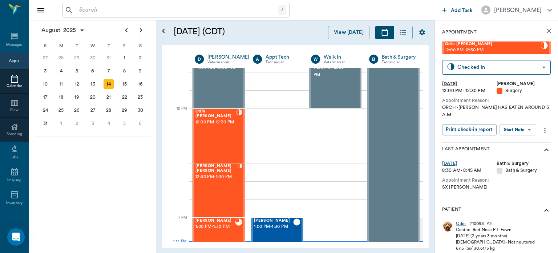
click at [524, 122] on body "/ ​ Add Task Dr. Bert Ellsworth Nectar Messages Appts Calendar Flow Boarding La…" at bounding box center [279, 126] width 558 height 253
click at [519, 151] on button "View Surgery" at bounding box center [513, 149] width 30 height 8
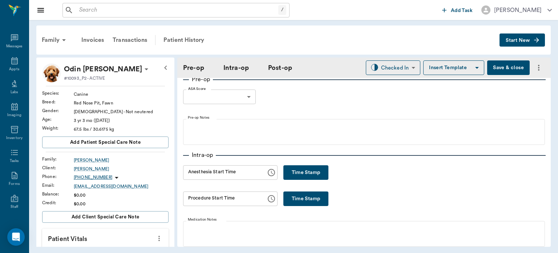
type input "63ec2f075fda476ae8351a4d"
type input "63ec2e7e52e12b0ba117b124"
type input "NEUTER"
type input "1"
radio input "true"
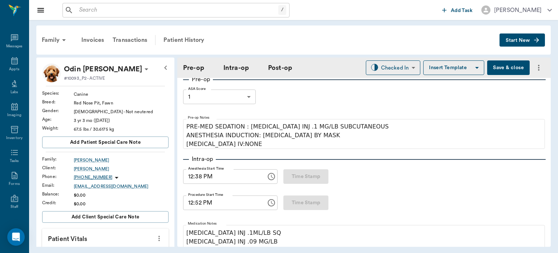
type input "[DATE]"
type input "12:38 PM"
type input "12:52 PM"
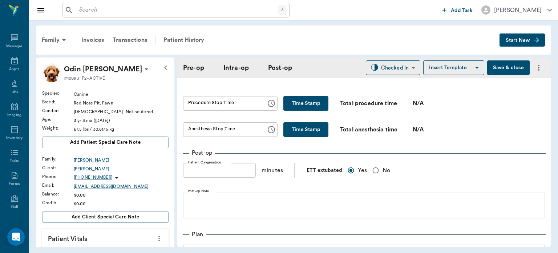
scroll to position [472, 0]
click at [298, 104] on button "Time Stamp" at bounding box center [306, 102] width 45 height 15
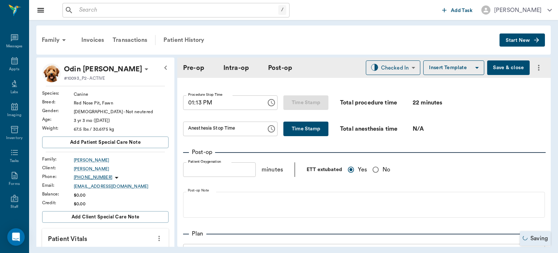
type input "01:13 PM"
click at [200, 95] on input "01:13 PM" at bounding box center [222, 102] width 78 height 15
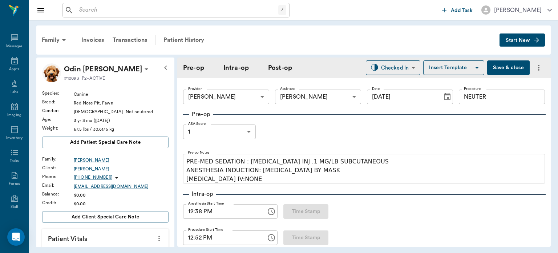
type input "01:15 PM"
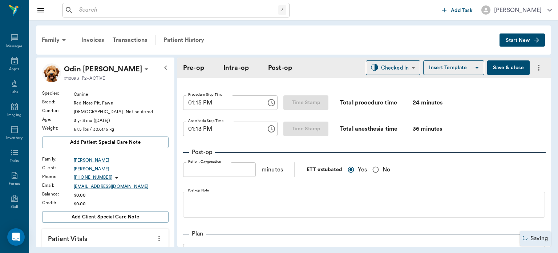
click at [199, 124] on input "01:13 PM" at bounding box center [222, 128] width 78 height 15
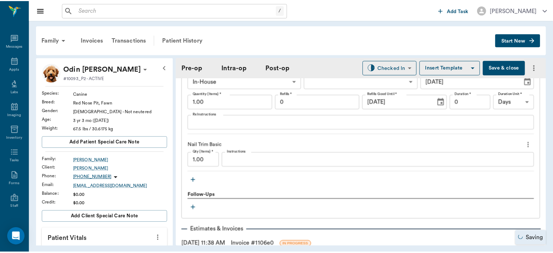
scroll to position [1012, 0]
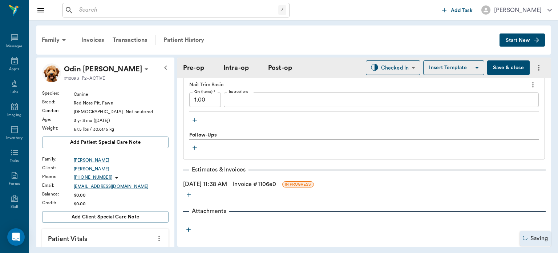
type input "01:15 PM"
click at [276, 180] on link "Invoice # 1106e0" at bounding box center [254, 184] width 43 height 9
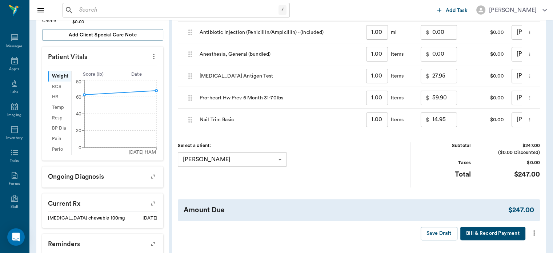
scroll to position [183, 0]
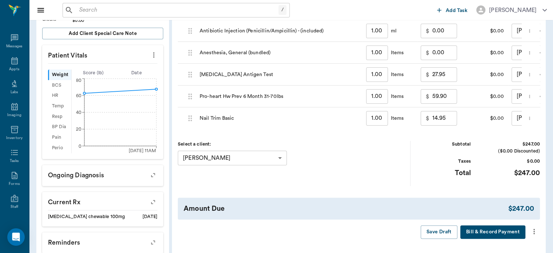
click at [534, 234] on icon "more" at bounding box center [533, 231] width 1 height 5
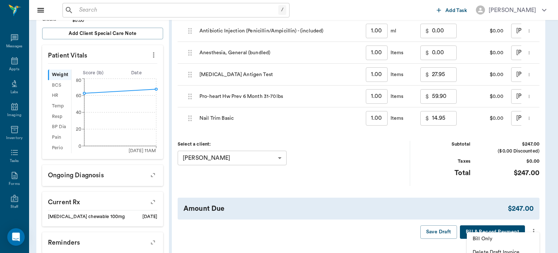
click at [503, 235] on span "Bill Only" at bounding box center [503, 239] width 61 height 8
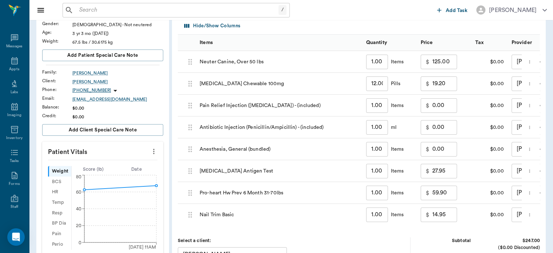
scroll to position [84, 0]
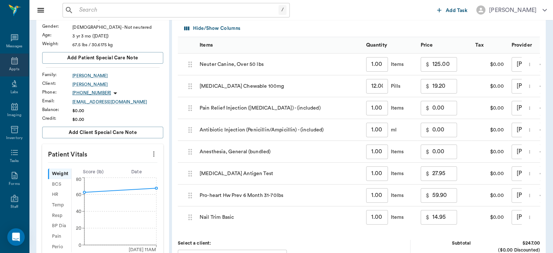
click at [11, 58] on icon at bounding box center [14, 60] width 7 height 7
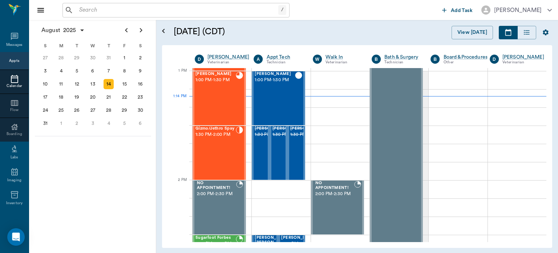
scroll to position [545, 0]
click at [222, 149] on div "Gizmo/Jethro Spay 1:30 PM - 2:00 PM" at bounding box center [216, 152] width 40 height 53
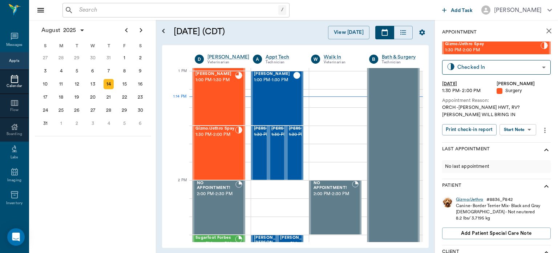
click at [525, 132] on body "/ ​ Add Task Dr. Bert Ellsworth Nectar Messages Appts Calendar Flow Boarding La…" at bounding box center [279, 126] width 558 height 253
click at [517, 157] on button "View Surgery" at bounding box center [513, 156] width 30 height 8
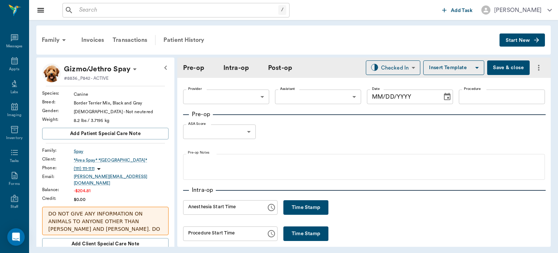
type input "63ec2f075fda476ae8351a4d"
type input "63ec2e7e52e12b0ba117b124"
type input "NEUTER"
type input "1"
radio input "true"
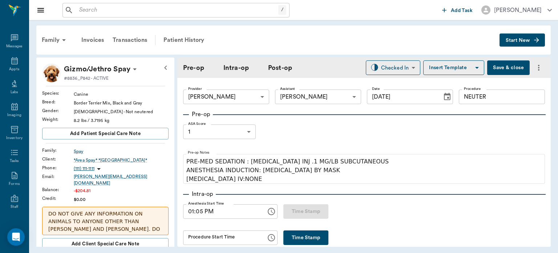
type input "[DATE]"
type input "01:05 PM"
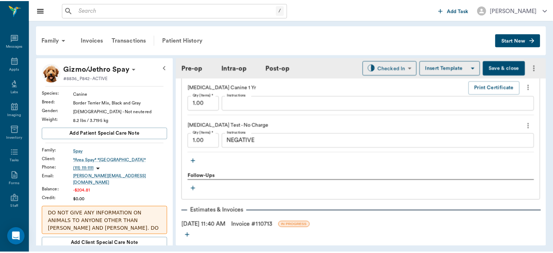
scroll to position [787, 0]
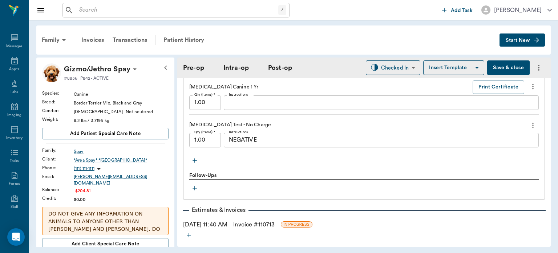
click at [269, 222] on link "Invoice # 110713" at bounding box center [253, 224] width 41 height 9
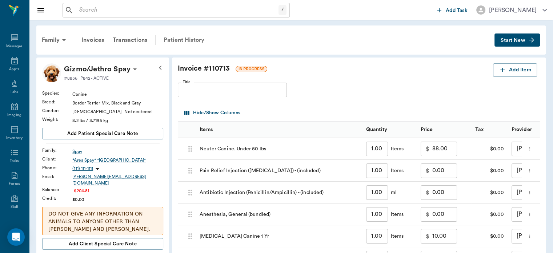
click at [188, 36] on div "Patient History" at bounding box center [183, 39] width 49 height 17
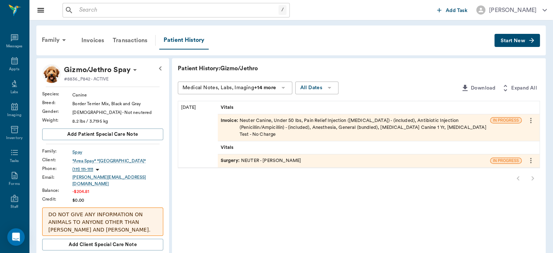
click at [230, 157] on span "Surgery :" at bounding box center [231, 160] width 20 height 7
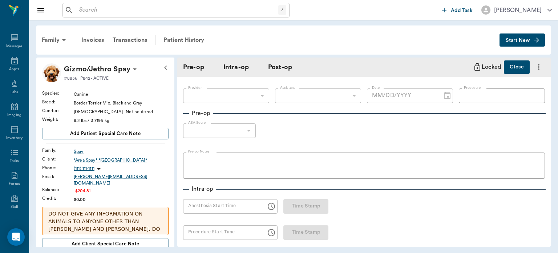
type input "63ec2f075fda476ae8351a4d"
type input "63ec2e7e52e12b0ba117b124"
type input "NEUTER"
type input "1"
radio input "true"
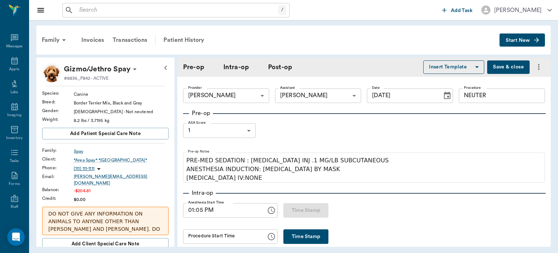
type input "[DATE]"
type input "01:05 PM"
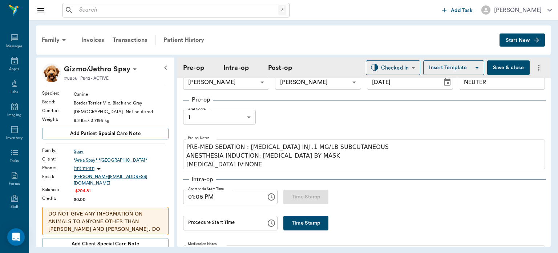
scroll to position [22, 0]
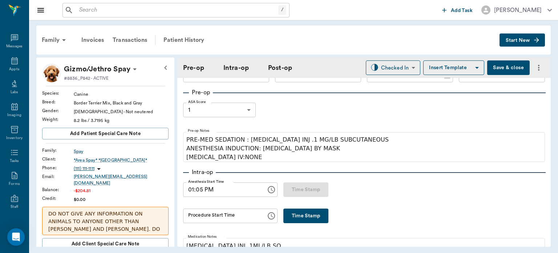
click at [304, 215] on button "Time Stamp" at bounding box center [306, 215] width 45 height 15
type input "01:22 PM"
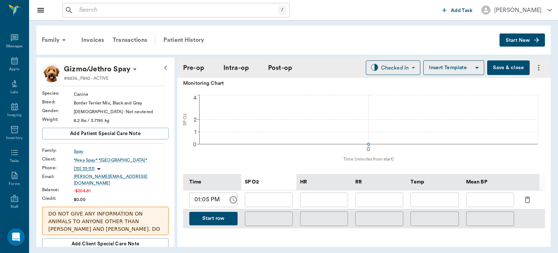
scroll to position [268, 0]
click at [222, 218] on button "Start row" at bounding box center [213, 216] width 48 height 13
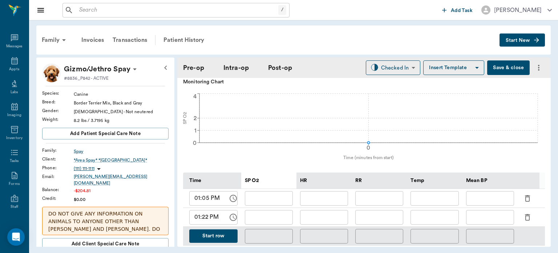
click at [529, 215] on icon "button" at bounding box center [527, 217] width 9 height 9
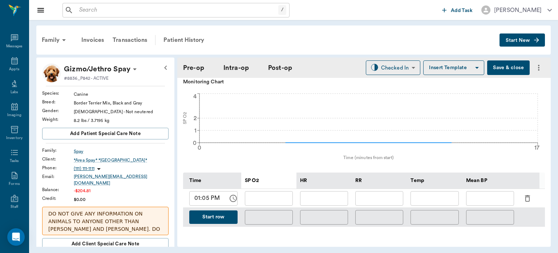
click at [528, 194] on icon "button" at bounding box center [527, 198] width 9 height 9
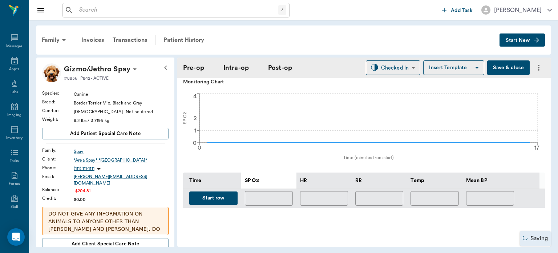
click at [211, 196] on button "Start row" at bounding box center [213, 197] width 48 height 13
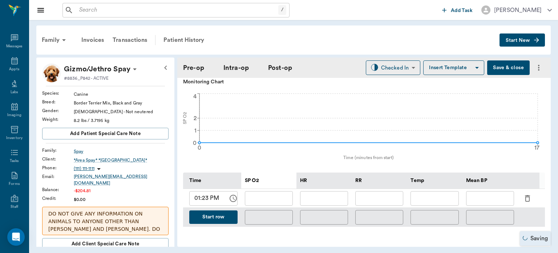
click at [377, 192] on input "text" at bounding box center [379, 198] width 48 height 15
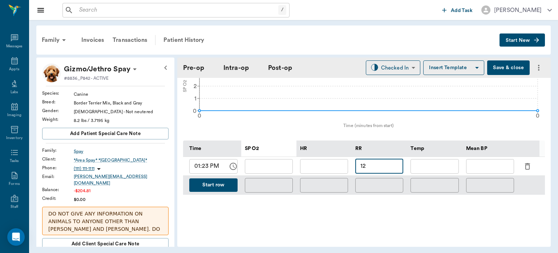
scroll to position [298, 0]
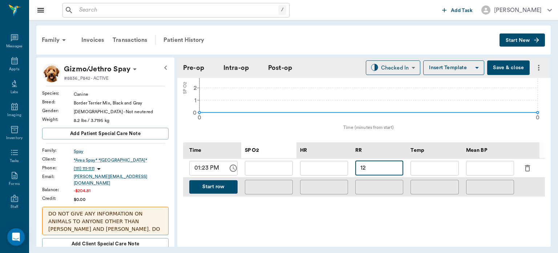
type input "12"
click at [317, 165] on input "text" at bounding box center [324, 168] width 48 height 15
type input "111"
click at [270, 164] on input "text" at bounding box center [269, 168] width 48 height 15
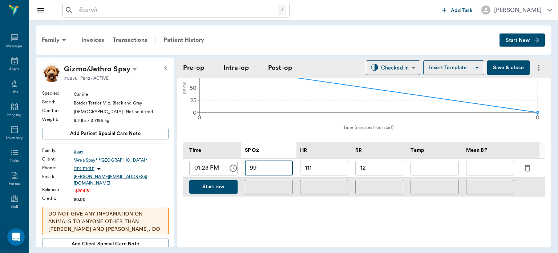
type input "99"
click at [483, 164] on input "text" at bounding box center [490, 168] width 48 height 15
type input "100"
click at [220, 182] on button "Start row" at bounding box center [213, 186] width 48 height 13
click at [217, 180] on button "Start row" at bounding box center [213, 186] width 48 height 13
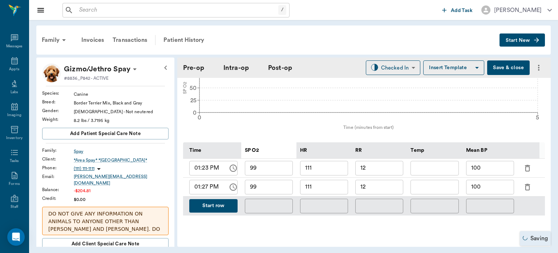
click at [326, 185] on input "111" at bounding box center [324, 187] width 48 height 15
type input "103"
click at [509, 68] on button "Save & close" at bounding box center [508, 67] width 43 height 15
click at [11, 63] on icon at bounding box center [14, 60] width 7 height 7
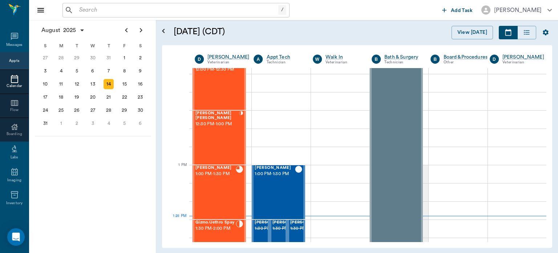
scroll to position [417, 0]
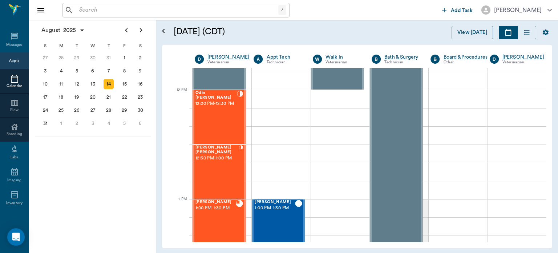
click at [220, 178] on div "[PERSON_NAME] [PERSON_NAME] 12:30 PM - 1:00 PM" at bounding box center [218, 171] width 44 height 53
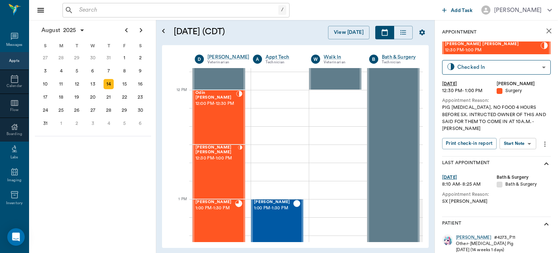
click at [522, 142] on body "/ ​ Add Task Dr. Bert Ellsworth Nectar Messages Appts Calendar Flow Boarding La…" at bounding box center [279, 126] width 558 height 253
click at [518, 172] on button "View Surgery" at bounding box center [513, 170] width 30 height 8
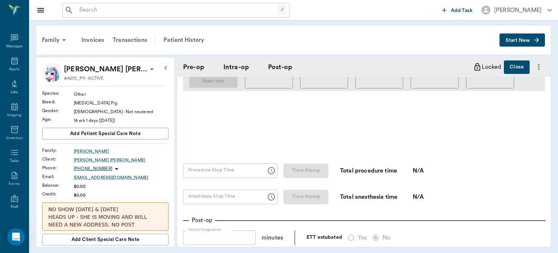
scroll to position [561, 0]
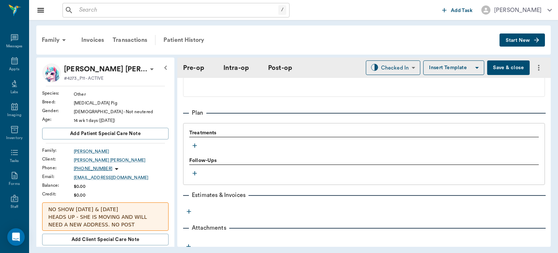
type input "63ec2f075fda476ae8351a4d"
type input "PIG [MEDICAL_DATA]"
type input "1"
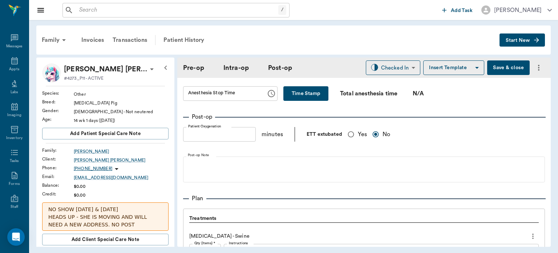
type input "[DATE]"
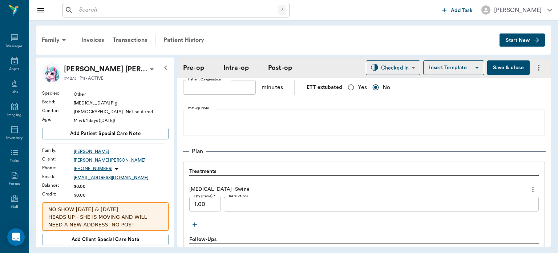
scroll to position [523, 0]
click at [194, 225] on icon "button" at bounding box center [195, 224] width 4 height 4
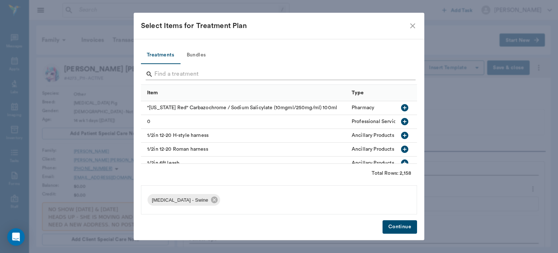
click at [178, 75] on input "Search" at bounding box center [279, 74] width 250 height 12
click at [414, 24] on icon "close" at bounding box center [412, 25] width 5 height 5
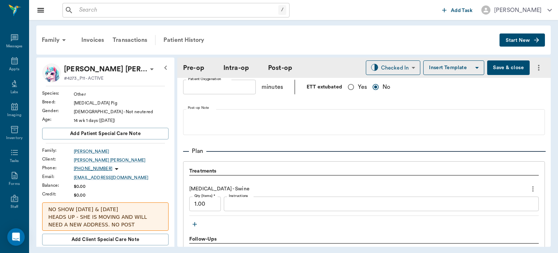
click at [533, 190] on icon "more" at bounding box center [533, 188] width 1 height 5
click at [478, 215] on span "Delete" at bounding box center [497, 214] width 61 height 8
click at [533, 188] on icon "more" at bounding box center [533, 188] width 1 height 5
click at [489, 217] on span "Delete" at bounding box center [497, 214] width 61 height 8
click at [529, 190] on icon "more" at bounding box center [533, 188] width 8 height 9
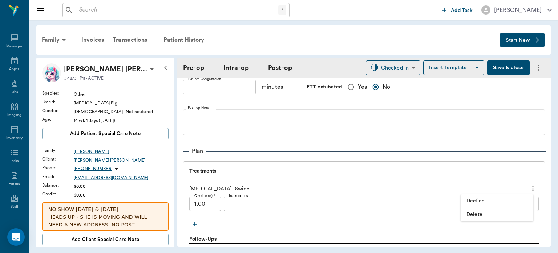
click at [475, 215] on span "Delete" at bounding box center [497, 214] width 61 height 8
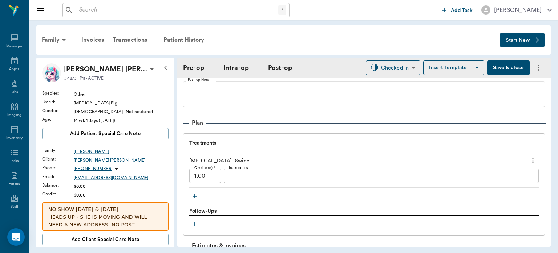
scroll to position [550, 0]
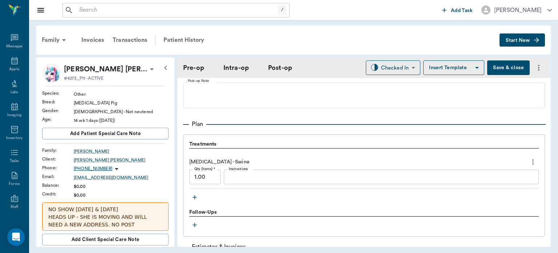
click at [529, 160] on icon "more" at bounding box center [533, 161] width 8 height 9
click at [474, 189] on span "Delete" at bounding box center [497, 188] width 61 height 8
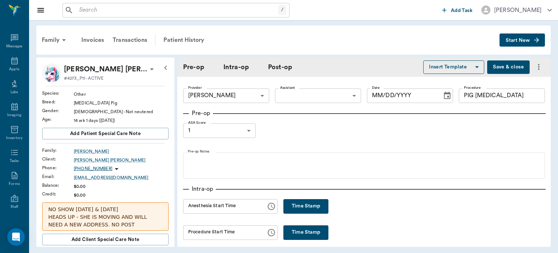
type input "63ec2f075fda476ae8351a4d"
type input "PIG [MEDICAL_DATA]"
type input "1"
type input "[DATE]"
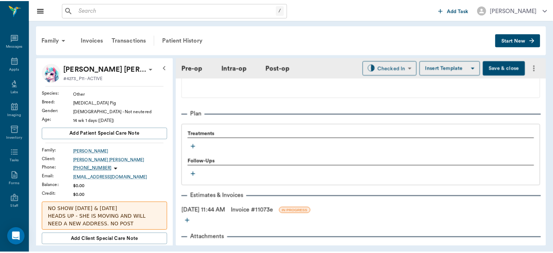
scroll to position [557, 0]
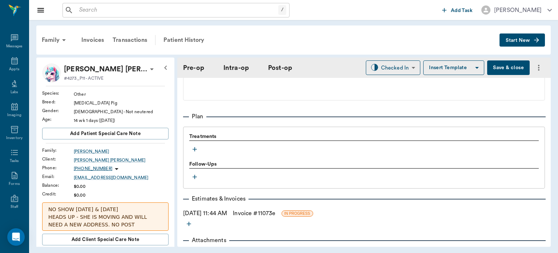
click at [276, 217] on link "Invoice # 11073e" at bounding box center [254, 213] width 43 height 9
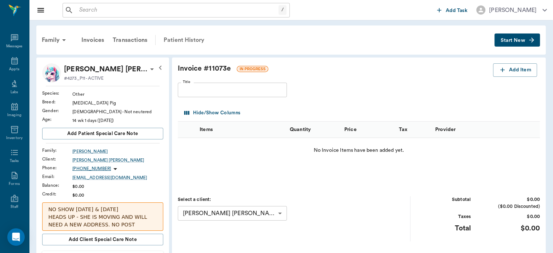
click at [184, 46] on div "Patient History" at bounding box center [183, 39] width 49 height 17
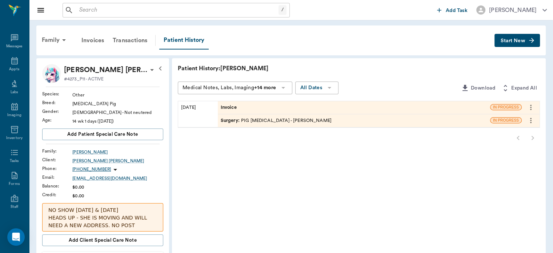
click at [531, 107] on icon "more" at bounding box center [530, 106] width 1 height 5
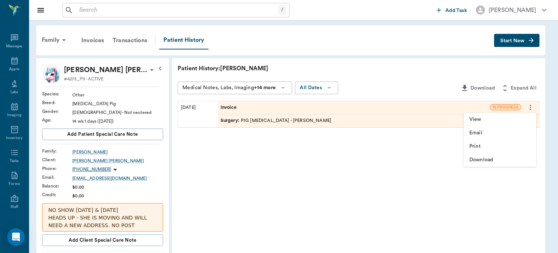
click at [409, 57] on div at bounding box center [279, 126] width 558 height 253
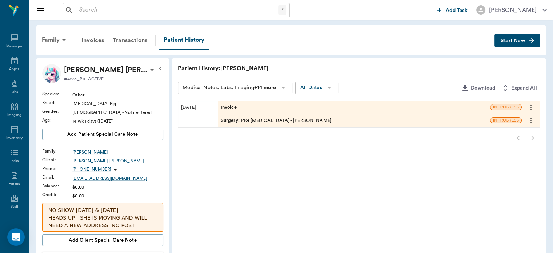
click at [227, 108] on span "Invoice" at bounding box center [229, 107] width 17 height 7
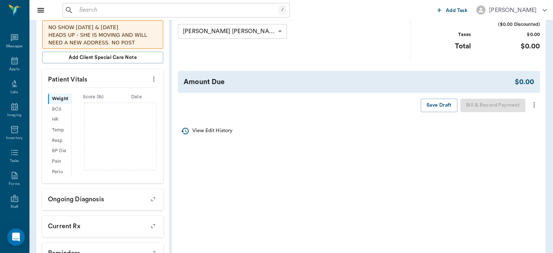
scroll to position [173, 0]
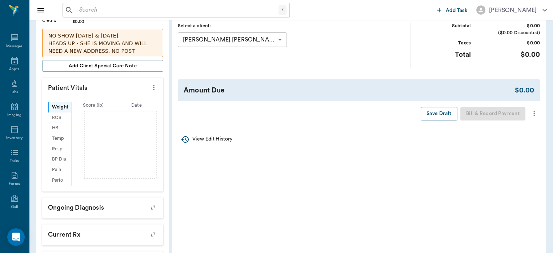
click at [534, 113] on icon "more" at bounding box center [533, 112] width 1 height 5
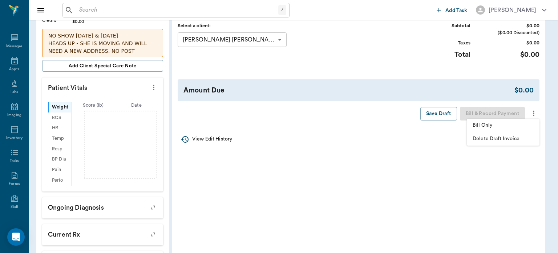
click at [509, 141] on span "Delete Draft Invoice" at bounding box center [503, 139] width 61 height 8
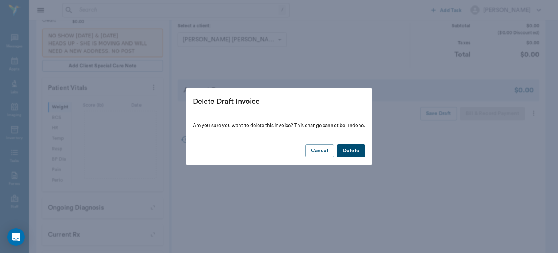
click at [348, 153] on button "Delete" at bounding box center [351, 150] width 28 height 13
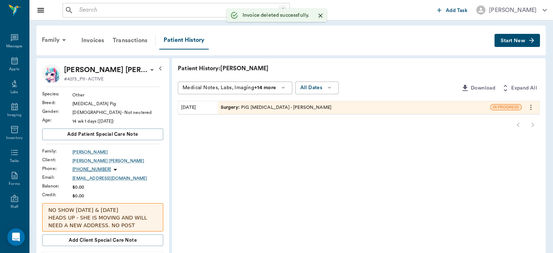
click at [229, 109] on span "Surgery :" at bounding box center [231, 107] width 20 height 7
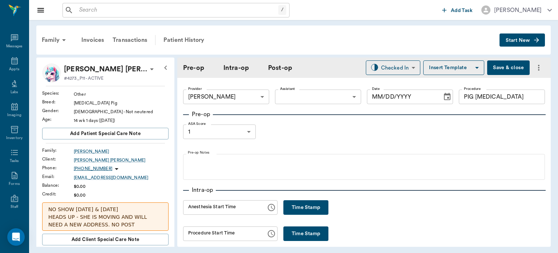
type input "63ec2f075fda476ae8351a4d"
type input "PIG [MEDICAL_DATA]"
type input "1"
type input "[DATE]"
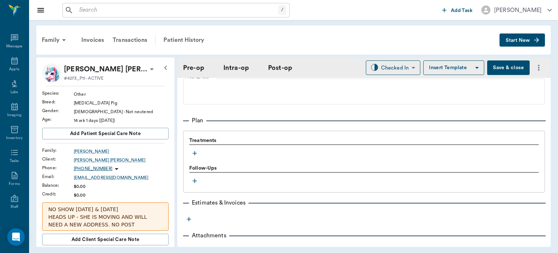
scroll to position [583, 0]
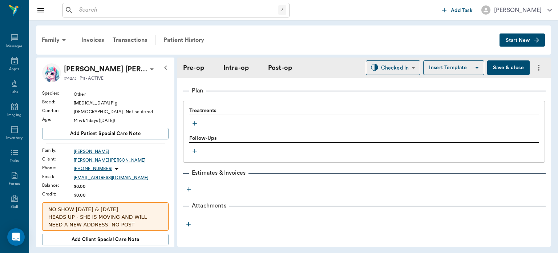
click at [195, 123] on icon "button" at bounding box center [195, 123] width 4 height 4
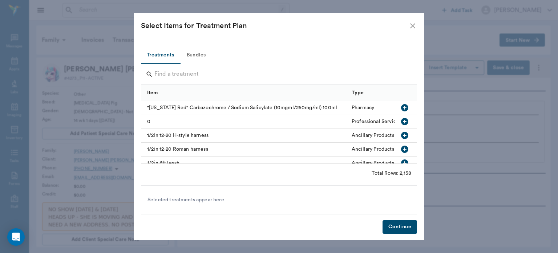
click at [177, 73] on input "Search" at bounding box center [279, 74] width 250 height 12
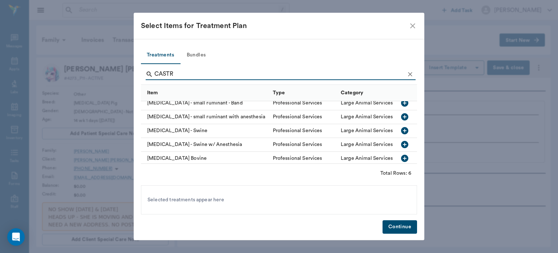
scroll to position [25, 0]
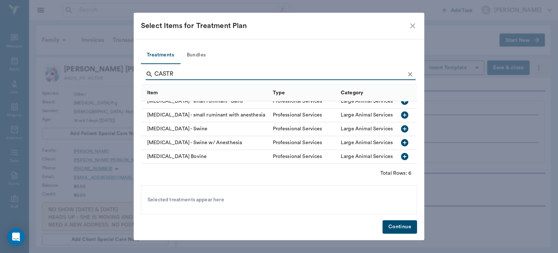
type input "CASTR"
click at [403, 138] on icon "button" at bounding box center [405, 142] width 9 height 9
click at [404, 225] on button "Continue" at bounding box center [400, 226] width 35 height 13
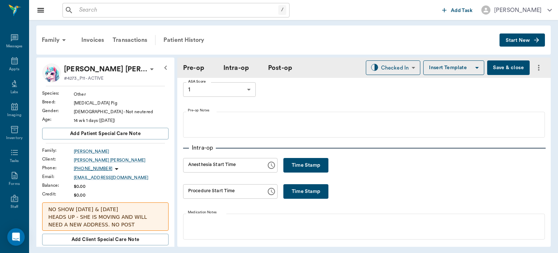
scroll to position [0, 0]
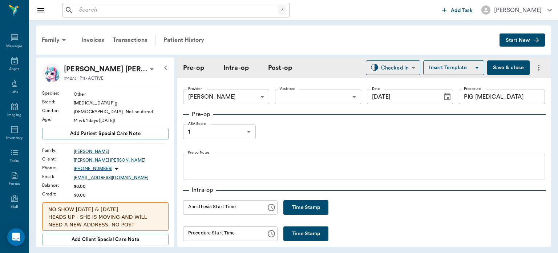
click at [505, 66] on button "Save & close" at bounding box center [508, 67] width 43 height 15
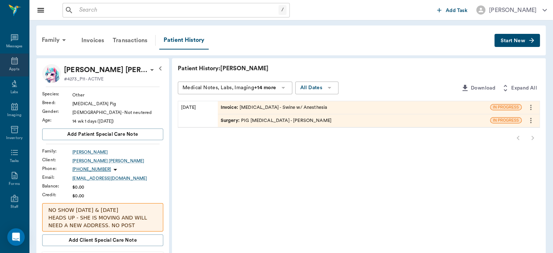
click at [13, 63] on icon at bounding box center [14, 60] width 9 height 9
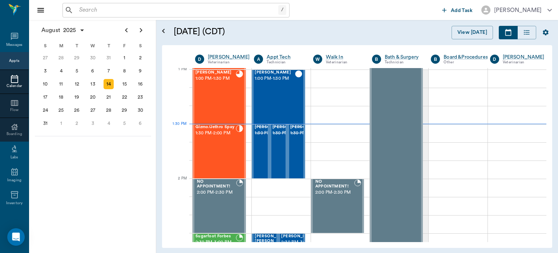
scroll to position [547, 0]
click at [219, 156] on div "Gizmo/Jethro Spay 1:30 PM - 2:00 PM" at bounding box center [216, 151] width 40 height 53
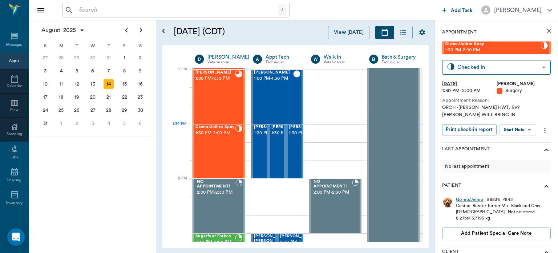
click at [516, 132] on body "/ ​ Add Task Dr. Bert Ellsworth Nectar Messages Appts Calendar Flow Boarding La…" at bounding box center [279, 126] width 558 height 253
click at [515, 157] on button "View Surgery" at bounding box center [513, 156] width 30 height 8
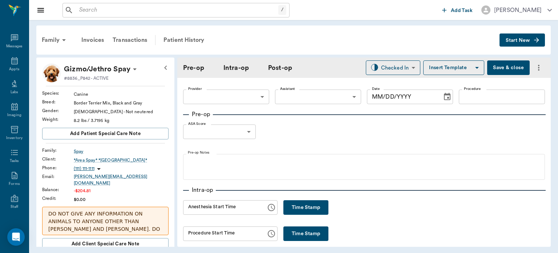
type input "63ec2f075fda476ae8351a4d"
type input "63ec2e7e52e12b0ba117b124"
type input "NEUTER"
type input "1"
radio input "true"
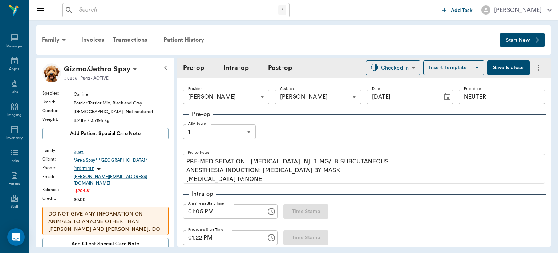
type input "[DATE]"
type input "01:05 PM"
type input "01:22 PM"
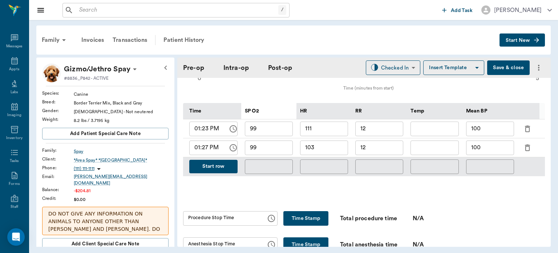
scroll to position [336, 0]
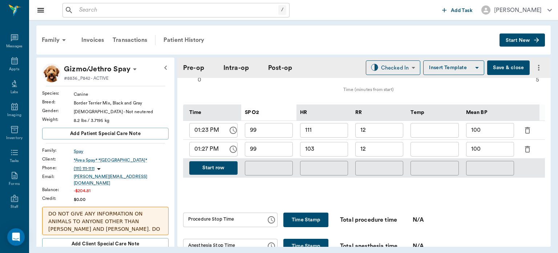
click at [220, 165] on button "Start row" at bounding box center [213, 167] width 48 height 13
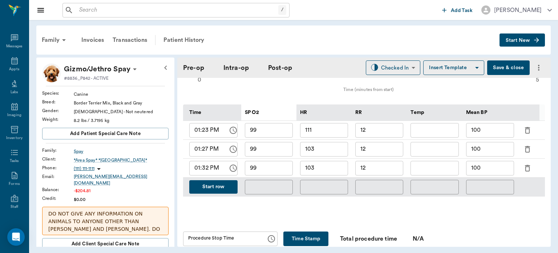
click at [279, 165] on input "99" at bounding box center [269, 168] width 48 height 15
type input "9"
type input "94"
type input "109"
type input "15"
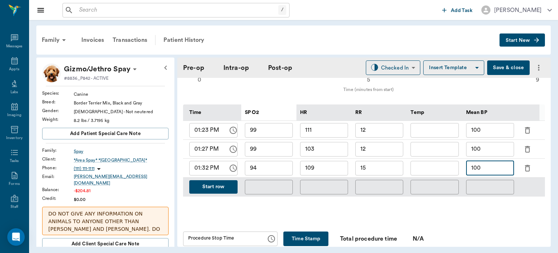
click at [470, 201] on div "Time SP O2 HR RR Temp Mean BP 01:23 PM ​ 99 ​ 111 ​ 12 ​ ​ 100 ​ 01:27 PM ​ 99 …" at bounding box center [364, 150] width 362 height 115
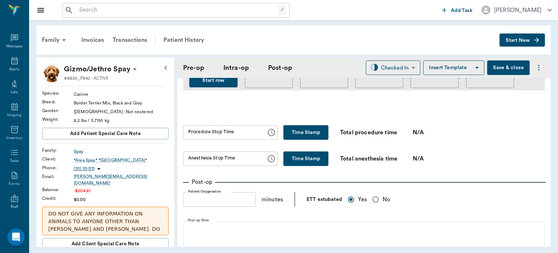
scroll to position [442, 0]
click at [225, 128] on div "Procedure Stop Time Procedure Stop Time" at bounding box center [230, 132] width 95 height 15
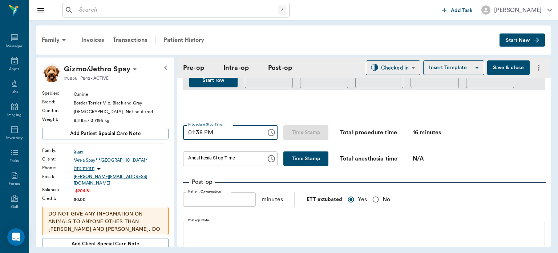
type input "01:38 PM"
click at [314, 158] on button "Time Stamp" at bounding box center [306, 158] width 45 height 15
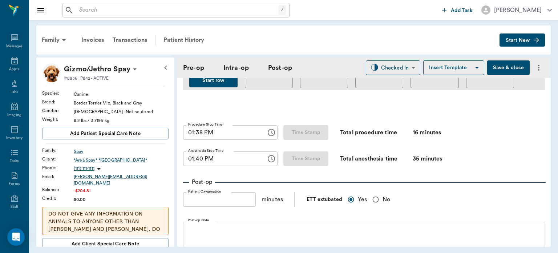
type input "01:40 PM"
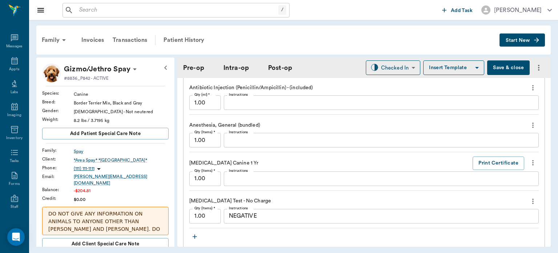
scroll to position [847, 0]
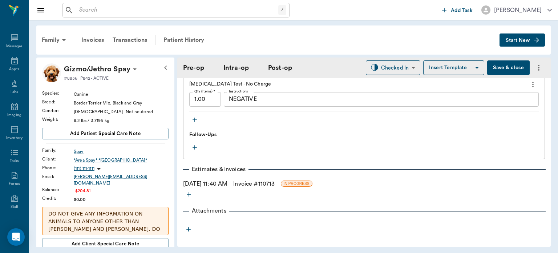
click at [503, 65] on button "Save & close" at bounding box center [508, 67] width 43 height 15
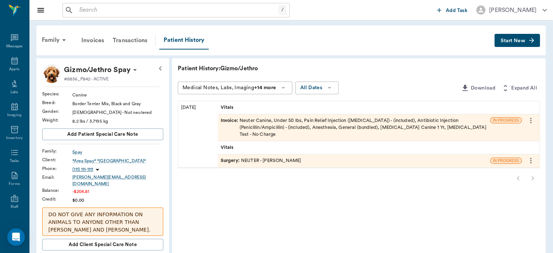
click at [314, 157] on div "Surgery : NEUTER - Dr. Bert Ellsworth" at bounding box center [354, 160] width 272 height 13
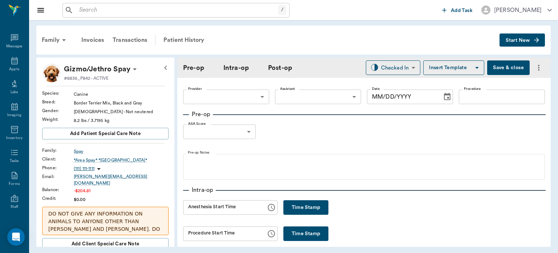
type input "63ec2f075fda476ae8351a4d"
type input "63ec2e7e52e12b0ba117b124"
type input "NEUTER"
type input "1"
radio input "true"
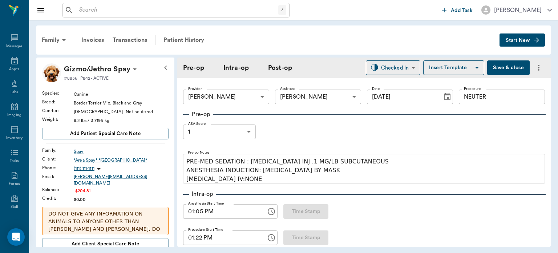
type input "[DATE]"
type input "01:05 PM"
type input "01:22 PM"
type input "01:38 PM"
type input "01:40 PM"
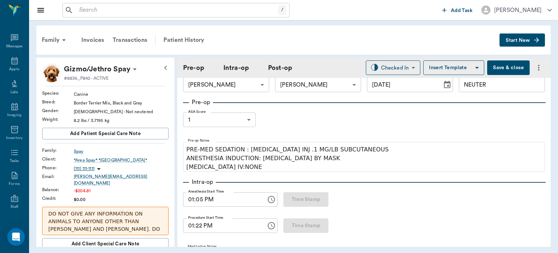
scroll to position [12, 0]
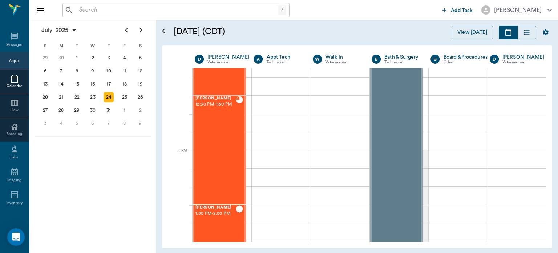
scroll to position [466, 0]
click at [141, 29] on icon "Next page" at bounding box center [141, 30] width 3 height 4
click at [108, 80] on div "14" at bounding box center [109, 84] width 10 height 10
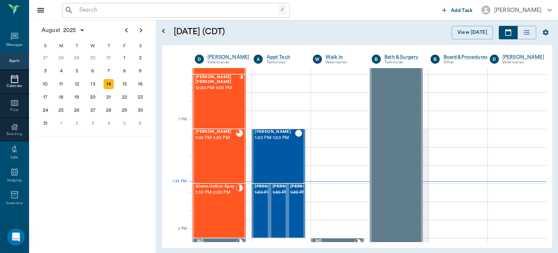
scroll to position [497, 0]
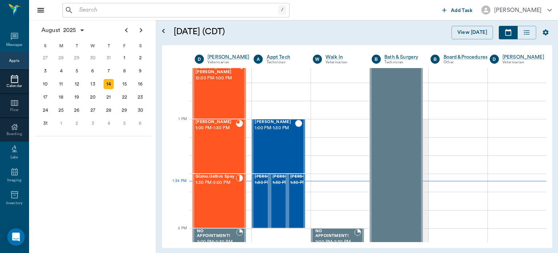
click at [220, 90] on div "[PERSON_NAME] [PERSON_NAME] 12:30 PM - 1:00 PM" at bounding box center [218, 91] width 44 height 53
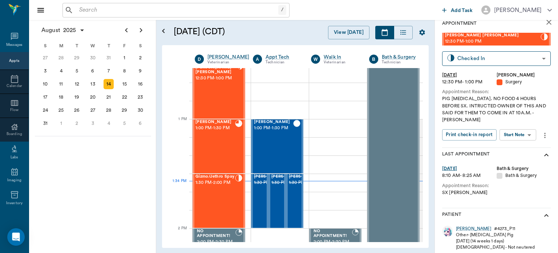
scroll to position [5, 0]
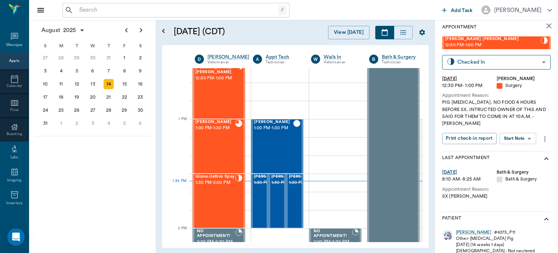
click at [525, 140] on body "/ ​ Add Task [PERSON_NAME] Nectar Messages Appts Calendar Flow Boarding Labs Im…" at bounding box center [279, 126] width 558 height 253
click at [522, 165] on button "View Surgery" at bounding box center [513, 165] width 30 height 8
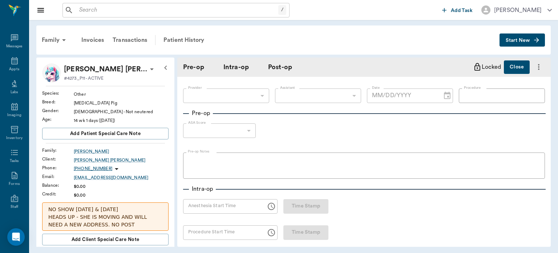
type input "63ec2f075fda476ae8351a4d"
type input "PIG [MEDICAL_DATA]"
type input "1"
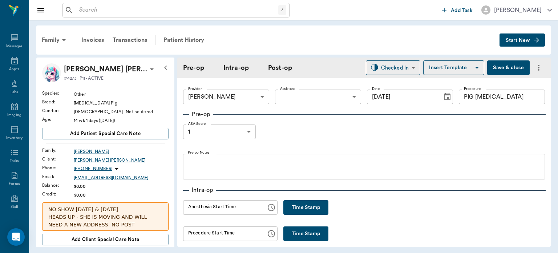
type input "[DATE]"
click at [302, 213] on button "Time Stamp" at bounding box center [306, 207] width 45 height 15
click at [199, 209] on input "01:34 PM" at bounding box center [222, 207] width 78 height 15
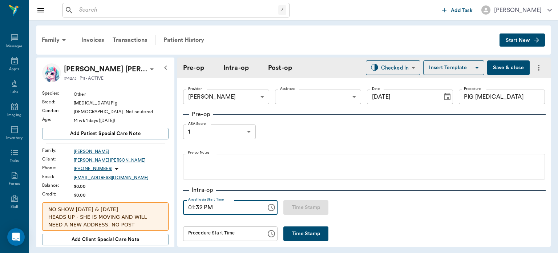
type input "01:32 PM"
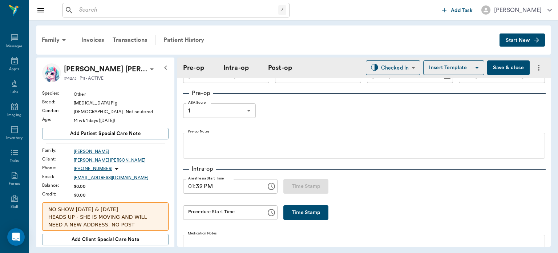
scroll to position [20, 0]
click at [304, 218] on button "Time Stamp" at bounding box center [306, 213] width 45 height 15
type input "01:43 PM"
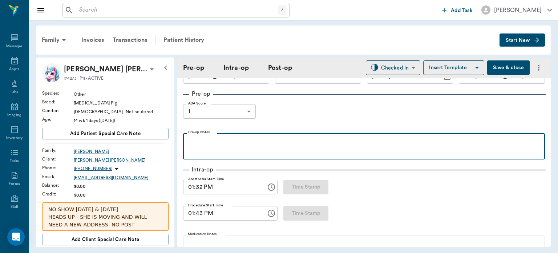
click at [292, 152] on div at bounding box center [364, 146] width 355 height 18
click at [318, 150] on p at bounding box center [364, 149] width 355 height 9
click at [322, 138] on p "Anesthesia administered via [MEDICAL_DATA] mask." at bounding box center [364, 141] width 355 height 9
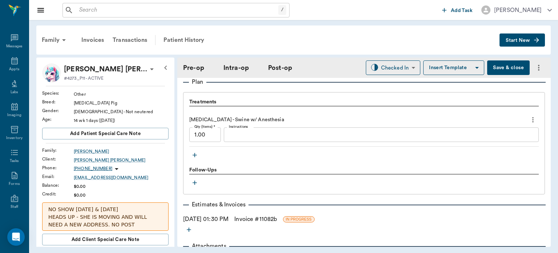
scroll to position [600, 0]
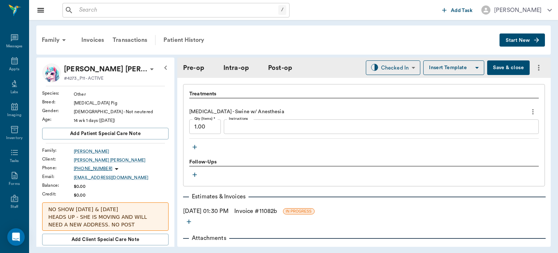
click at [193, 147] on icon "button" at bounding box center [194, 146] width 7 height 7
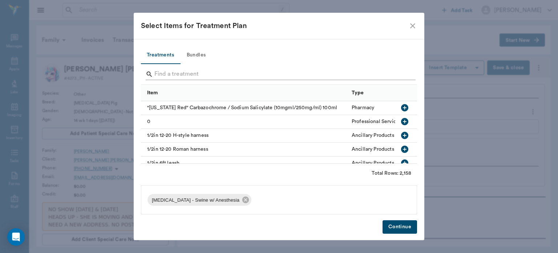
click at [238, 79] on input "Search" at bounding box center [279, 74] width 250 height 12
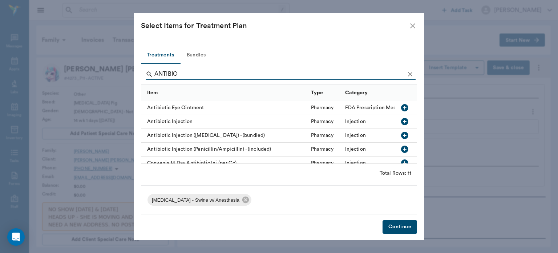
click at [401, 150] on icon "button" at bounding box center [404, 148] width 7 height 7
click at [379, 72] on input "ANTIBIO" at bounding box center [279, 74] width 250 height 12
click at [366, 73] on input "ANTIBIO" at bounding box center [279, 74] width 250 height 12
click at [367, 73] on input "ANTIBIO" at bounding box center [279, 74] width 250 height 12
click at [365, 76] on input "ANTIBIO" at bounding box center [279, 74] width 250 height 12
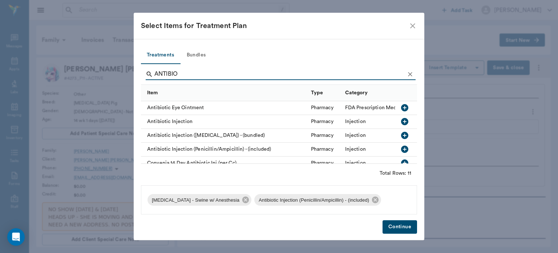
click at [367, 74] on input "ANTIBIO" at bounding box center [279, 74] width 250 height 12
click at [367, 72] on input "ANTIBIO" at bounding box center [279, 74] width 250 height 12
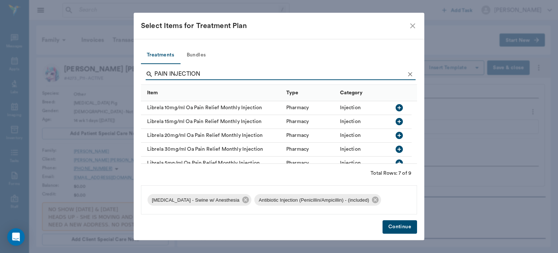
scroll to position [34, 0]
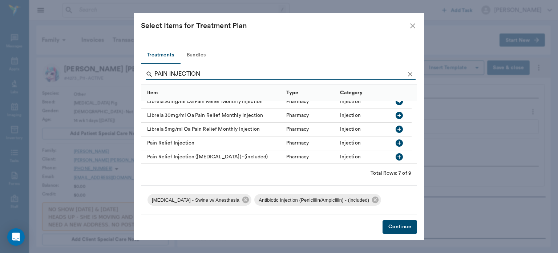
type input "PAIN INJECTION"
click at [400, 157] on icon "button" at bounding box center [399, 156] width 7 height 7
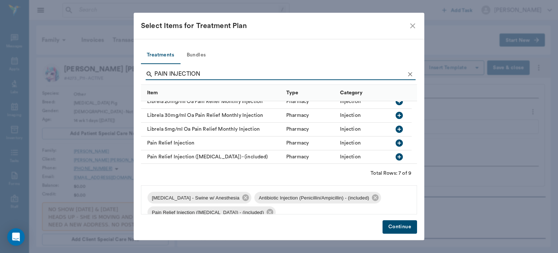
click at [374, 71] on input "PAIN INJECTION" at bounding box center [279, 74] width 250 height 12
click at [377, 72] on input "PAIN INJECTION" at bounding box center [279, 74] width 250 height 12
click at [376, 71] on input "PAIN INJECTION" at bounding box center [279, 74] width 250 height 12
click at [378, 72] on input "PAIN INJECTION" at bounding box center [279, 74] width 250 height 12
click at [378, 75] on input "PAIN INJECTION" at bounding box center [279, 74] width 250 height 12
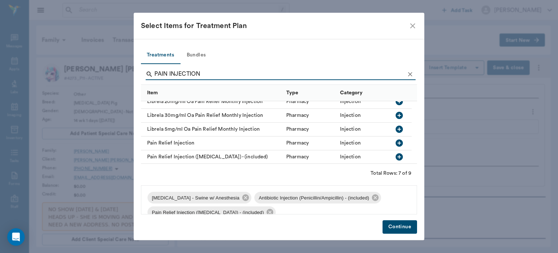
click at [379, 74] on input "PAIN INJECTION" at bounding box center [279, 74] width 250 height 12
click at [408, 74] on icon "Clear" at bounding box center [410, 74] width 7 height 7
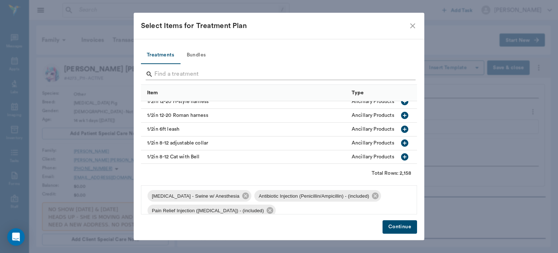
scroll to position [0, 0]
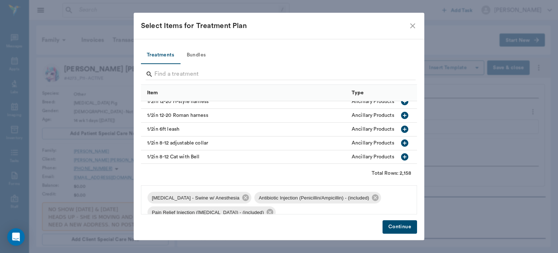
click at [403, 232] on button "Continue" at bounding box center [400, 226] width 35 height 13
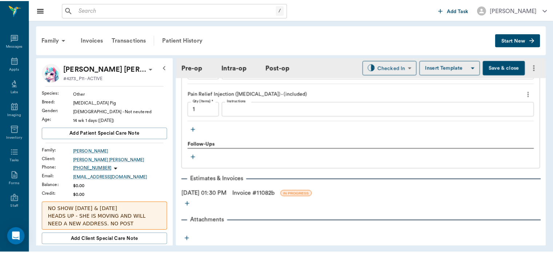
scroll to position [707, 0]
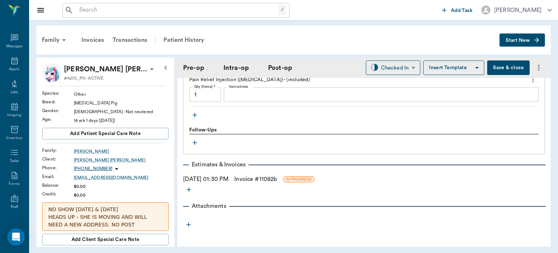
click at [277, 180] on link "Invoice # 11082b" at bounding box center [255, 178] width 43 height 9
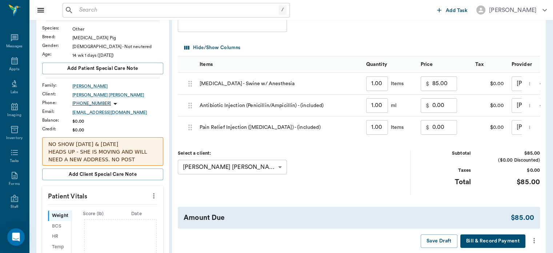
scroll to position [68, 0]
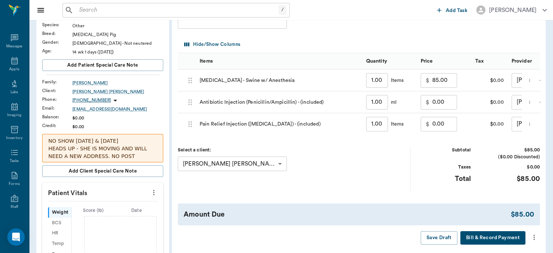
click at [446, 81] on input "85.00" at bounding box center [444, 80] width 25 height 15
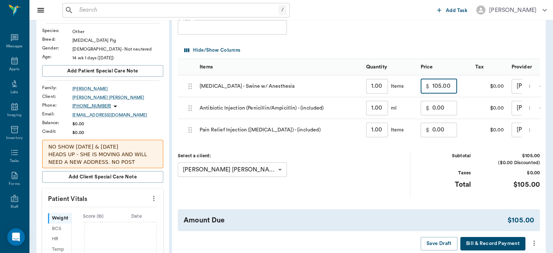
scroll to position [0, 0]
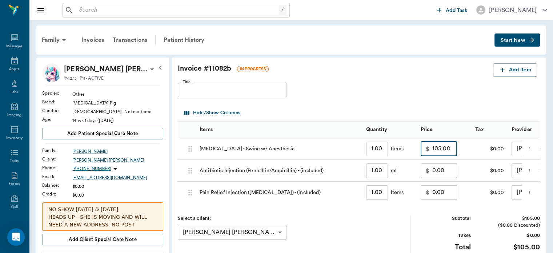
click at [445, 146] on input "105.00" at bounding box center [444, 148] width 25 height 15
click at [435, 146] on input "105.00" at bounding box center [444, 148] width 25 height 15
click at [452, 142] on input "11100005.00" at bounding box center [444, 148] width 25 height 15
click at [450, 147] on input "11100005.00" at bounding box center [444, 148] width 25 height 15
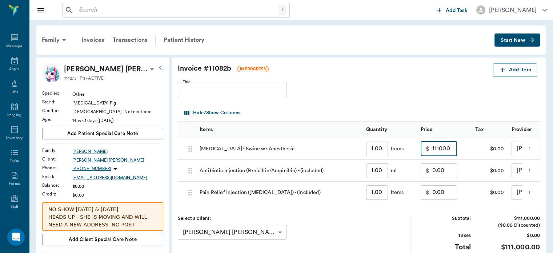
scroll to position [0, 0]
click at [433, 150] on input "0.00" at bounding box center [444, 148] width 25 height 15
click at [449, 146] on input "110000.00" at bounding box center [444, 148] width 25 height 15
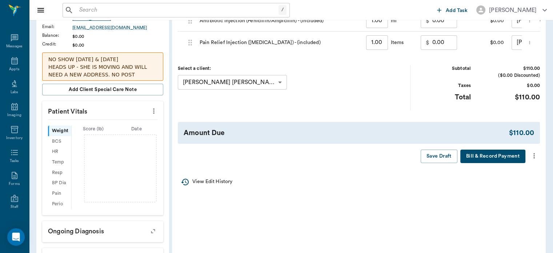
scroll to position [153, 0]
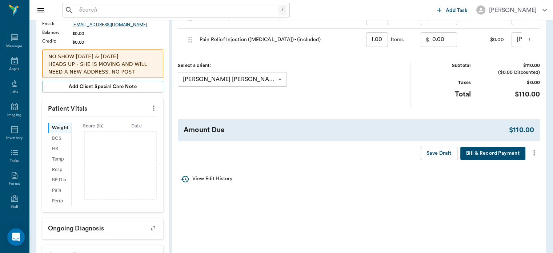
type input "110.00"
click at [534, 156] on icon "more" at bounding box center [533, 152] width 1 height 5
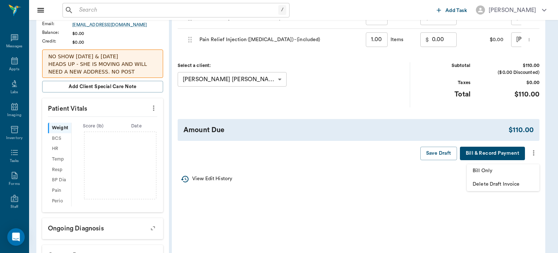
click at [491, 172] on span "Bill Only" at bounding box center [503, 171] width 61 height 8
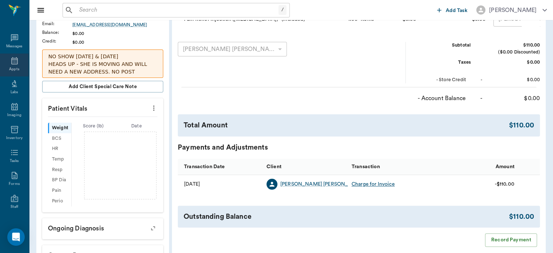
click at [14, 61] on icon at bounding box center [14, 60] width 7 height 7
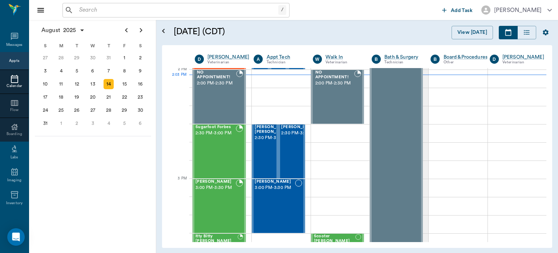
scroll to position [656, 0]
